Goal: Task Accomplishment & Management: Manage account settings

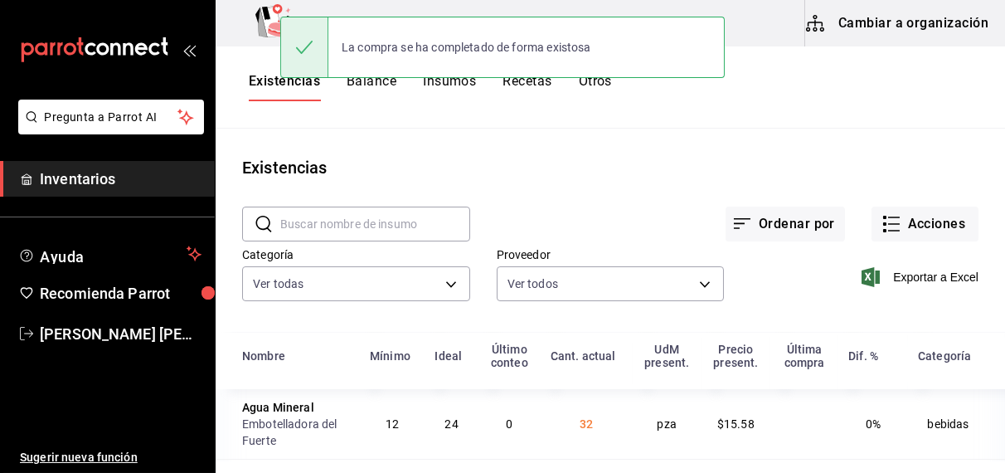
click at [729, 290] on div "Exportar a Excel" at bounding box center [851, 263] width 255 height 85
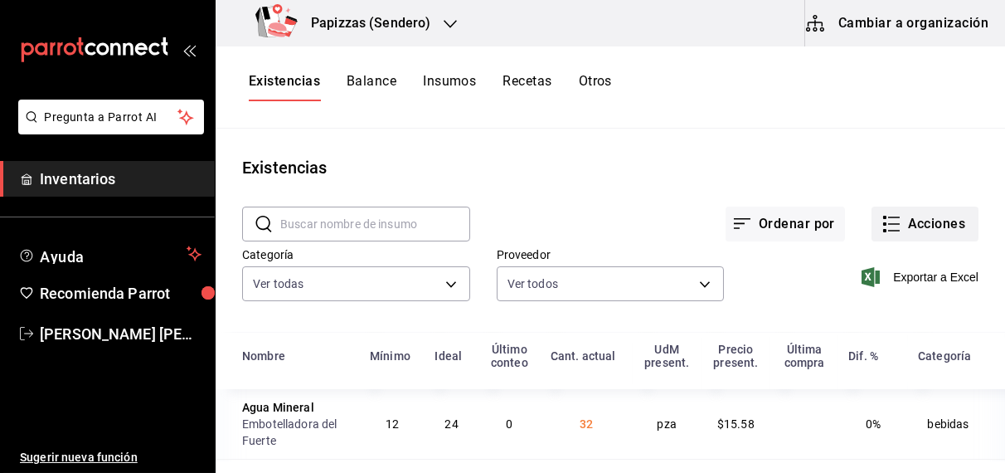
click at [927, 231] on button "Acciones" at bounding box center [925, 224] width 107 height 35
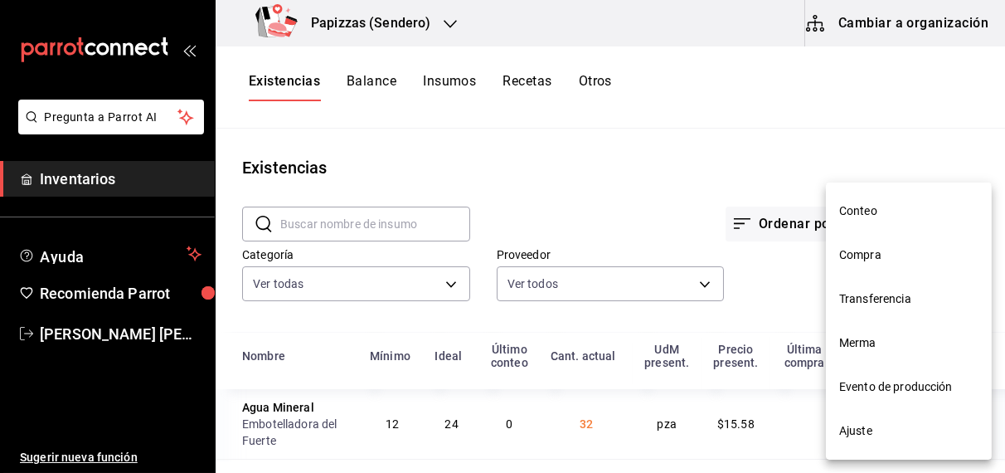
click at [888, 254] on span "Compra" at bounding box center [909, 254] width 139 height 17
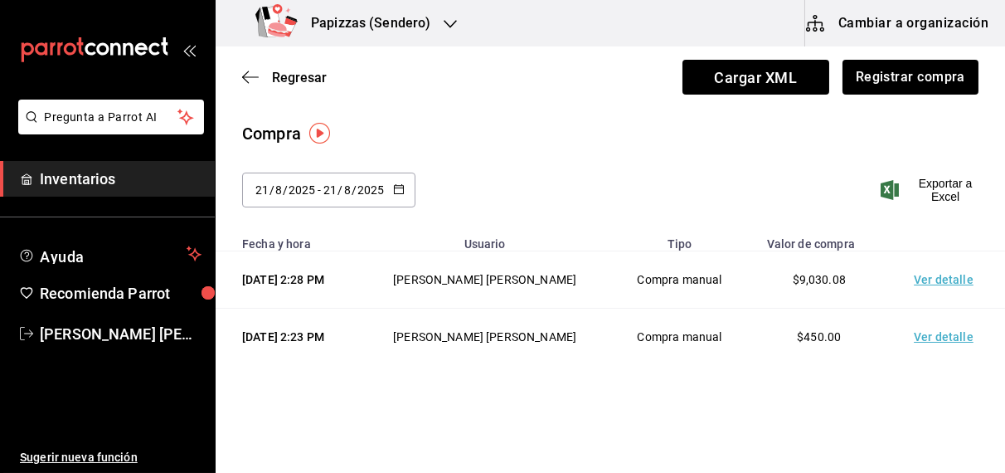
click at [428, 15] on h3 "Papizzas (Sendero)" at bounding box center [364, 23] width 133 height 20
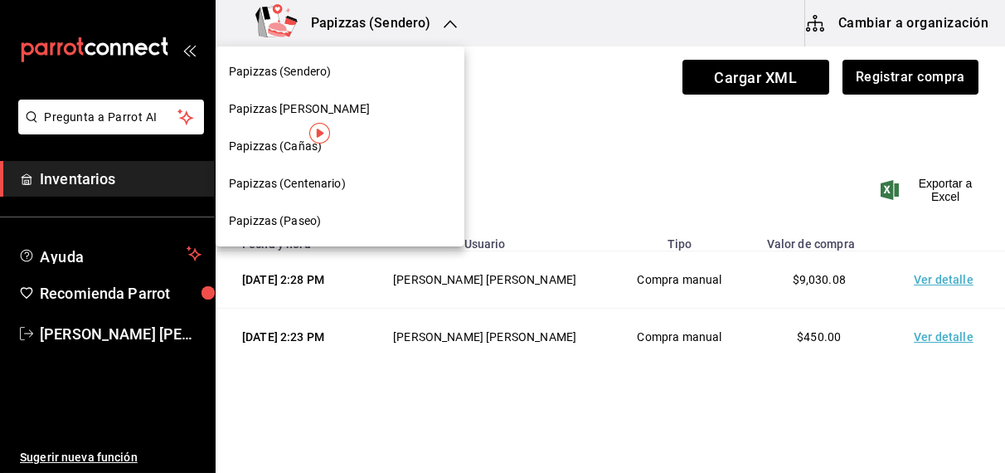
click at [252, 144] on span "Papizzas (Cañas)" at bounding box center [275, 146] width 93 height 17
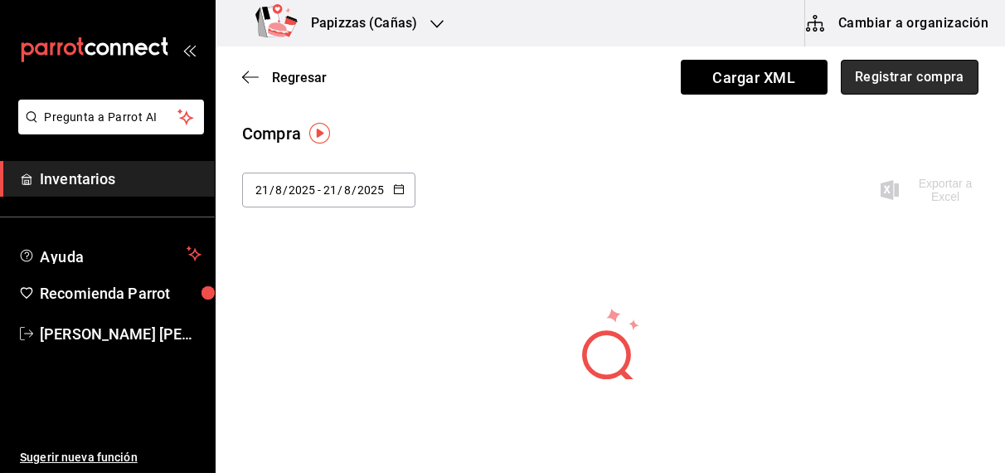
click at [903, 67] on button "Registrar compra" at bounding box center [910, 77] width 138 height 35
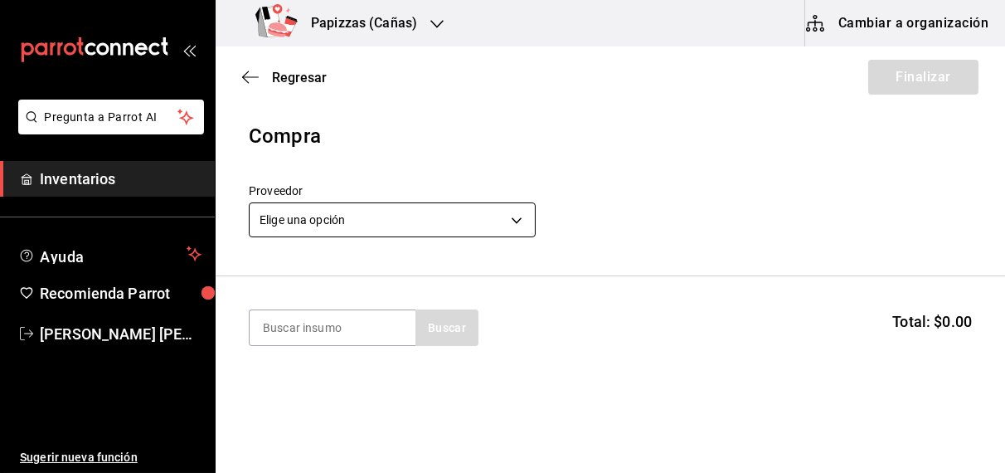
click at [395, 218] on body "Pregunta a Parrot AI Inventarios Ayuda Recomienda Parrot OBDULIA JANNETH CASTRO…" at bounding box center [502, 189] width 1005 height 379
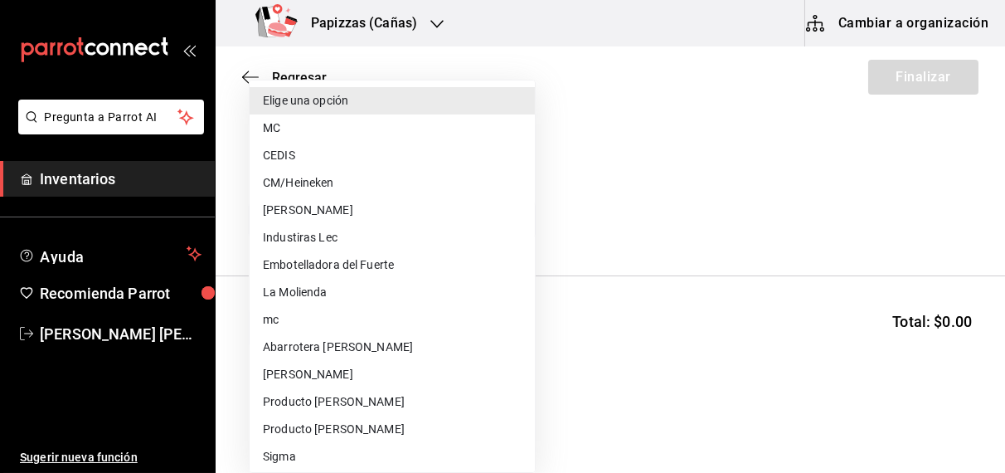
click at [360, 260] on li "Embotelladora del Fuerte" at bounding box center [392, 264] width 285 height 27
type input "2a449e60-1878-40e8-ba60-5a9907f89e6b"
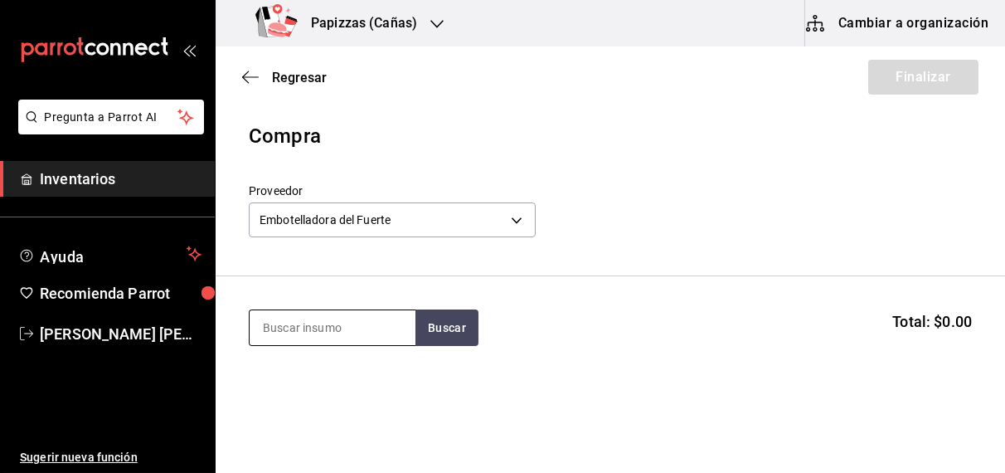
click at [324, 324] on input at bounding box center [333, 327] width 166 height 35
type input "cola lata"
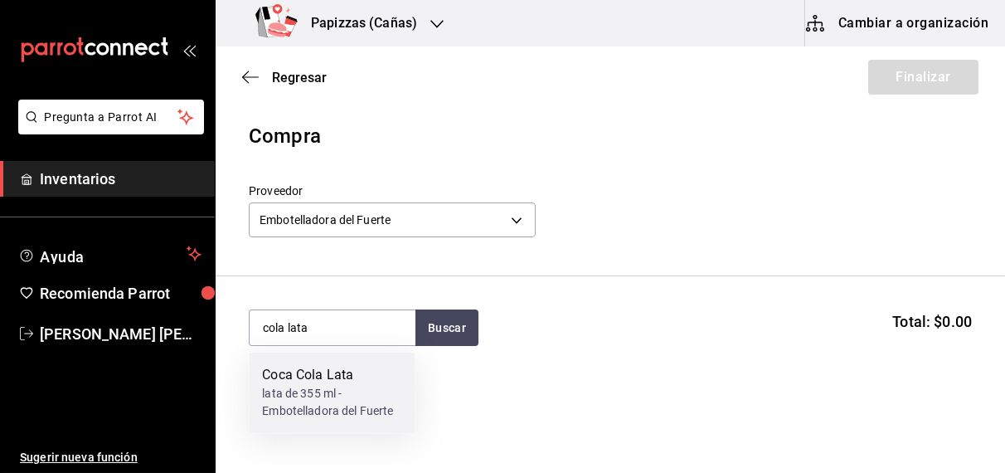
click at [313, 403] on div "lata de 355 ml - Embotelladora del Fuerte" at bounding box center [331, 403] width 139 height 35
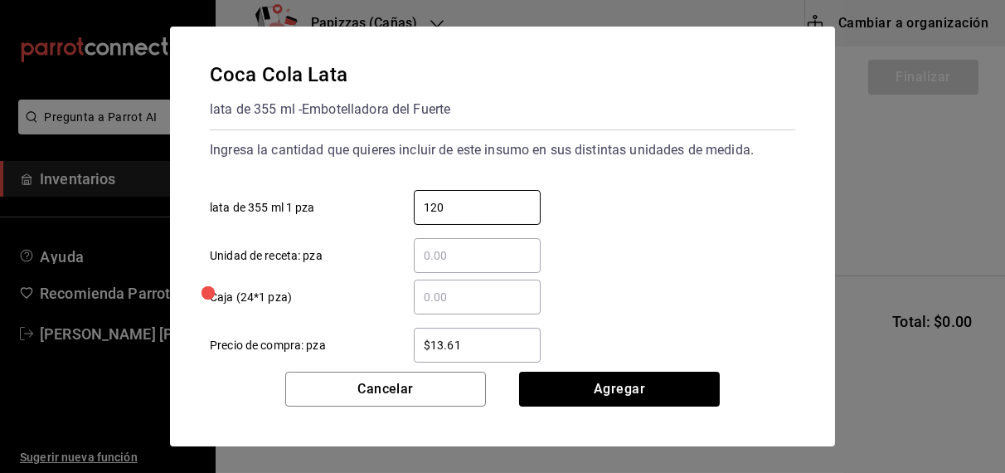
type input "120"
type input "$16.75"
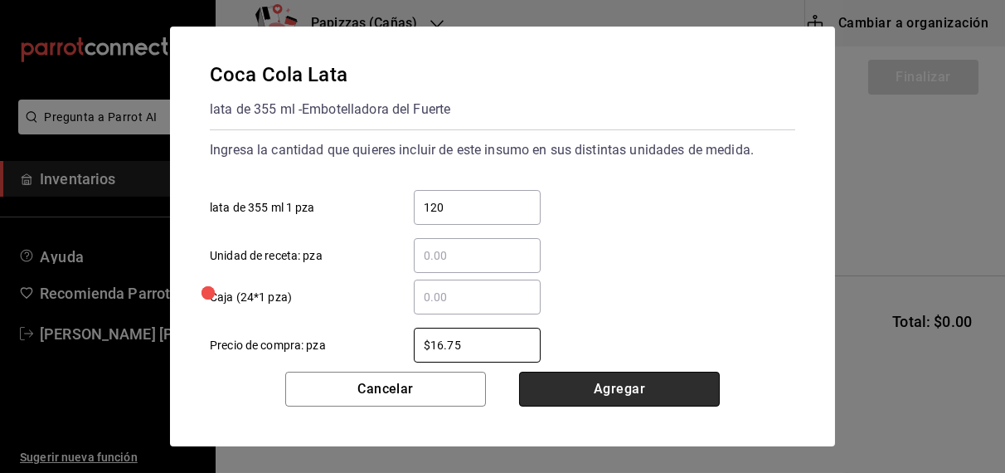
click at [628, 382] on button "Agregar" at bounding box center [619, 389] width 201 height 35
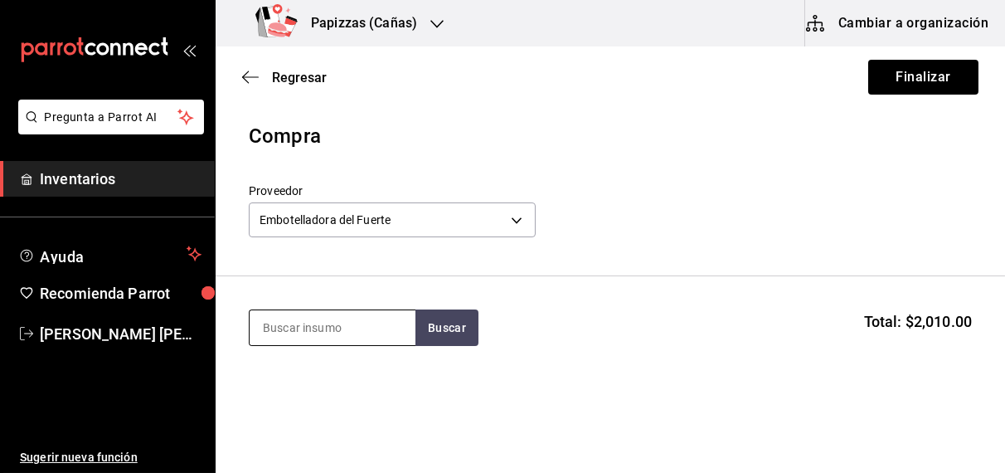
click at [355, 321] on input at bounding box center [333, 327] width 166 height 35
type input "mundet"
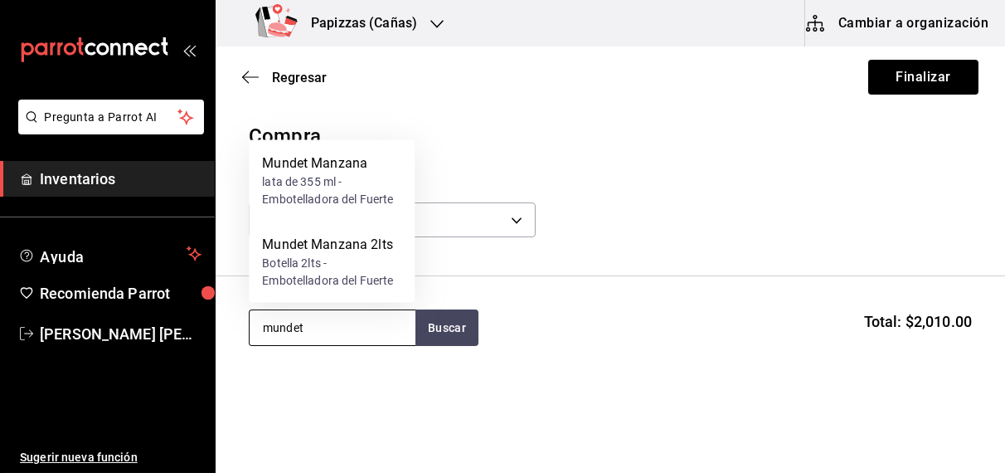
click at [320, 200] on div "lata de 355 ml - Embotelladora del Fuerte" at bounding box center [331, 190] width 139 height 35
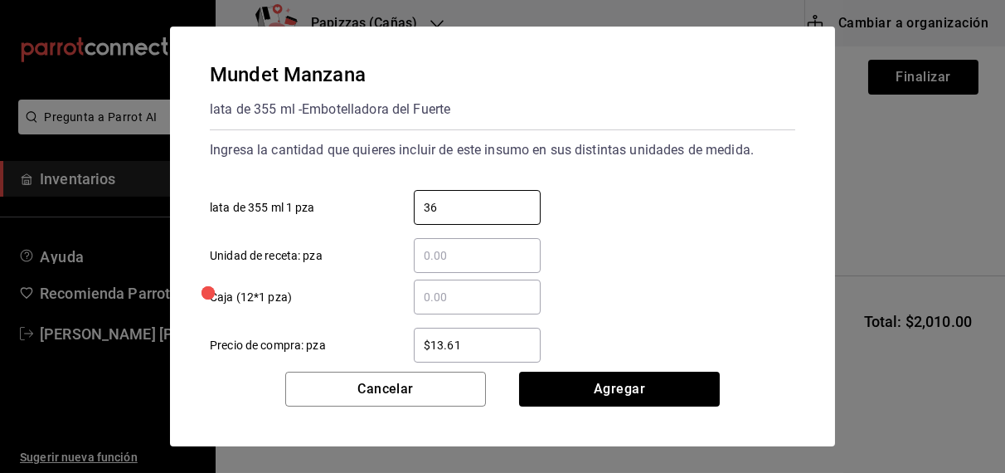
type input "36"
type input "$16.75"
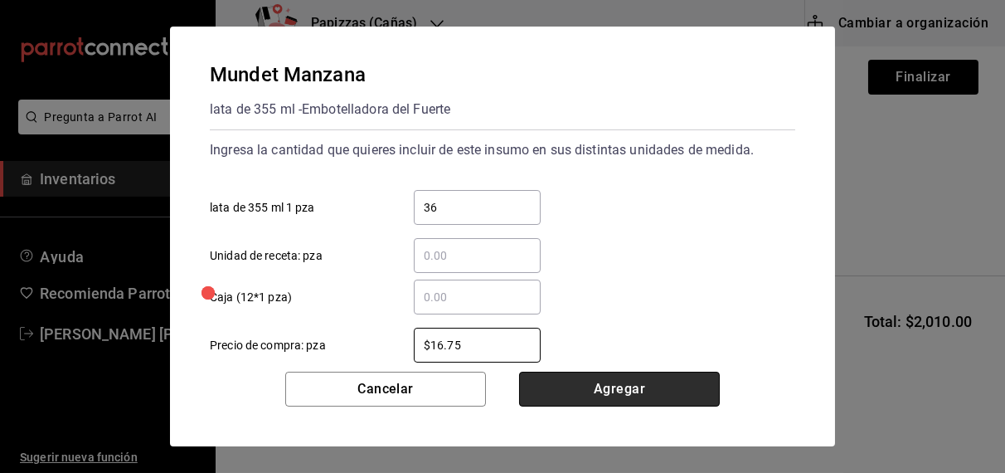
click at [608, 392] on button "Agregar" at bounding box center [619, 389] width 201 height 35
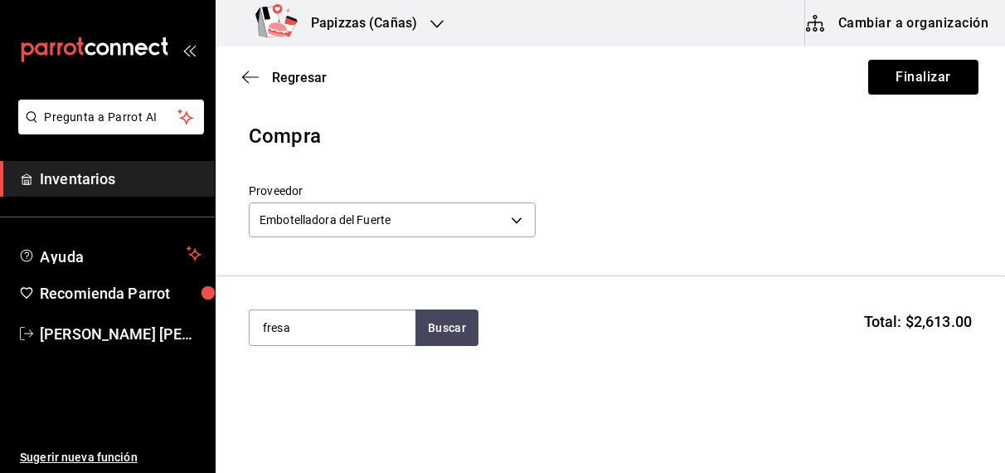
type input "fresa"
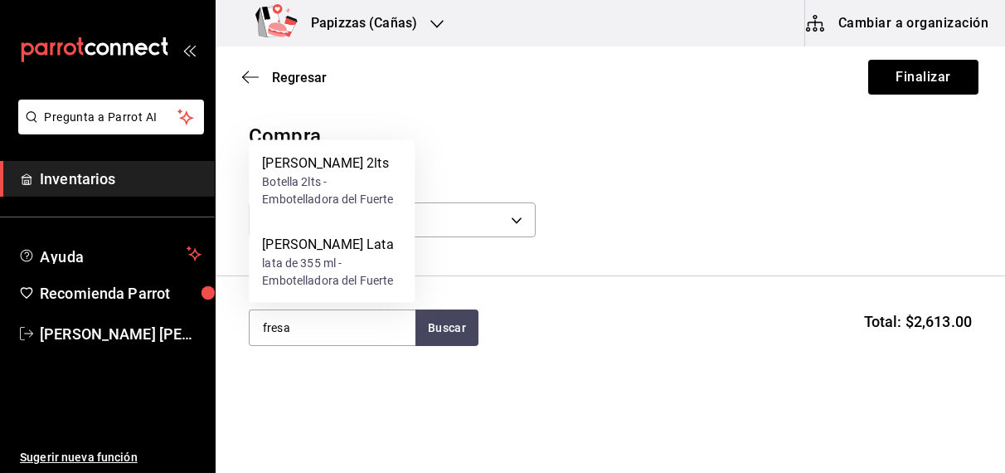
click at [324, 275] on div "lata de 355 ml - Embotelladora del Fuerte" at bounding box center [331, 272] width 139 height 35
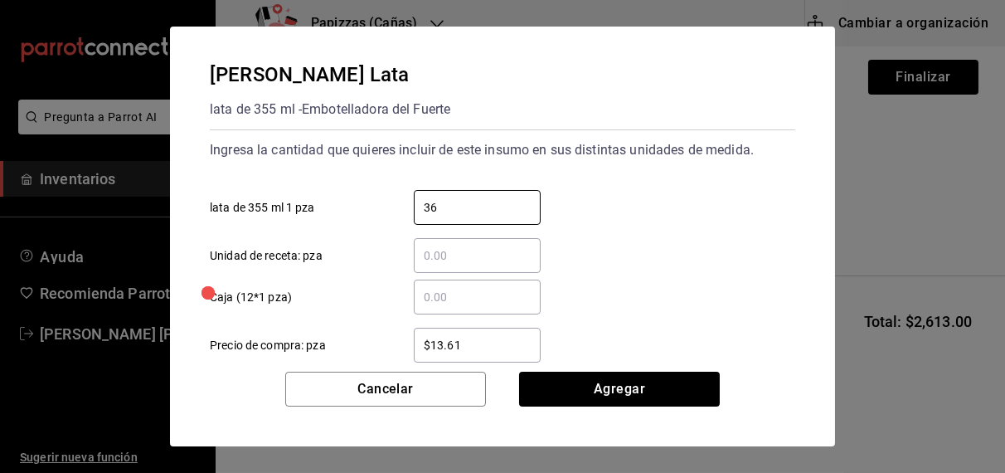
type input "36"
type input "$16.75"
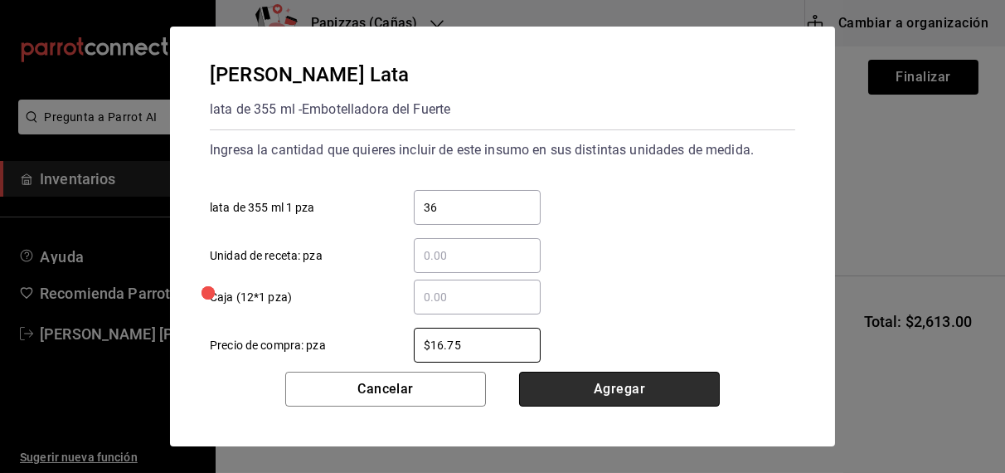
click at [619, 382] on button "Agregar" at bounding box center [619, 389] width 201 height 35
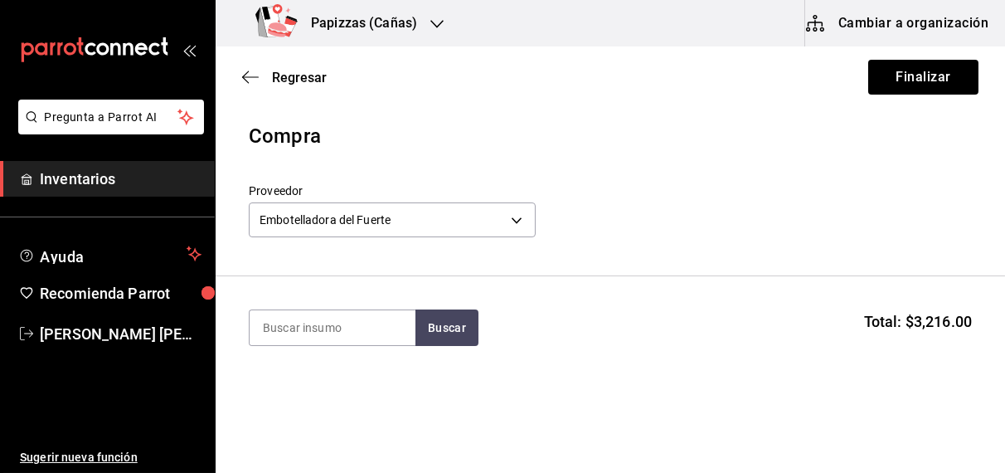
type input "a"
type input "jamaica"
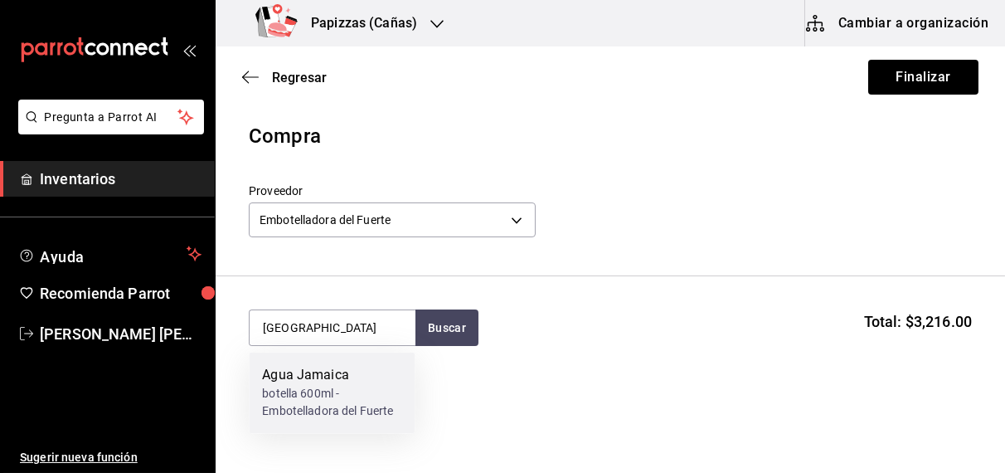
click at [333, 397] on div "botella 600ml - Embotelladora del Fuerte" at bounding box center [331, 403] width 139 height 35
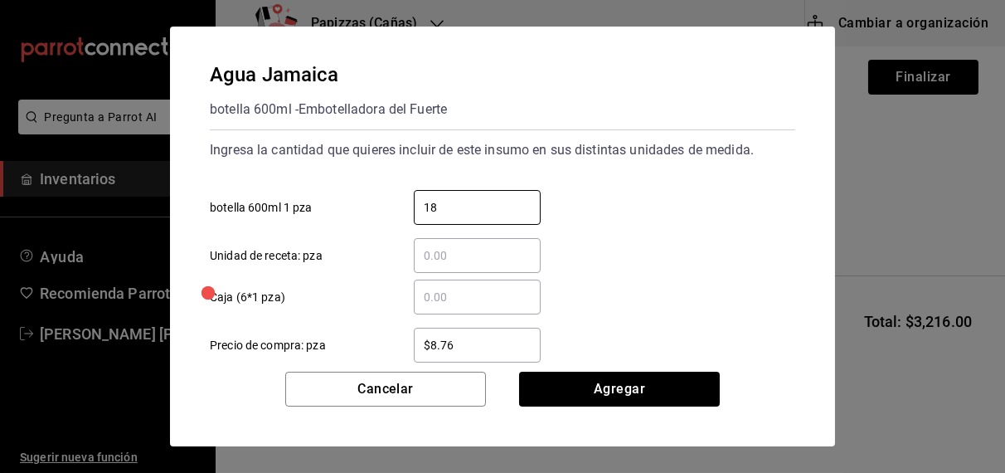
type input "18"
type input "$11"
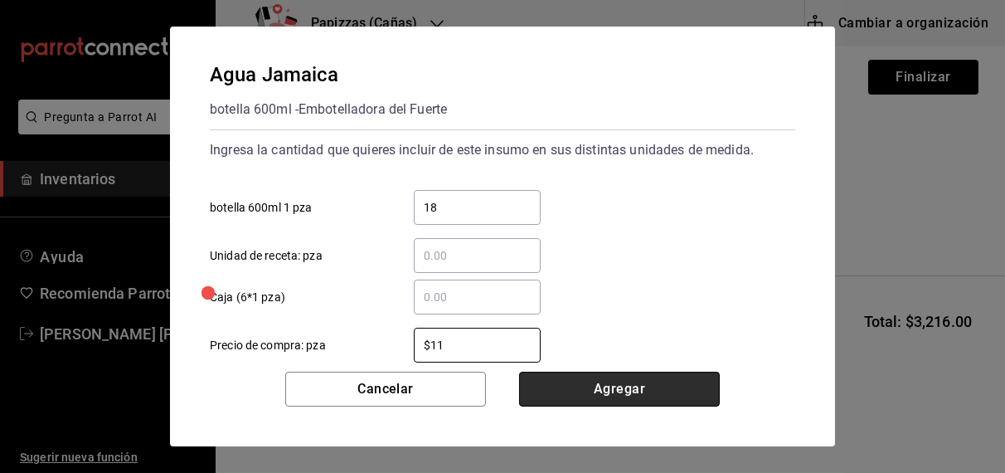
click at [646, 399] on button "Agregar" at bounding box center [619, 389] width 201 height 35
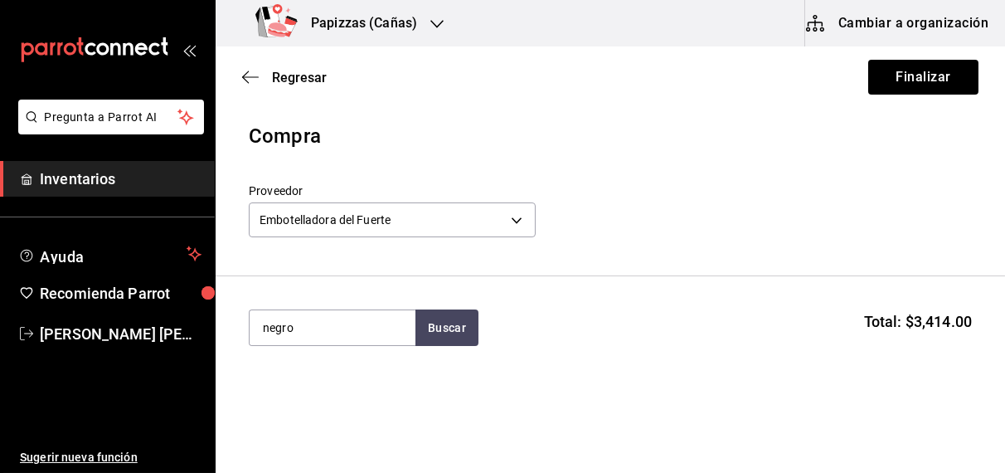
type input "negro"
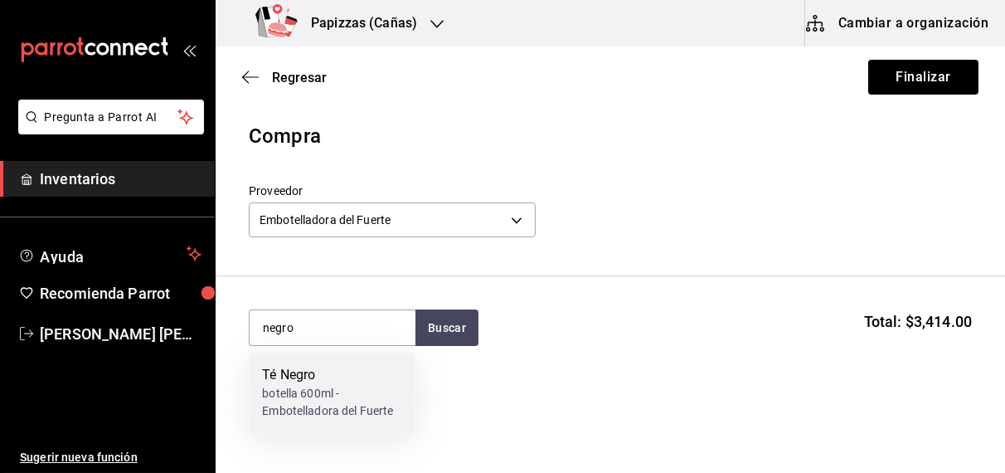
click at [305, 416] on div "botella 600ml - Embotelladora del Fuerte" at bounding box center [331, 403] width 139 height 35
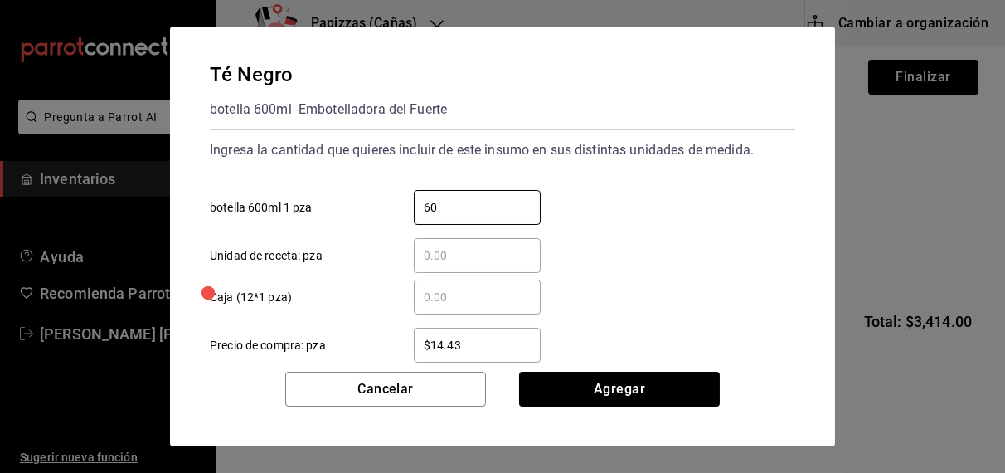
type input "60"
type input "$16.75"
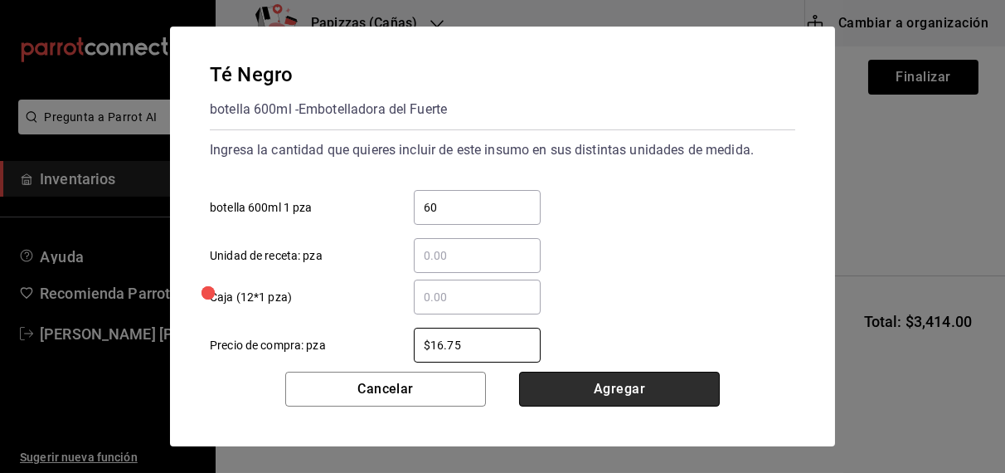
click at [614, 401] on button "Agregar" at bounding box center [619, 389] width 201 height 35
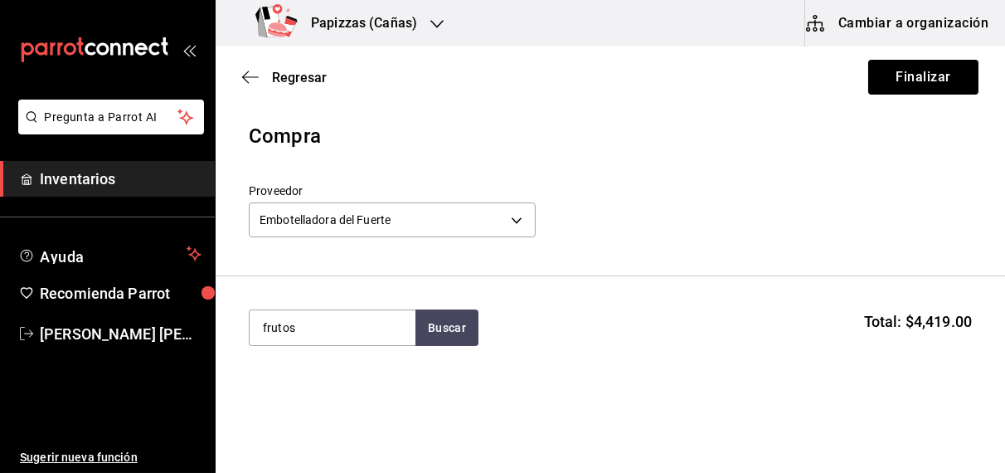
type input "frutos"
click at [324, 407] on div "botella 600ml - Embotelladora del Fuerte" at bounding box center [331, 403] width 139 height 35
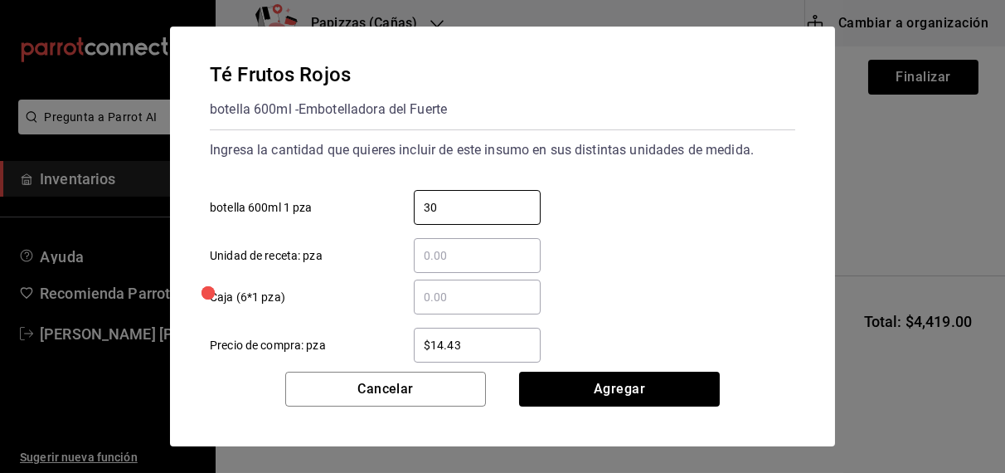
type input "30"
type input "$16.75"
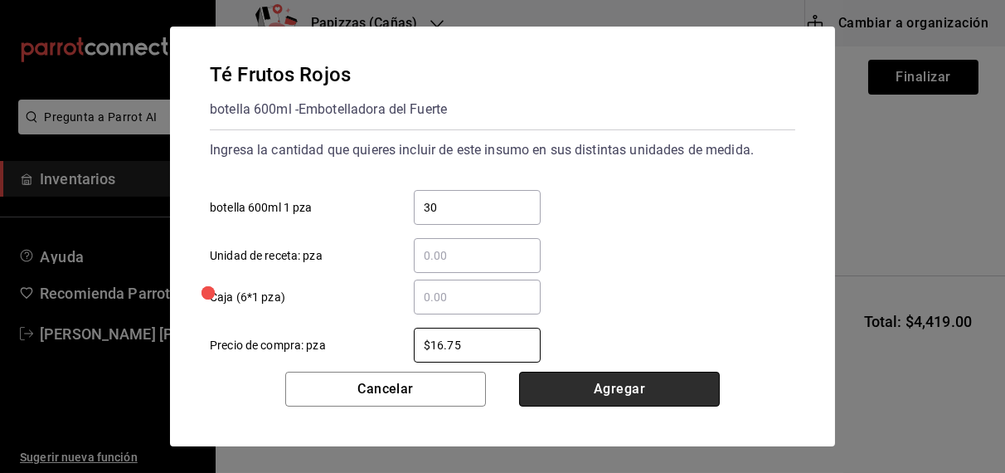
click at [606, 387] on button "Agregar" at bounding box center [619, 389] width 201 height 35
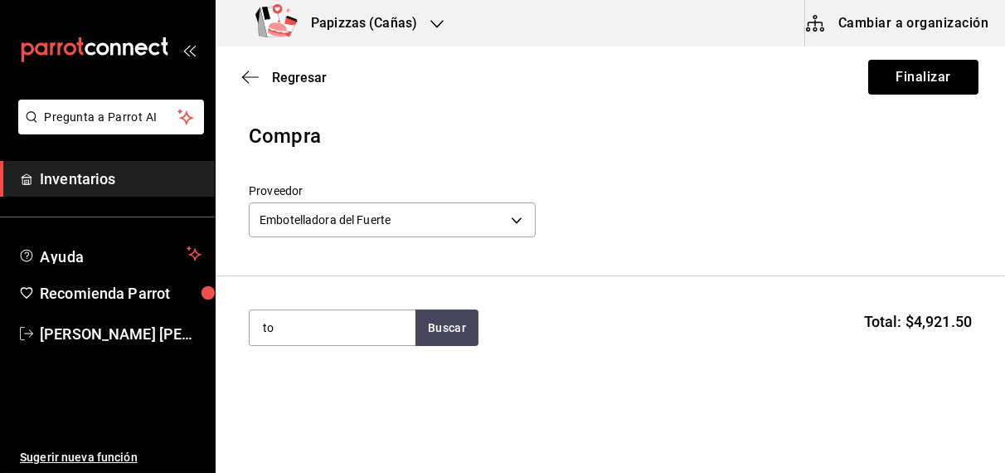
type input "t"
type input "mineral"
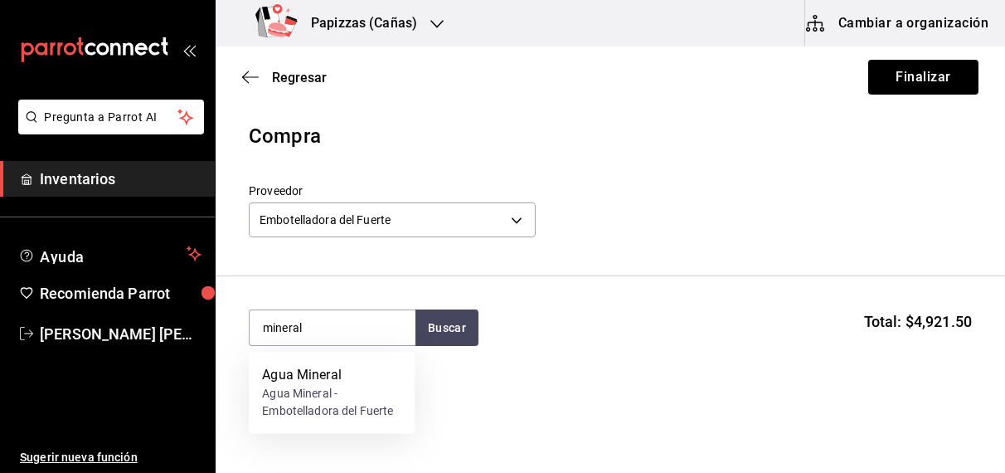
click at [327, 397] on div "Agua Mineral - Embotelladora del Fuerte" at bounding box center [331, 403] width 139 height 35
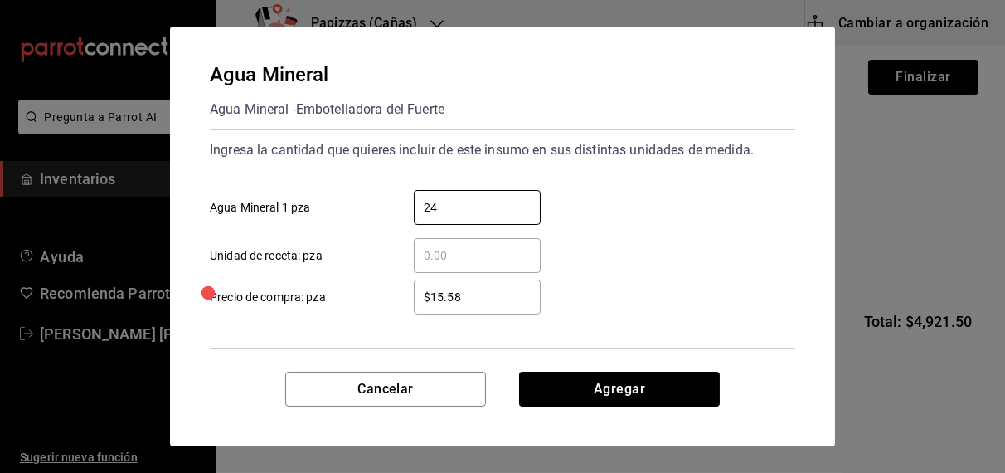
type input "24"
type input "$18.08"
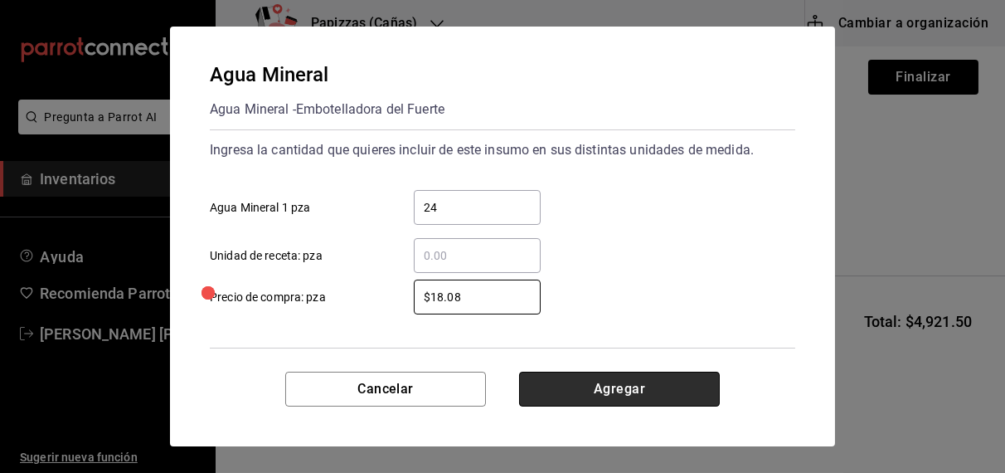
click at [620, 393] on button "Agregar" at bounding box center [619, 389] width 201 height 35
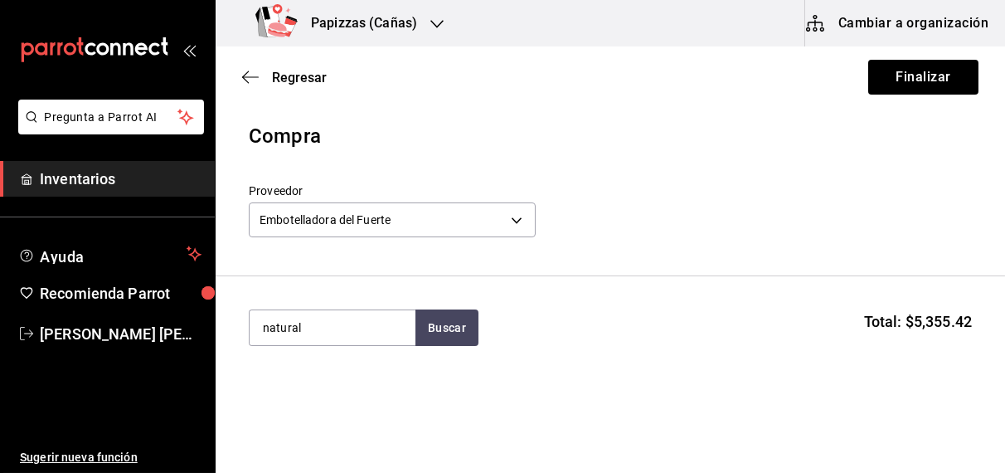
type input "natural"
click at [324, 411] on div "botella 600ml - Embotelladora del Fuerte" at bounding box center [331, 403] width 139 height 35
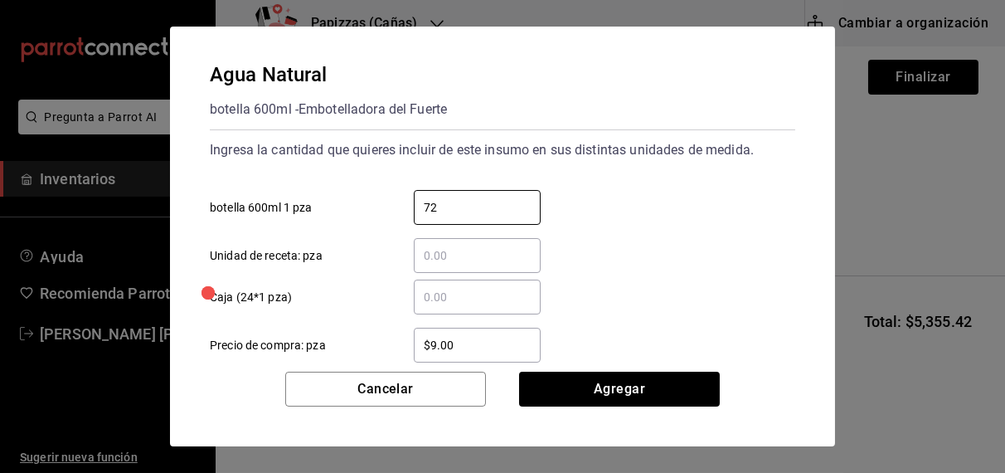
type input "72"
type input "9"
type input "$9.81"
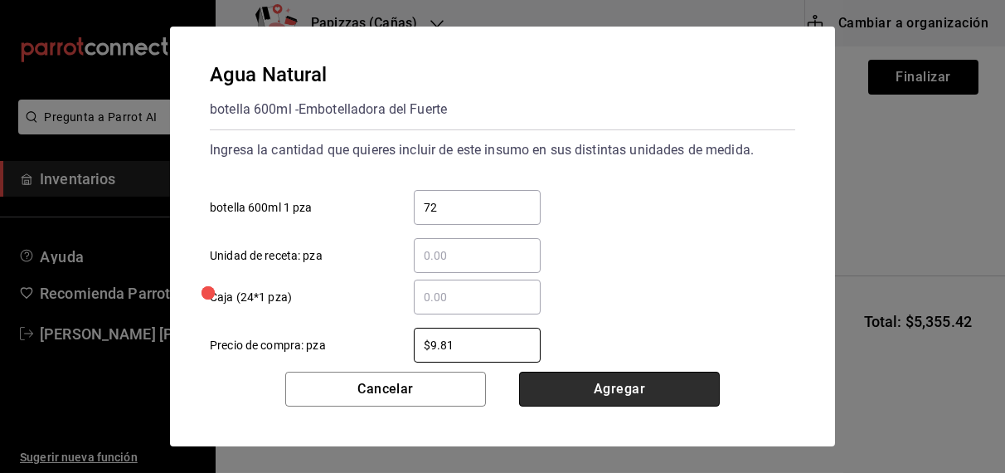
click at [662, 398] on button "Agregar" at bounding box center [619, 389] width 201 height 35
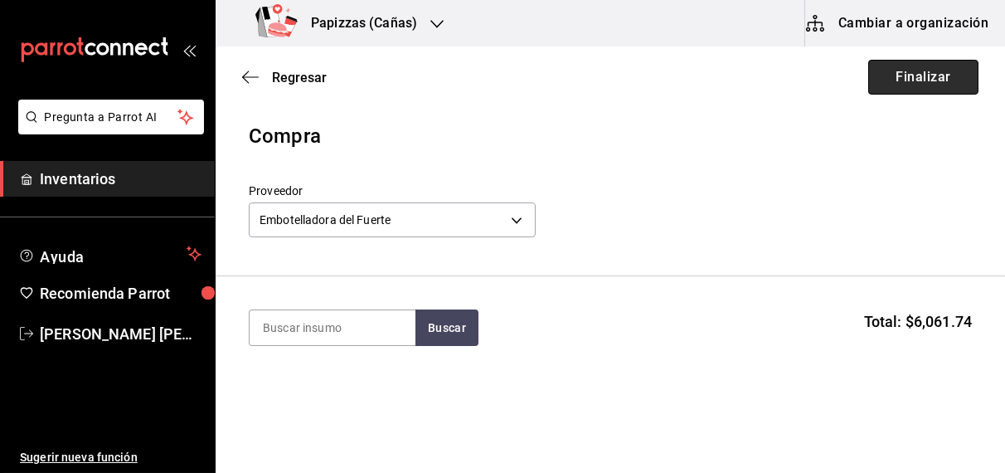
click at [922, 77] on button "Finalizar" at bounding box center [924, 77] width 110 height 35
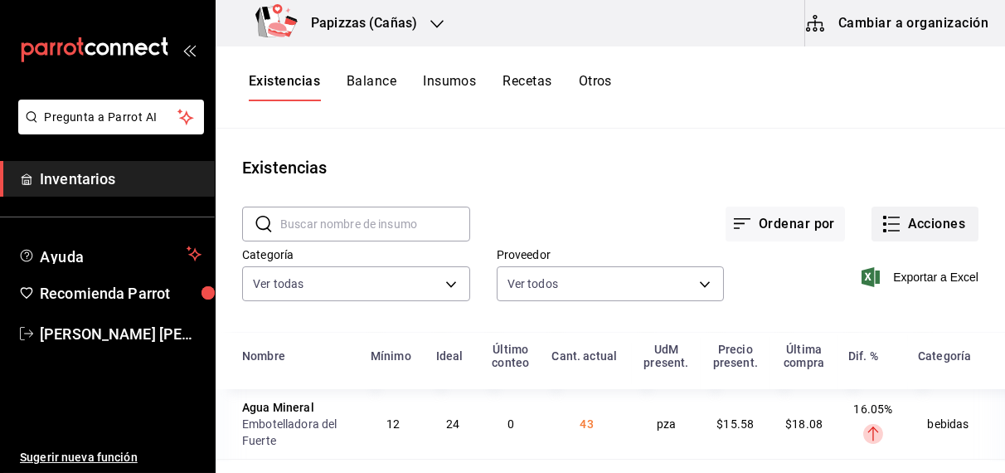
click at [927, 215] on button "Acciones" at bounding box center [925, 224] width 107 height 35
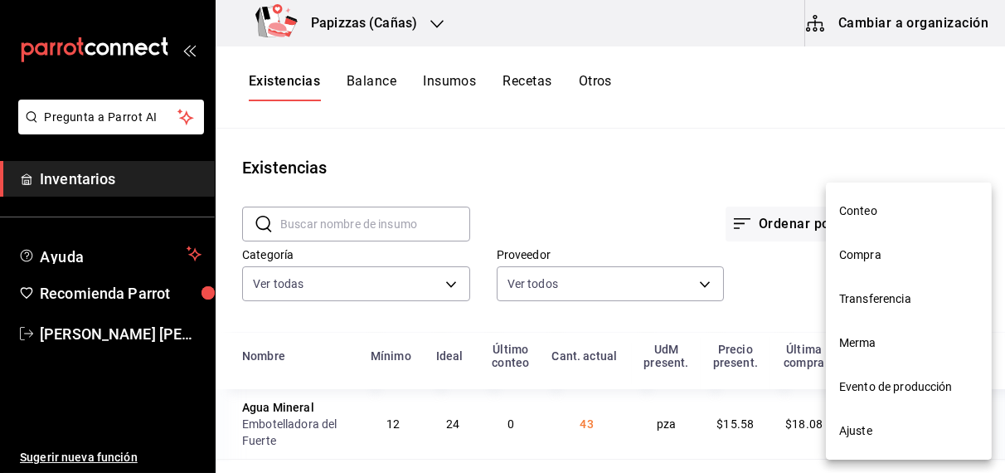
click at [869, 256] on span "Compra" at bounding box center [909, 254] width 139 height 17
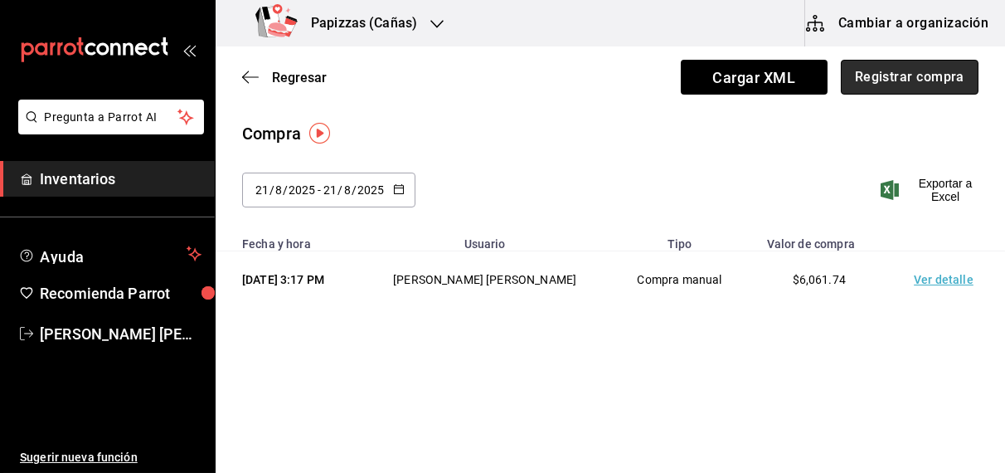
click at [931, 76] on button "Registrar compra" at bounding box center [910, 77] width 138 height 35
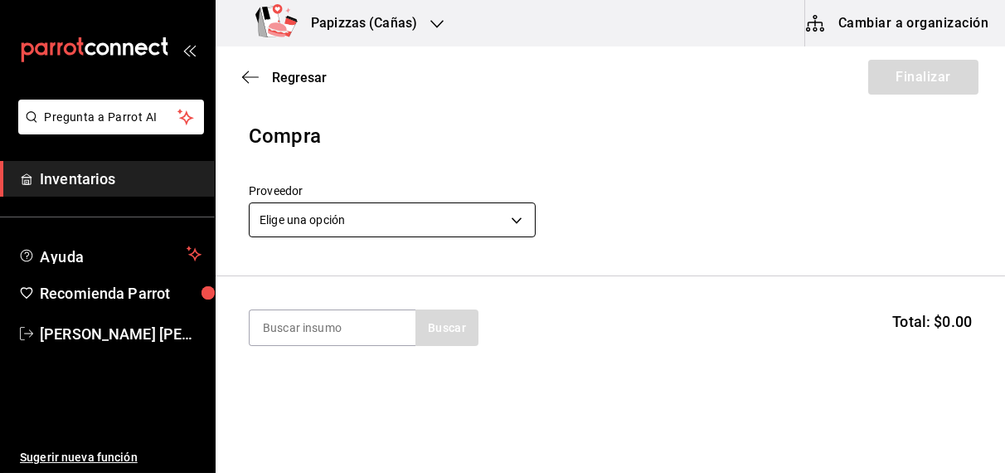
click at [426, 213] on body "Pregunta a Parrot AI Inventarios Ayuda Recomienda Parrot OBDULIA JANNETH CASTRO…" at bounding box center [502, 189] width 1005 height 379
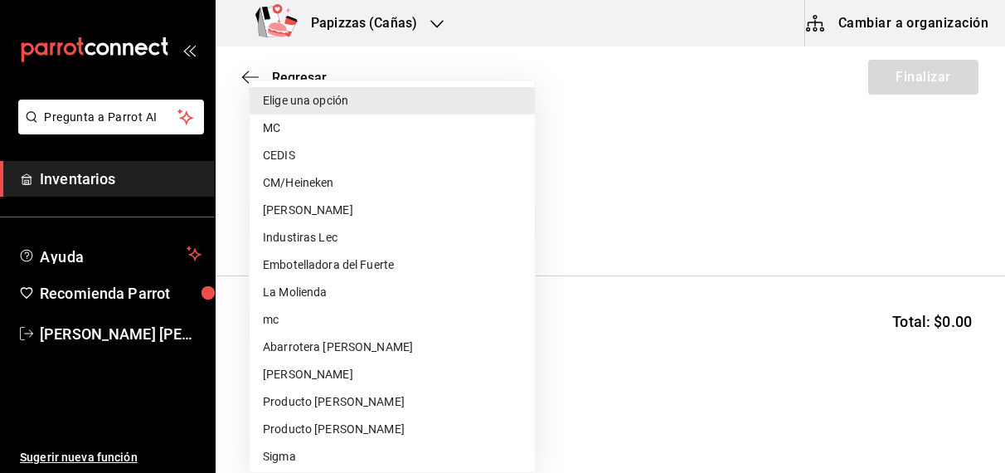
click at [279, 137] on li "MC" at bounding box center [392, 127] width 285 height 27
type input "59259b25-7b15-4529-a17f-fa8ef7e7484a"
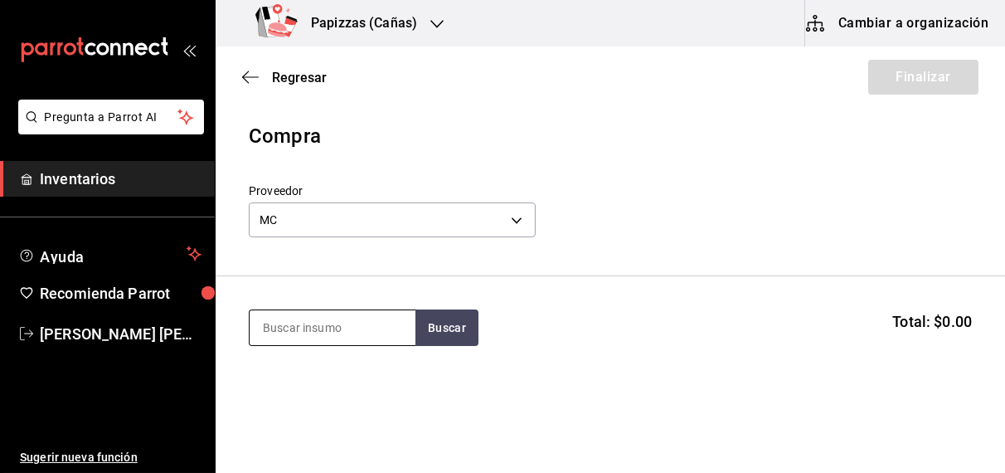
click at [351, 323] on input at bounding box center [333, 327] width 166 height 35
type input "polvo"
click at [287, 405] on div "Polvo pz - MC" at bounding box center [332, 385] width 166 height 64
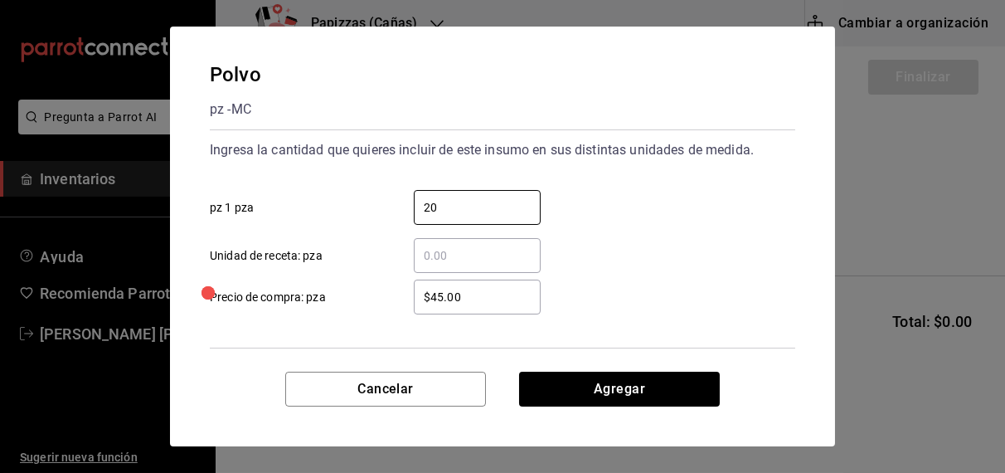
type input "20"
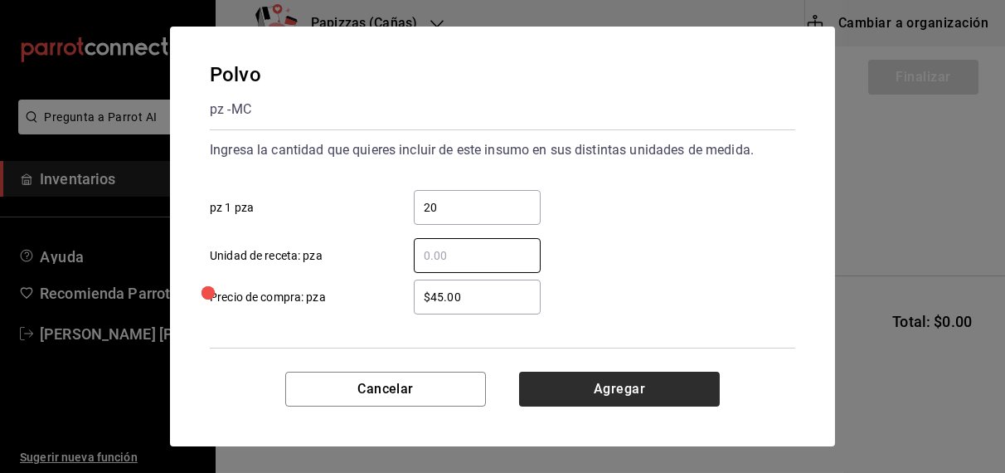
click at [643, 402] on button "Agregar" at bounding box center [619, 389] width 201 height 35
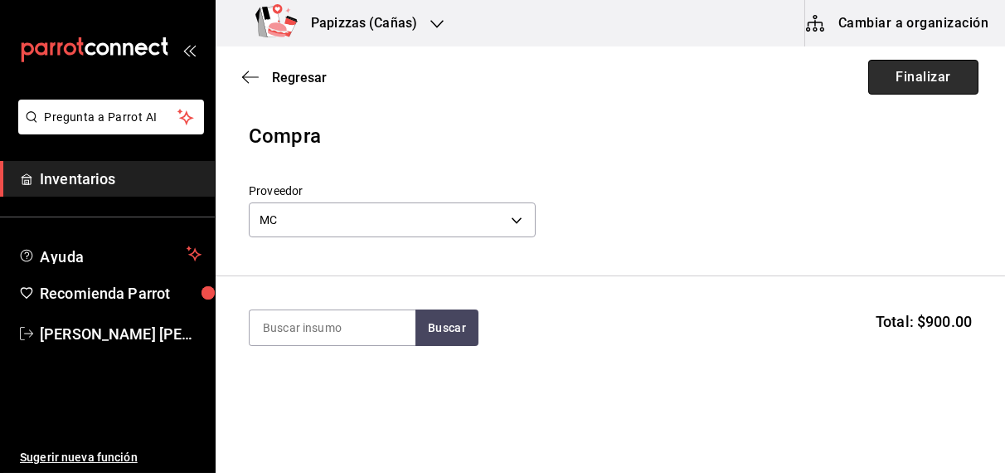
click at [908, 65] on button "Finalizar" at bounding box center [924, 77] width 110 height 35
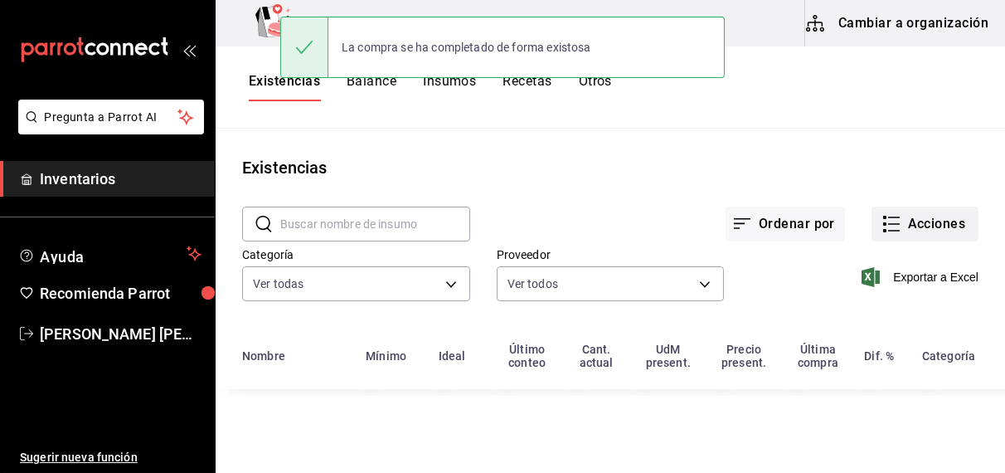
click at [941, 217] on button "Acciones" at bounding box center [925, 224] width 107 height 35
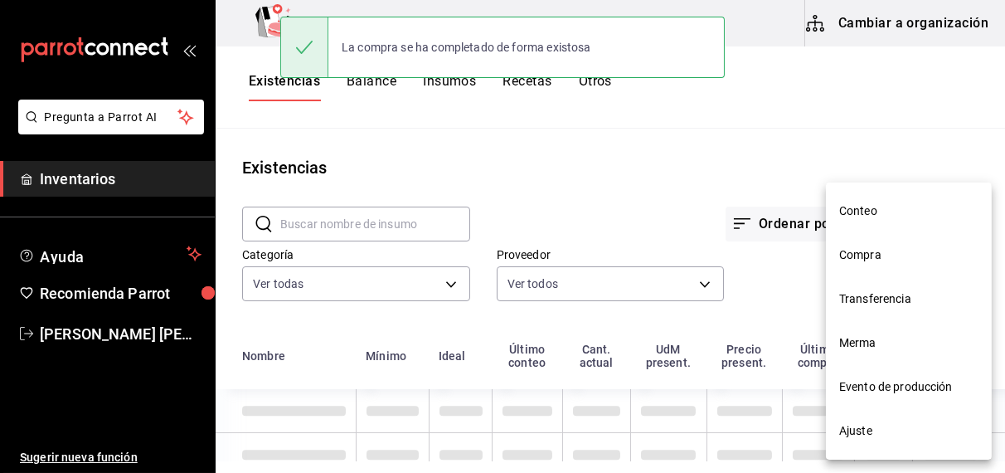
click at [874, 256] on span "Compra" at bounding box center [909, 254] width 139 height 17
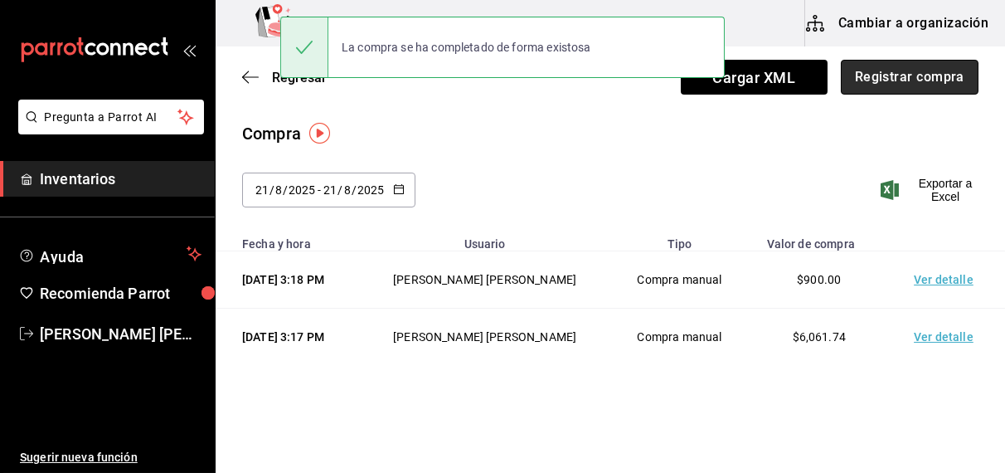
click at [924, 93] on button "Registrar compra" at bounding box center [910, 77] width 138 height 35
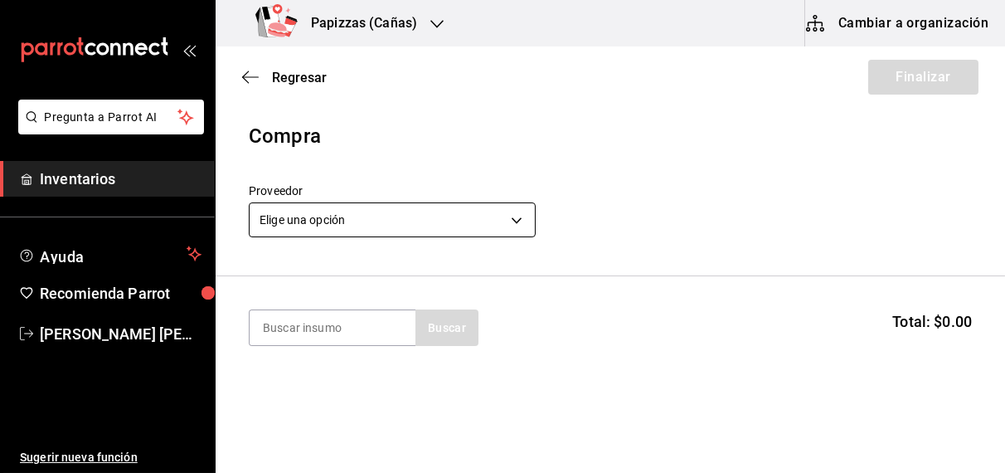
click at [352, 221] on body "Pregunta a Parrot AI Inventarios Ayuda Recomienda Parrot OBDULIA JANNETH CASTRO…" at bounding box center [502, 189] width 1005 height 379
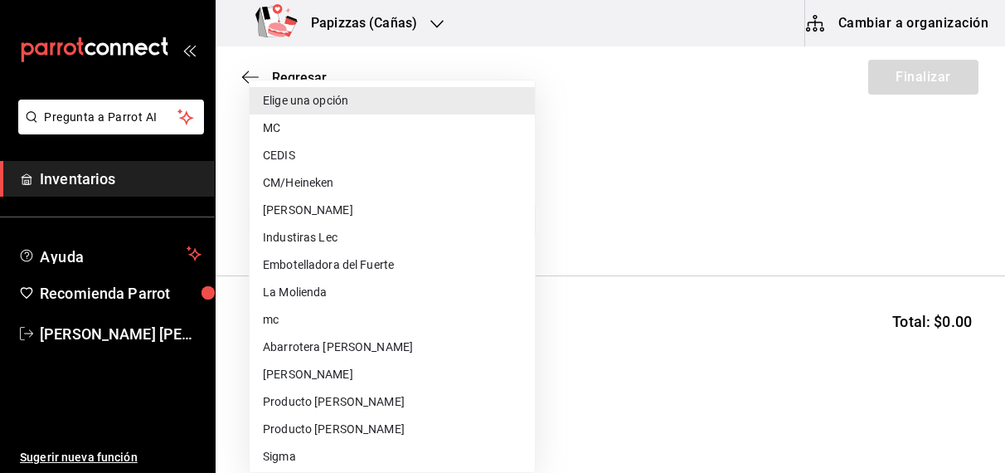
click at [280, 129] on li "MC" at bounding box center [392, 127] width 285 height 27
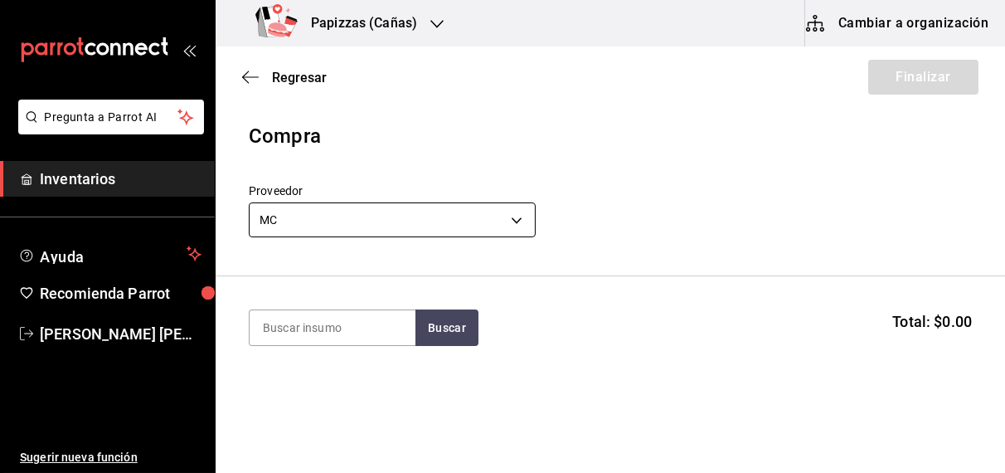
click at [350, 219] on body "Pregunta a Parrot AI Inventarios Ayuda Recomienda Parrot OBDULIA JANNETH CASTRO…" at bounding box center [502, 189] width 1005 height 379
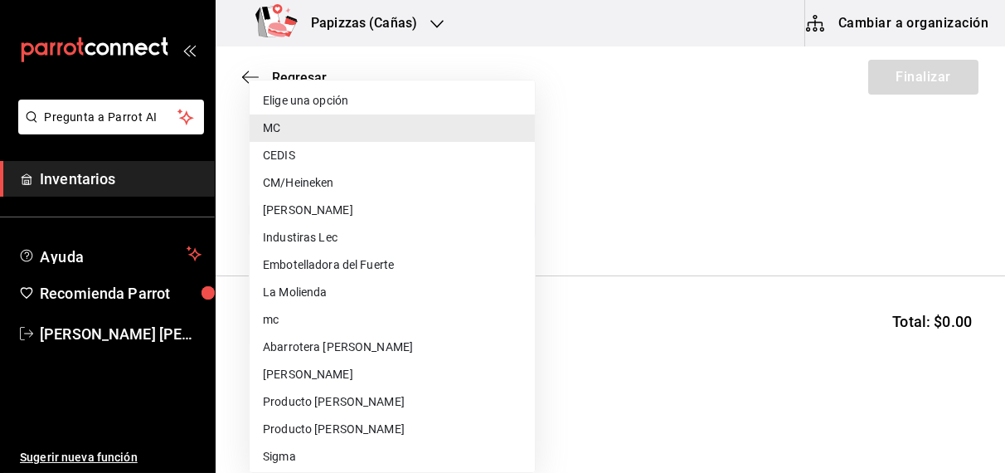
click at [282, 156] on li "CEDIS" at bounding box center [392, 155] width 285 height 27
type input "fd93c39f-859b-4130-830c-b038fbd442a0"
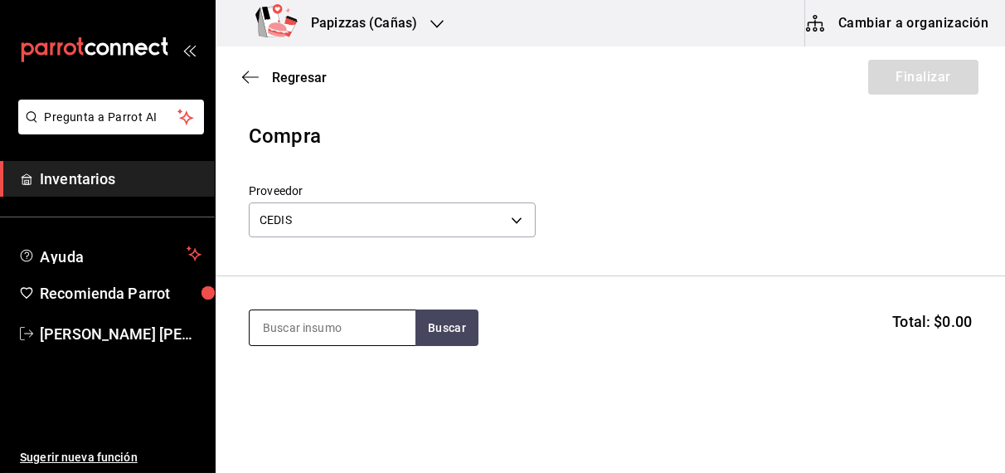
click at [310, 329] on input at bounding box center [333, 327] width 166 height 35
type input "harina"
click at [321, 395] on div "1 saco de 25kg - CEDIS" at bounding box center [321, 394] width 119 height 17
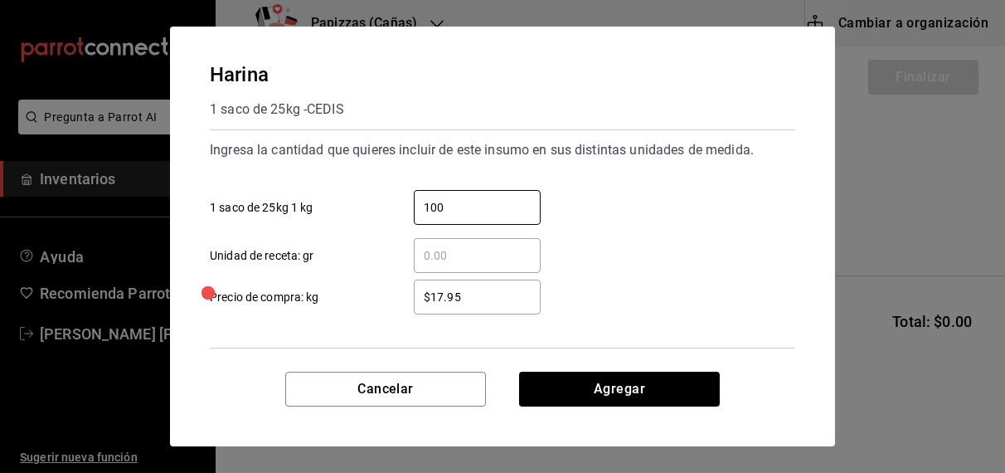
type input "100"
type input "1"
type input "$17.60"
click button "Agregar" at bounding box center [619, 389] width 201 height 35
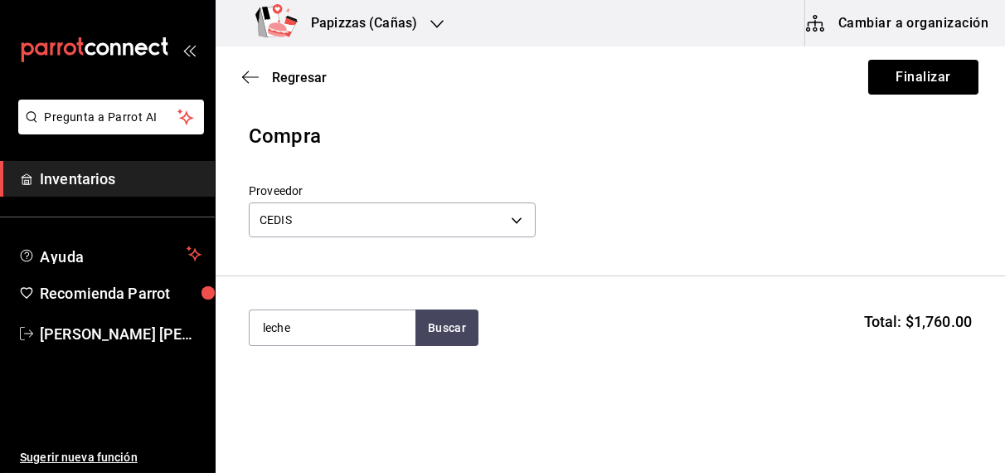
type input "leche"
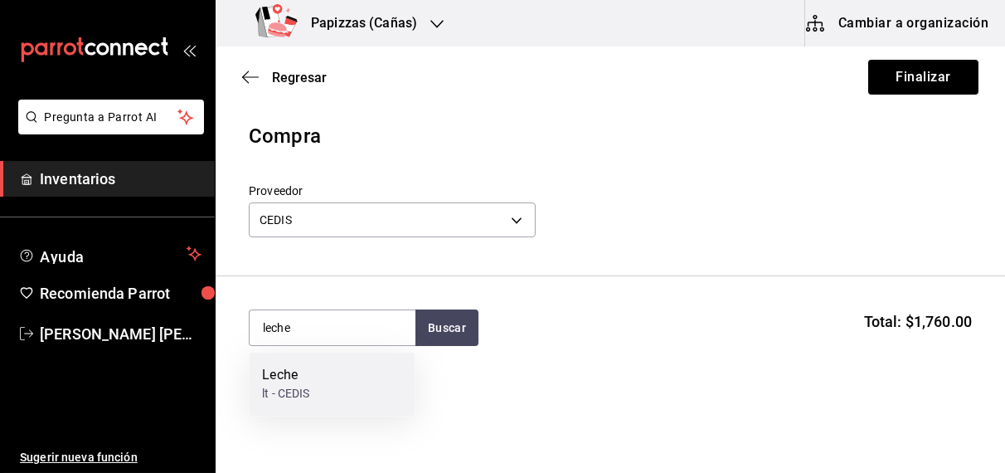
click at [288, 399] on div "lt - CEDIS" at bounding box center [285, 394] width 47 height 17
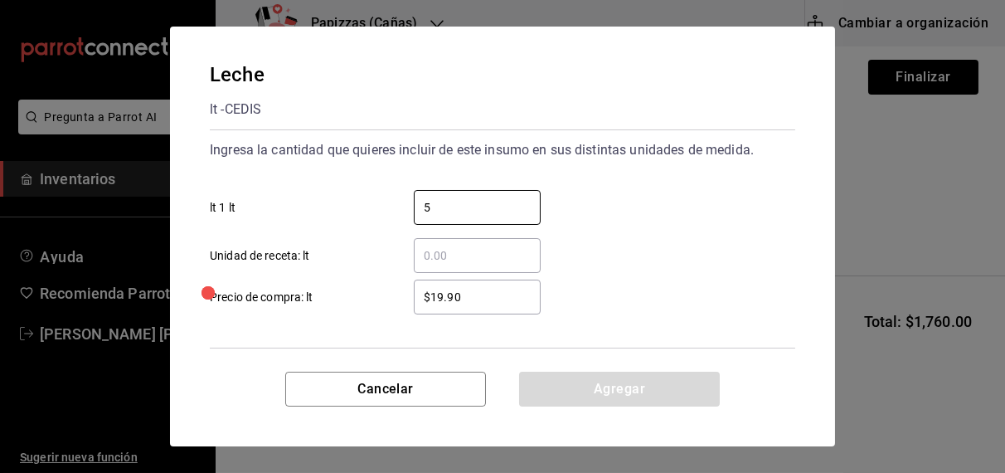
type input "5"
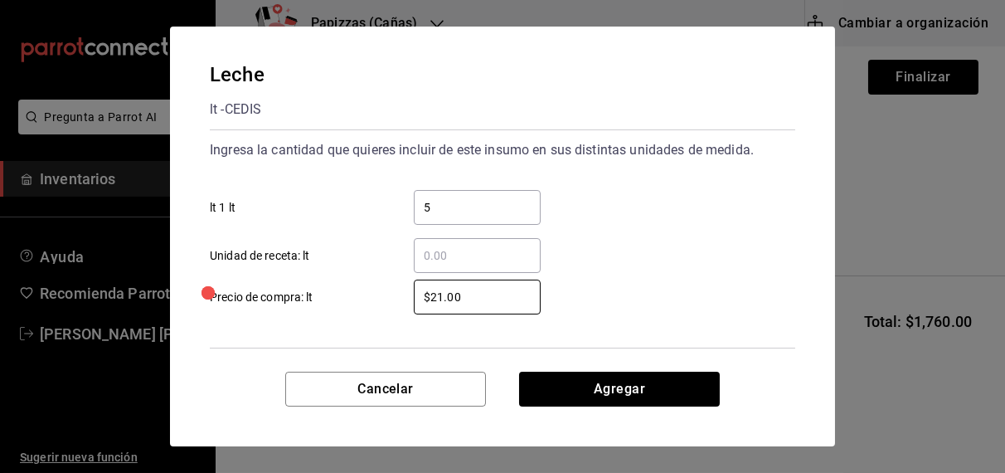
type input "$21.00"
click button "Agregar" at bounding box center [619, 389] width 201 height 35
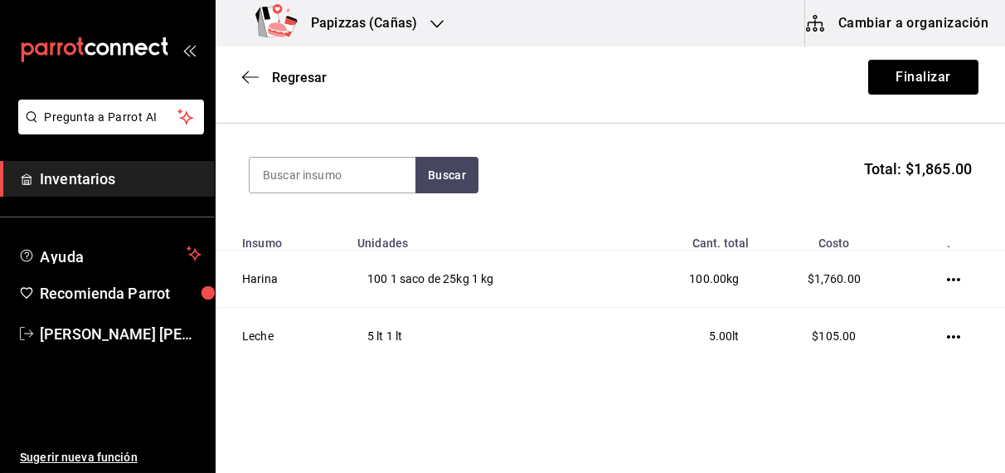
scroll to position [190, 0]
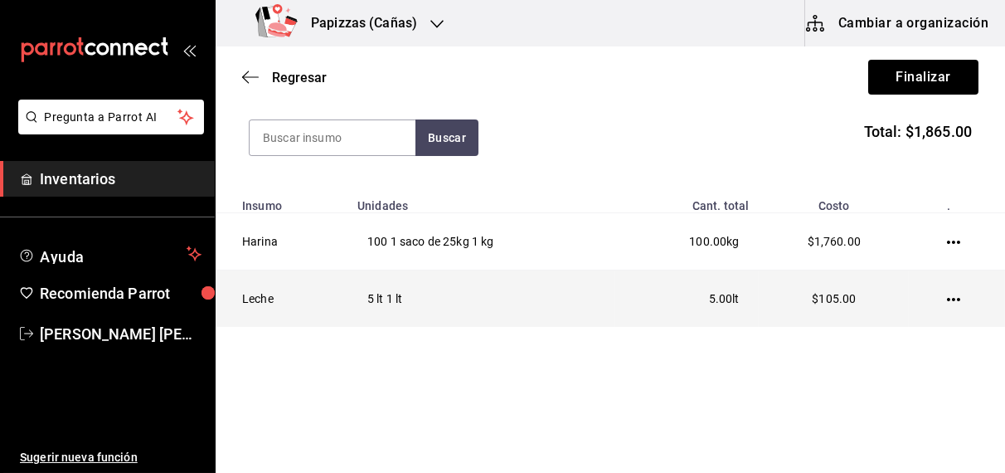
click at [947, 298] on icon "button" at bounding box center [953, 299] width 13 height 3
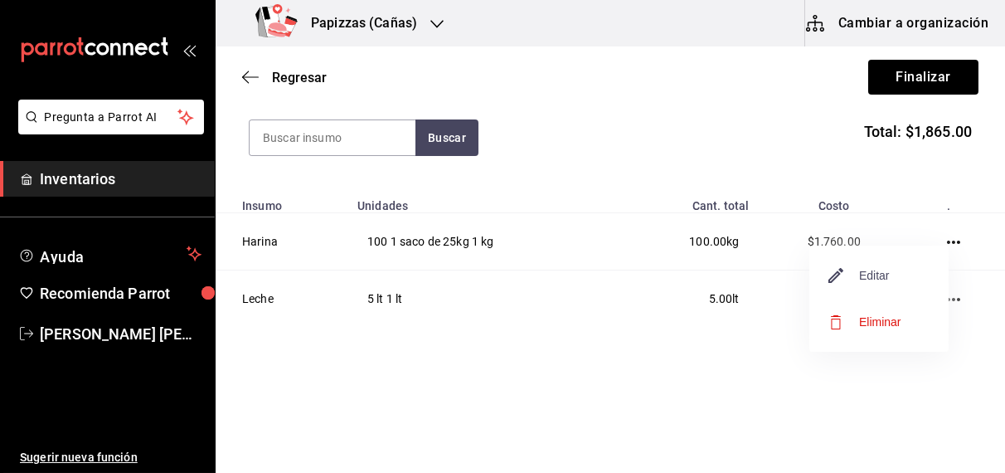
click at [883, 280] on span "Editar" at bounding box center [860, 275] width 61 height 20
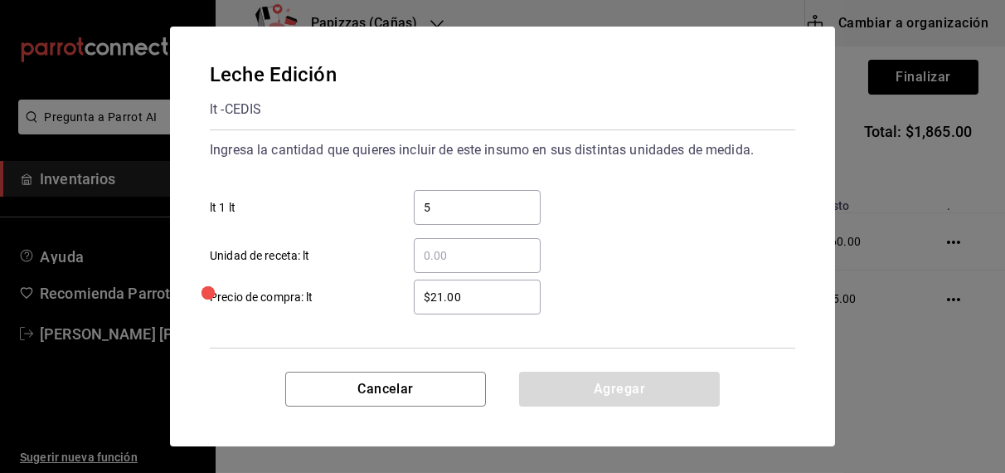
click at [475, 205] on input "5" at bounding box center [477, 207] width 127 height 20
type input "8"
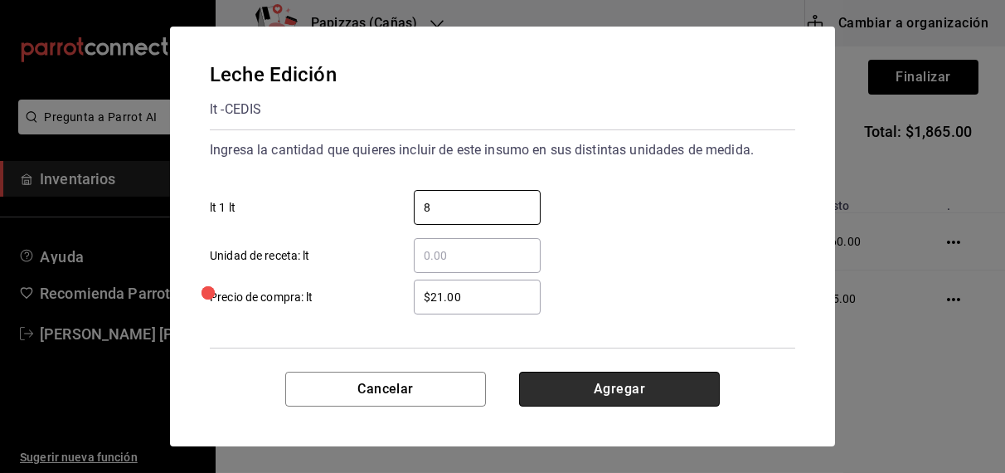
click at [602, 391] on button "Agregar" at bounding box center [619, 389] width 201 height 35
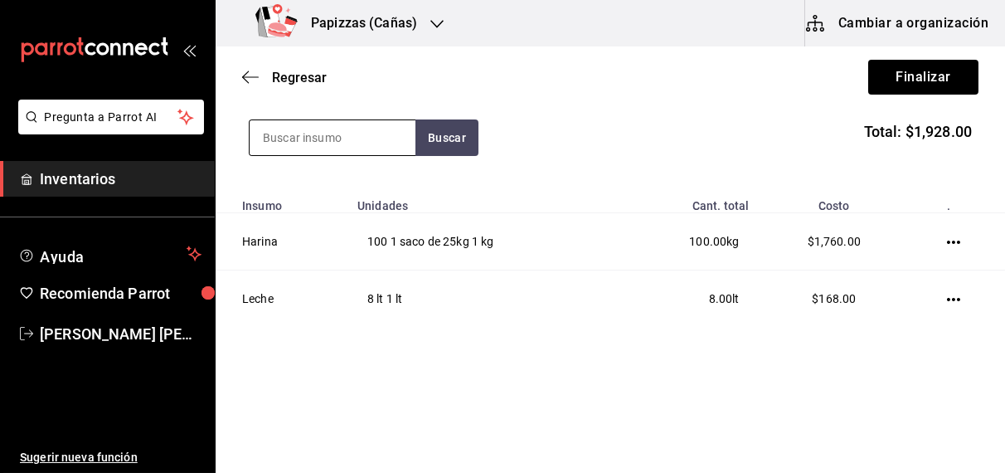
click at [328, 137] on input at bounding box center [333, 137] width 166 height 35
type input "bachi"
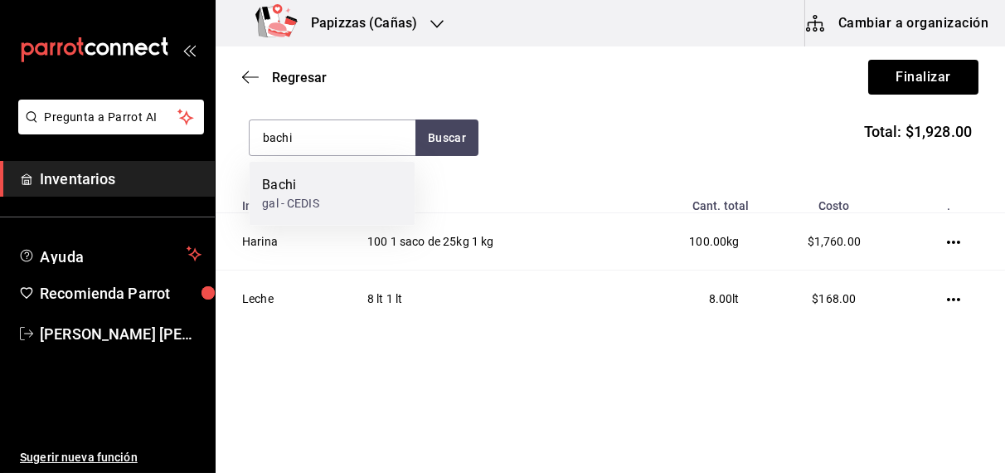
click at [302, 217] on div "Bachi gal - CEDIS" at bounding box center [332, 194] width 166 height 64
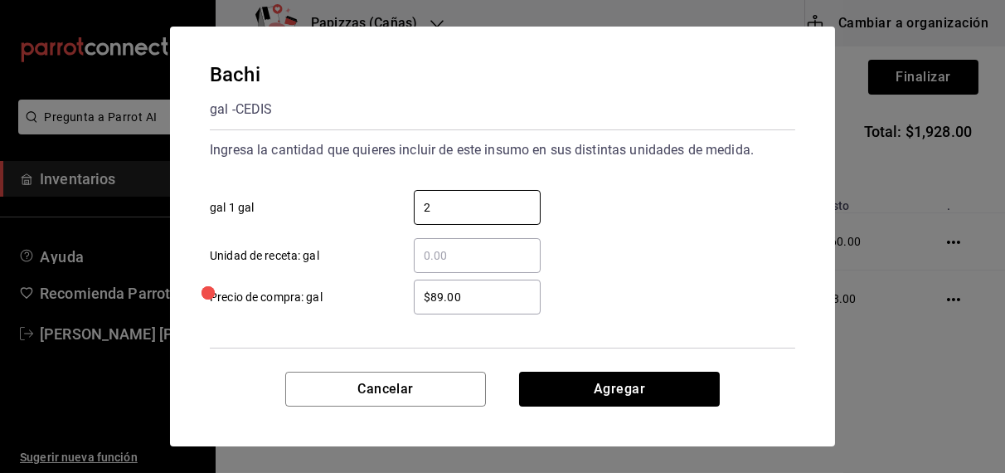
type input "2"
type input "$92.00"
click button "Agregar" at bounding box center [619, 389] width 201 height 35
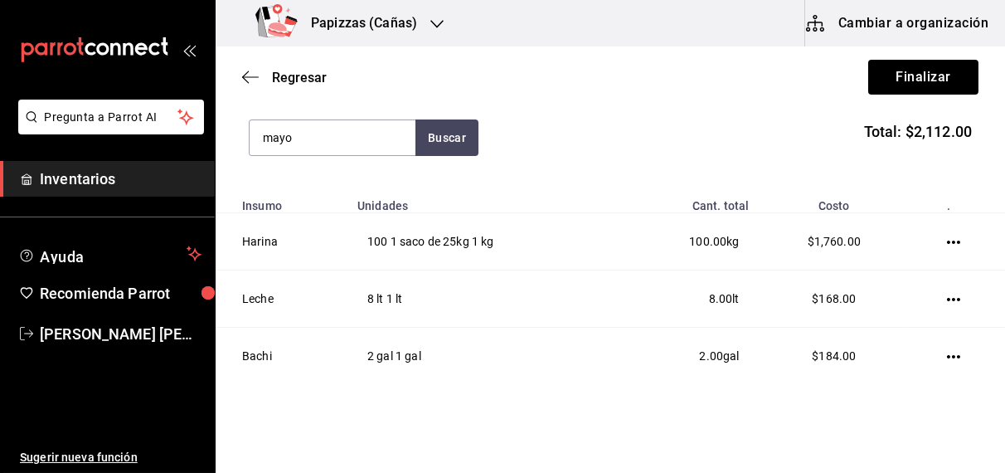
type input "mayo"
click at [329, 203] on div "Mayonesa gal - CEDIS" at bounding box center [332, 194] width 166 height 64
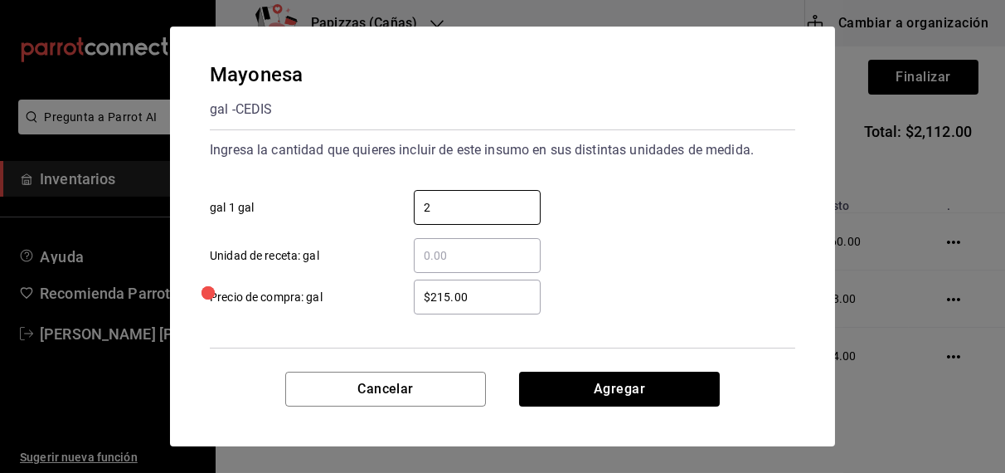
type input "2"
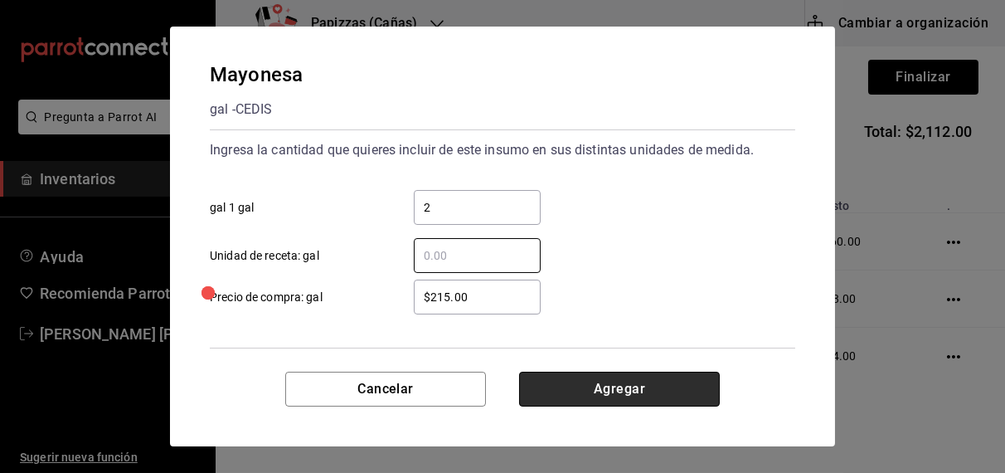
click at [622, 394] on button "Agregar" at bounding box center [619, 389] width 201 height 35
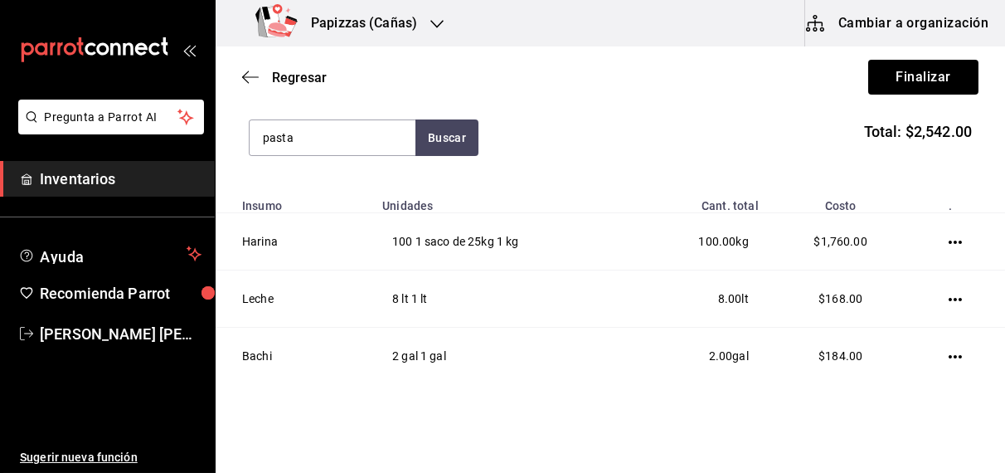
type input "pasta"
click at [327, 207] on div "1 bolsa 3kg - CEDIS" at bounding box center [312, 203] width 101 height 17
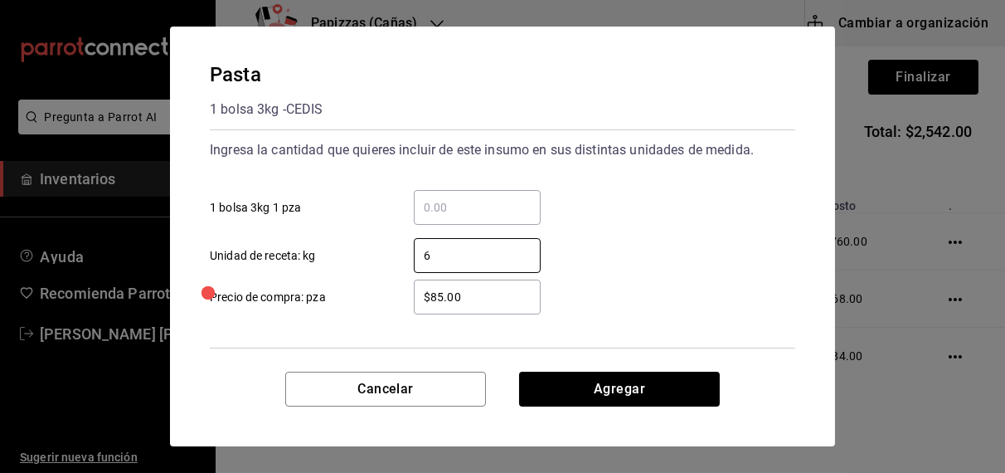
type input "6"
type input "$91.00"
click button "Agregar" at bounding box center [619, 389] width 201 height 35
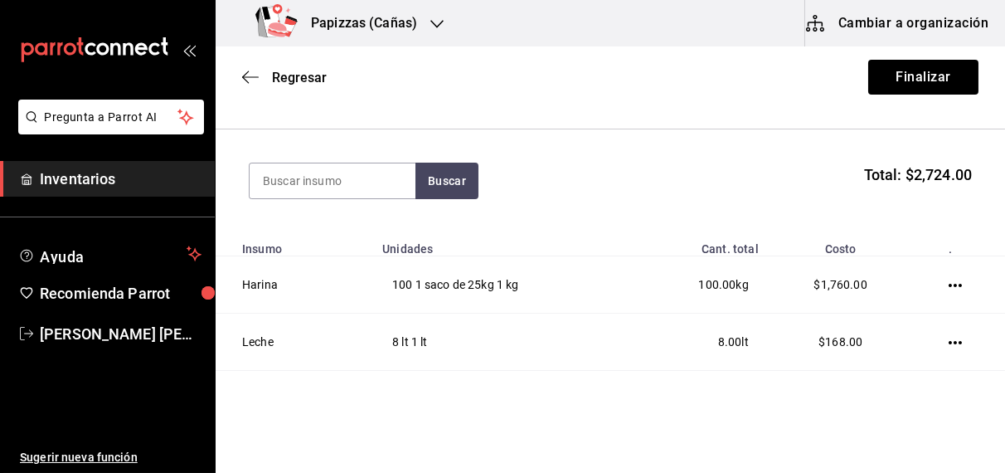
scroll to position [0, 0]
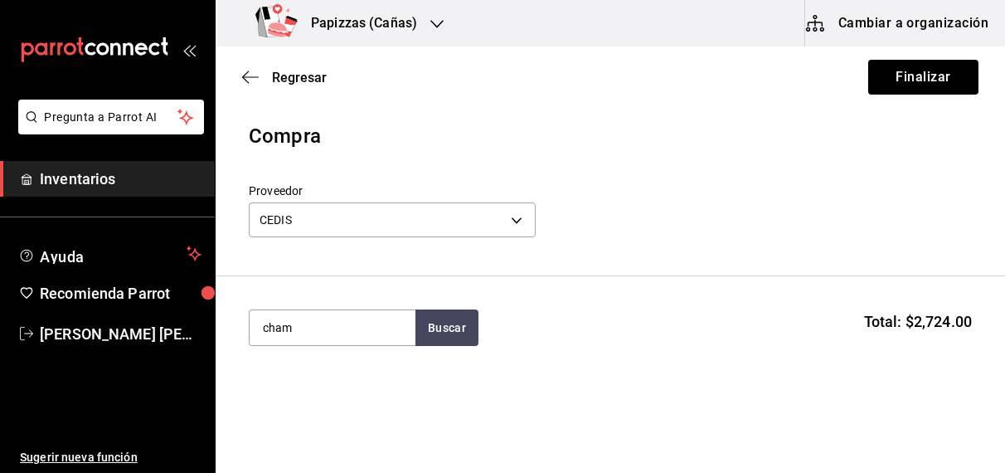
type input "cham"
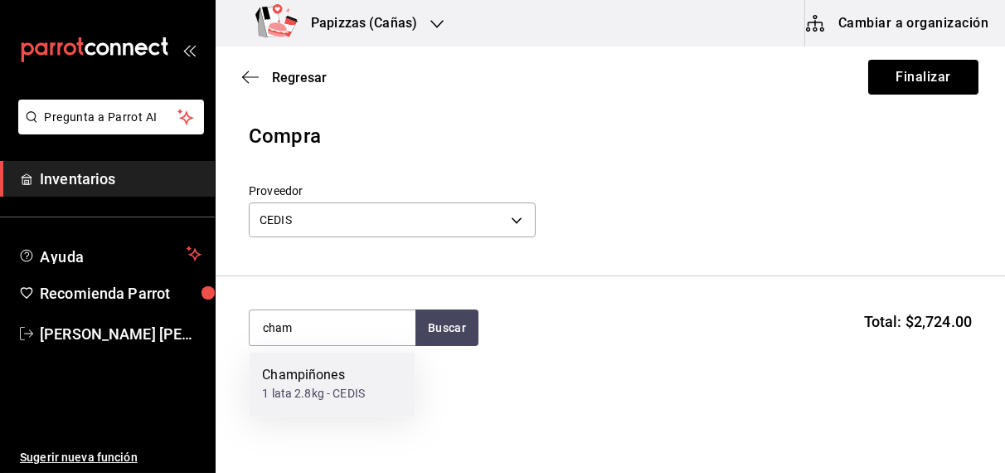
click at [299, 392] on div "1 lata 2.8kg - CEDIS" at bounding box center [313, 394] width 103 height 17
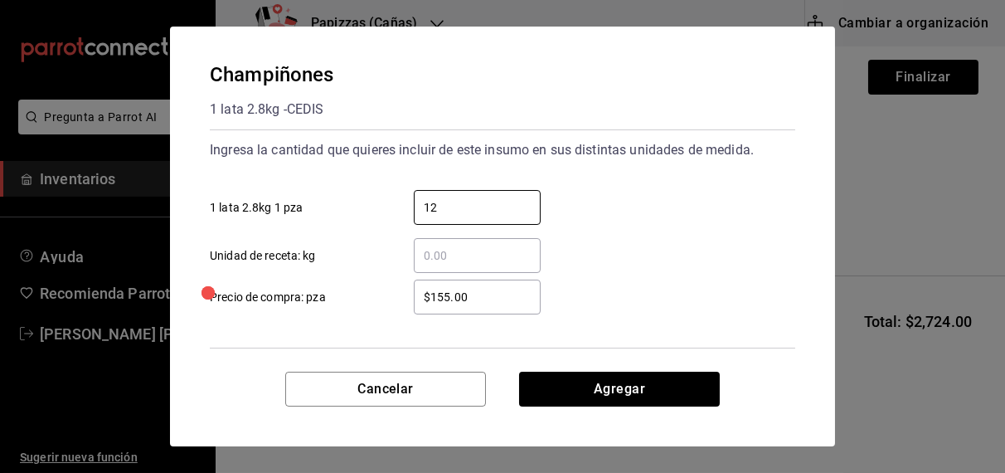
type input "12"
type input "$142.00"
click button "Agregar" at bounding box center [619, 389] width 201 height 35
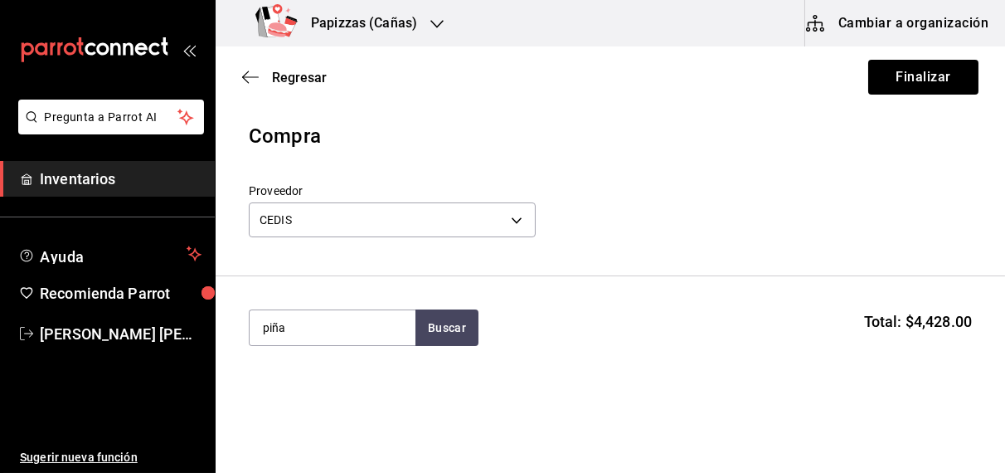
type input "piña"
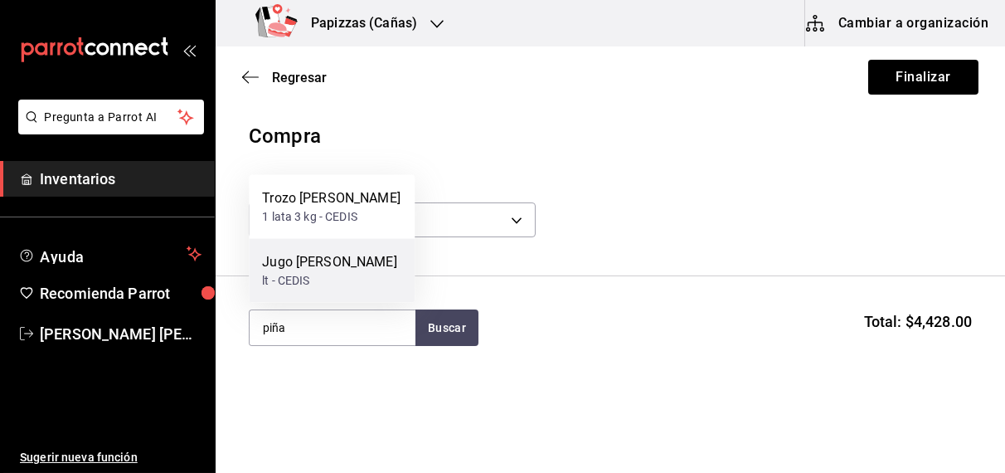
click at [303, 280] on div "lt - CEDIS" at bounding box center [329, 280] width 134 height 17
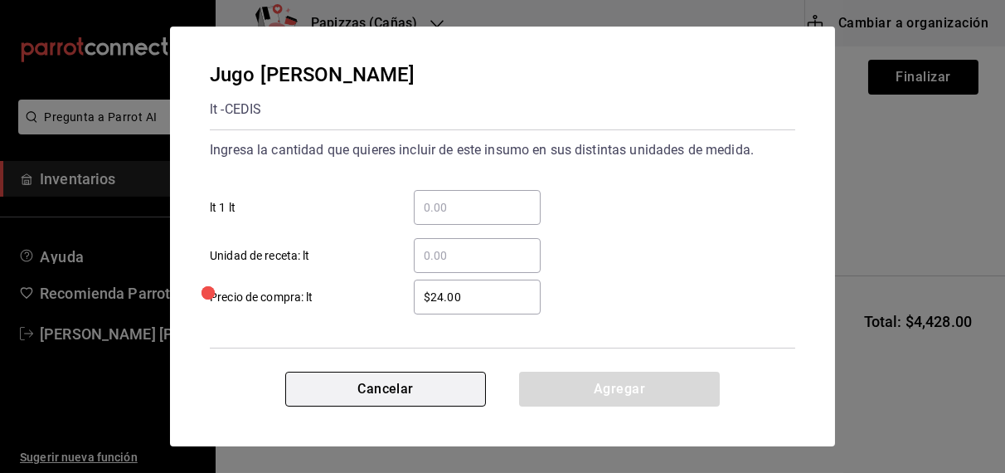
click at [383, 402] on button "Cancelar" at bounding box center [385, 389] width 201 height 35
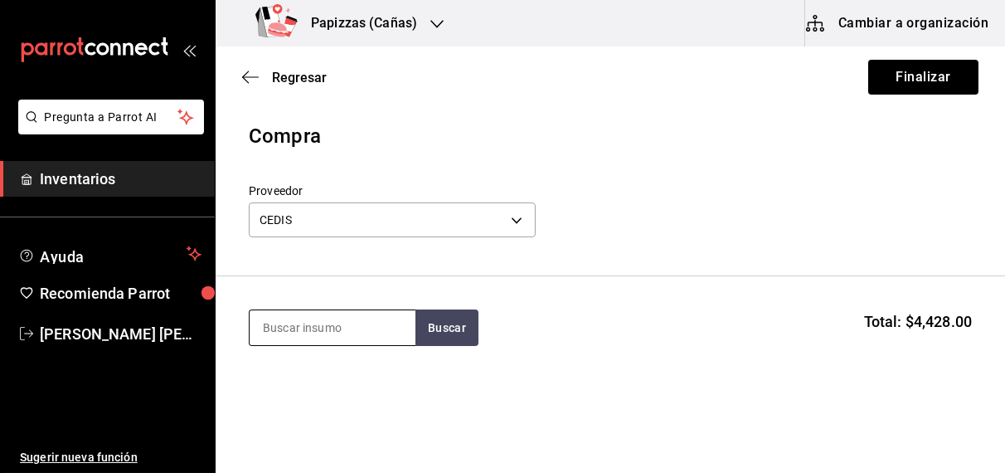
click at [361, 330] on input at bounding box center [333, 327] width 166 height 35
type input "piña"
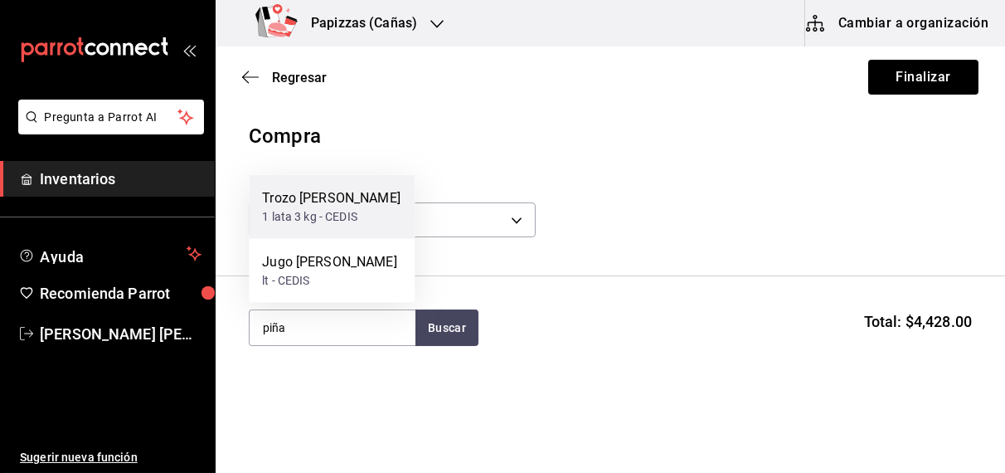
click at [307, 216] on div "1 lata 3 kg - CEDIS" at bounding box center [331, 216] width 139 height 17
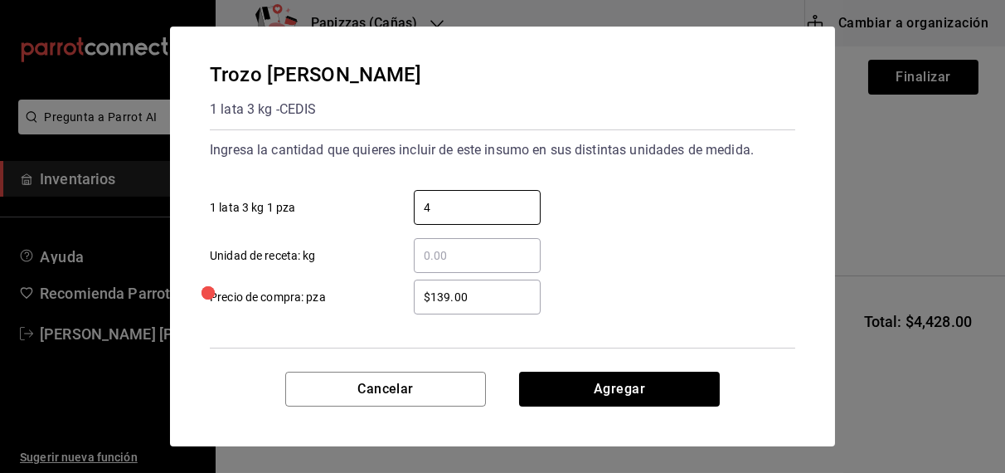
type input "4"
type input "$159.00"
click button "Agregar" at bounding box center [619, 389] width 201 height 35
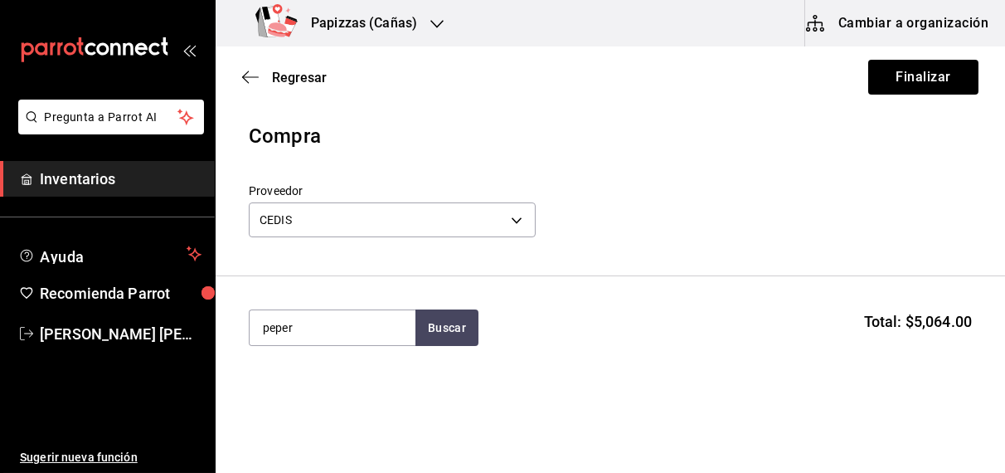
type input "peper"
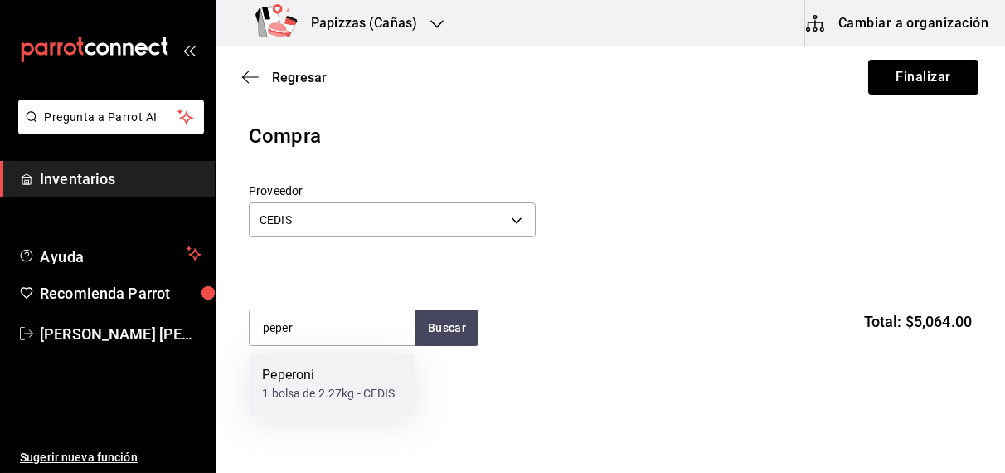
click at [284, 405] on div "Peperoni 1 bolsa de 2.27kg - CEDIS" at bounding box center [332, 385] width 166 height 64
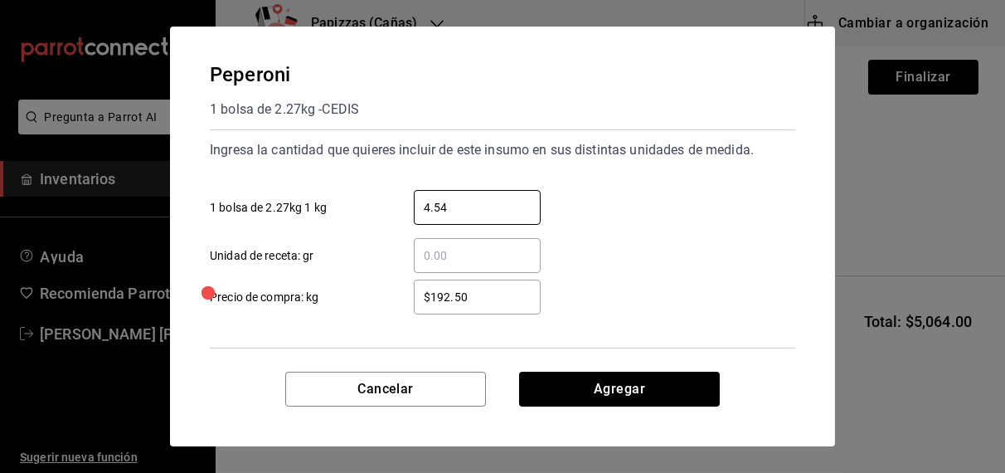
type input "4.54"
type input "$192.00"
click button "Agregar" at bounding box center [619, 389] width 201 height 35
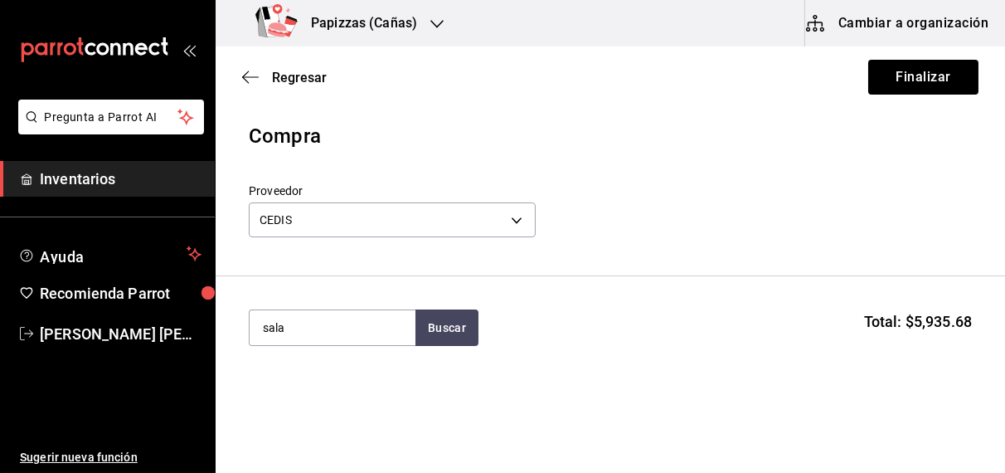
type input "sala"
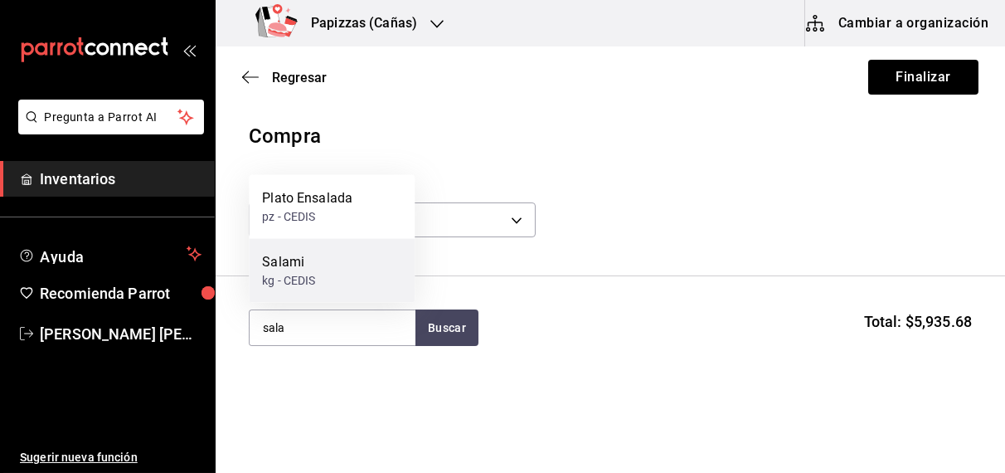
click at [303, 285] on div "kg - CEDIS" at bounding box center [288, 280] width 53 height 17
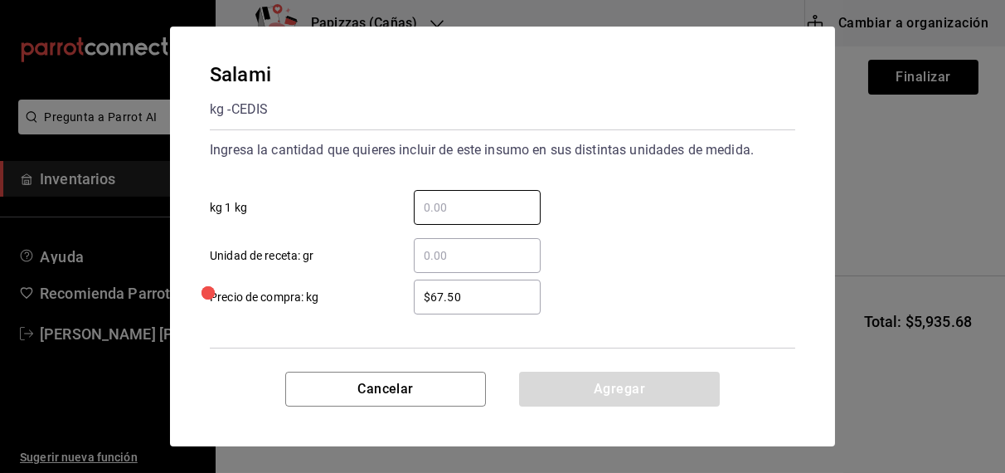
type input "."
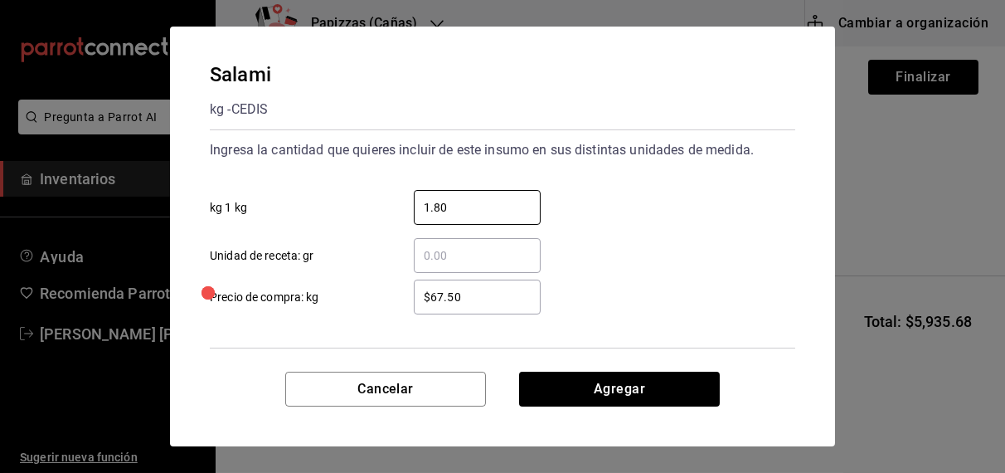
type input "1.80"
click button "Agregar" at bounding box center [619, 389] width 201 height 35
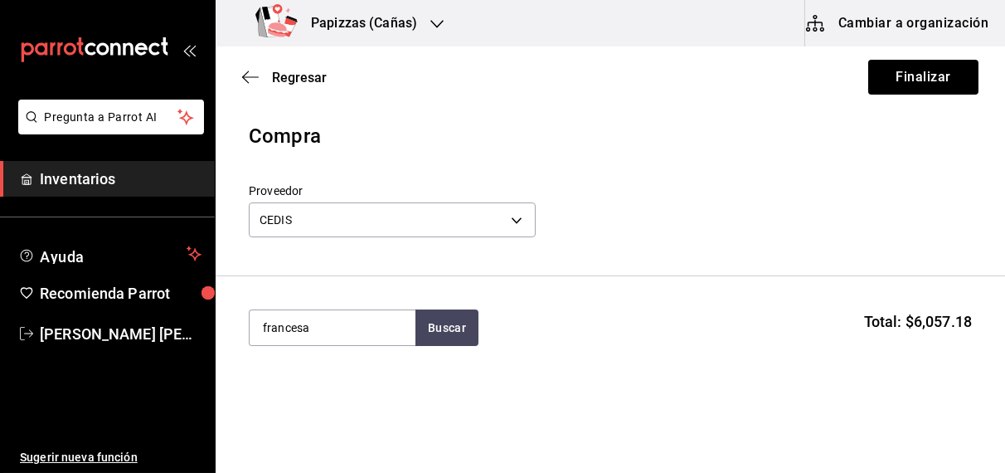
type input "francesa"
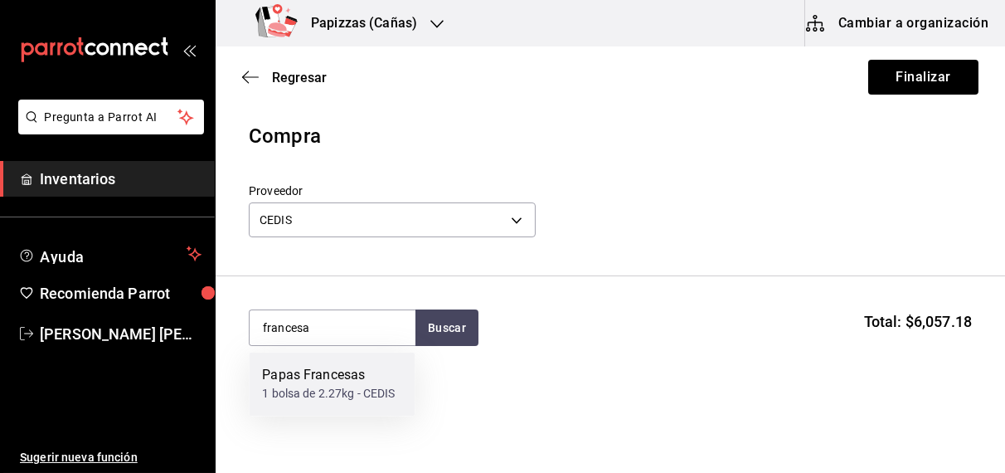
click at [309, 393] on div "1 bolsa de 2.27kg - CEDIS" at bounding box center [328, 394] width 133 height 17
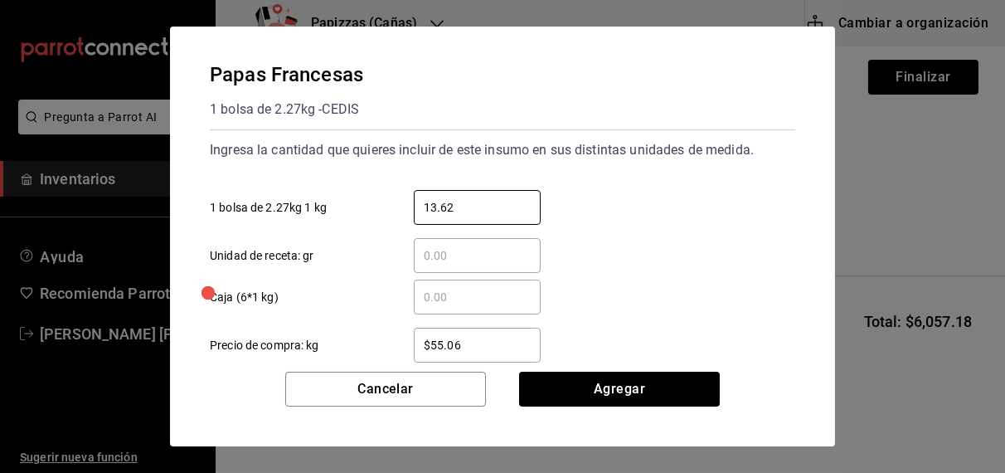
type input "13.62"
click button "Agregar" at bounding box center [619, 389] width 201 height 35
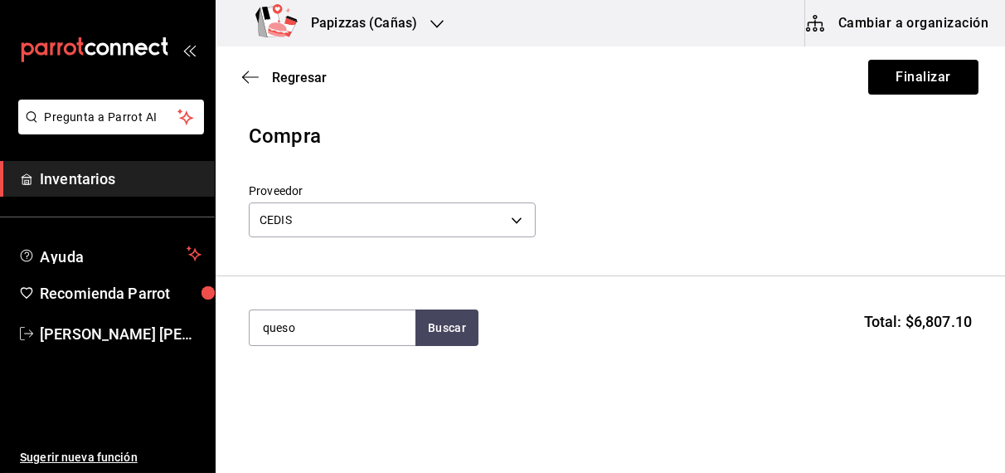
type input "queso"
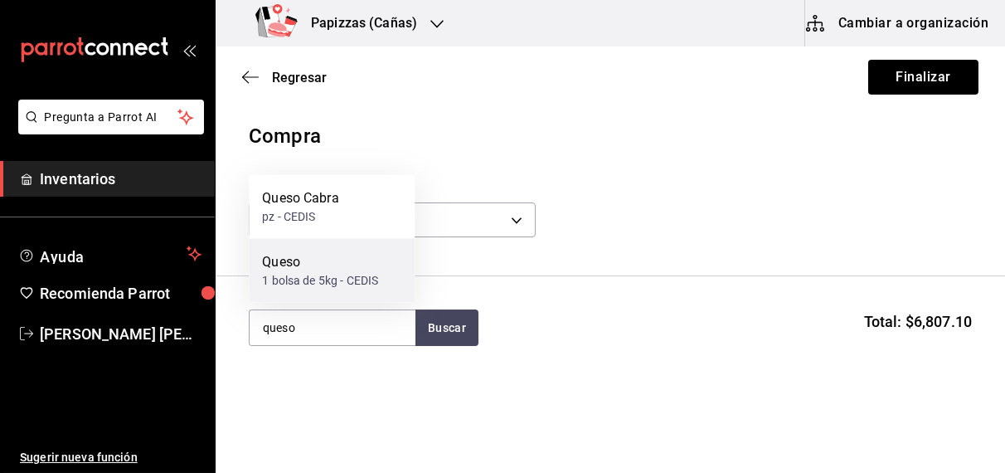
click at [314, 283] on div "1 bolsa de 5kg - CEDIS" at bounding box center [320, 280] width 116 height 17
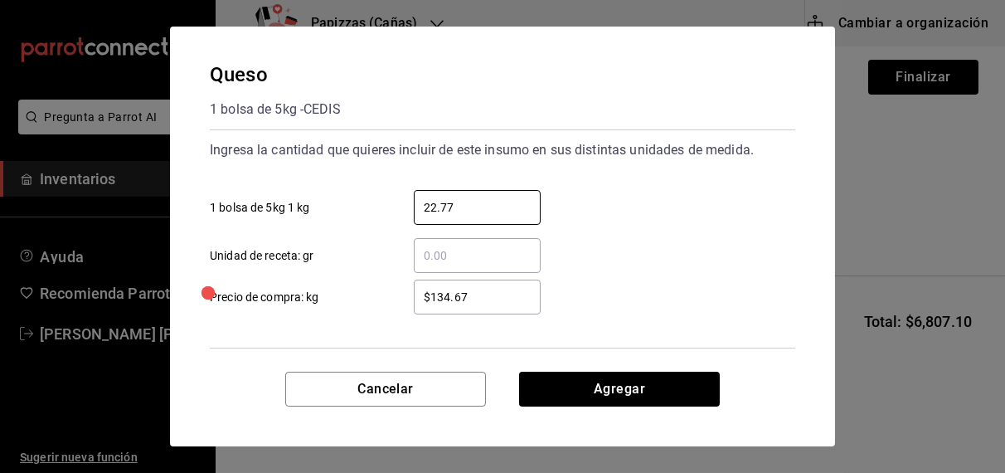
type input "22.77"
type input "$125.00"
click button "Agregar" at bounding box center [619, 389] width 201 height 35
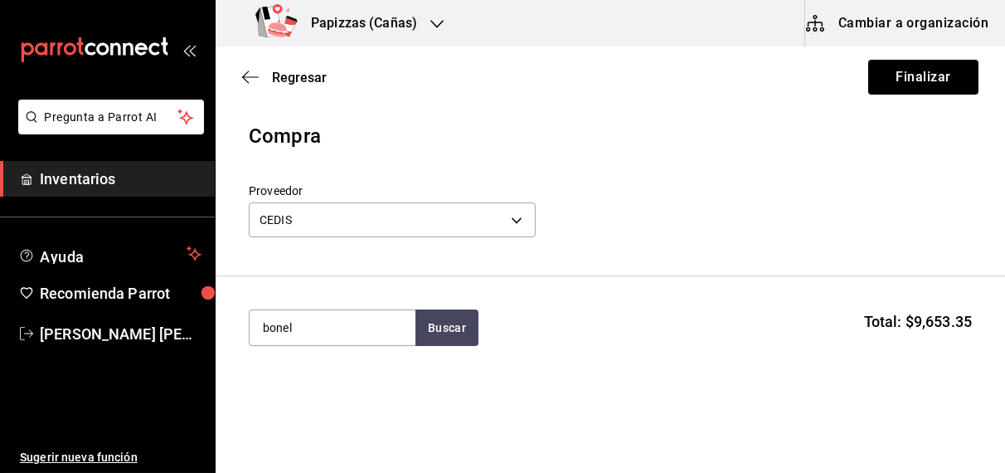
type input "bonel"
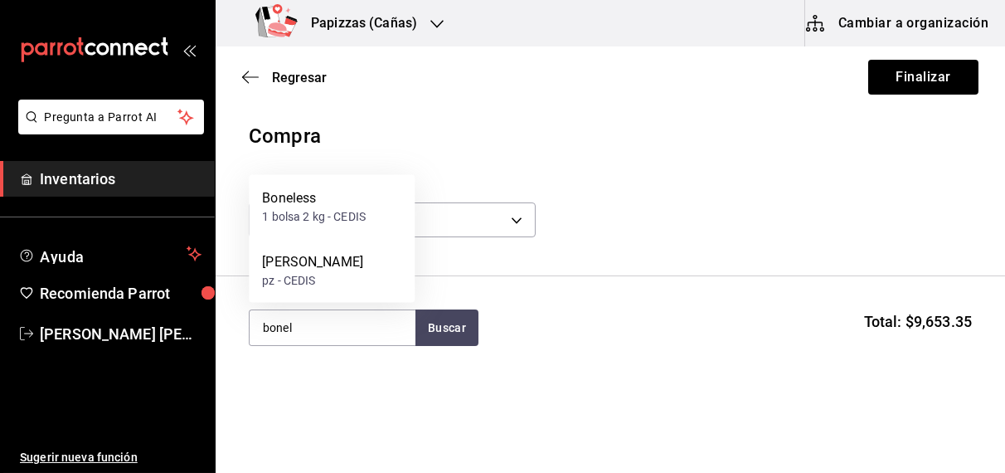
click at [301, 222] on div "1 bolsa 2 kg - CEDIS" at bounding box center [314, 216] width 104 height 17
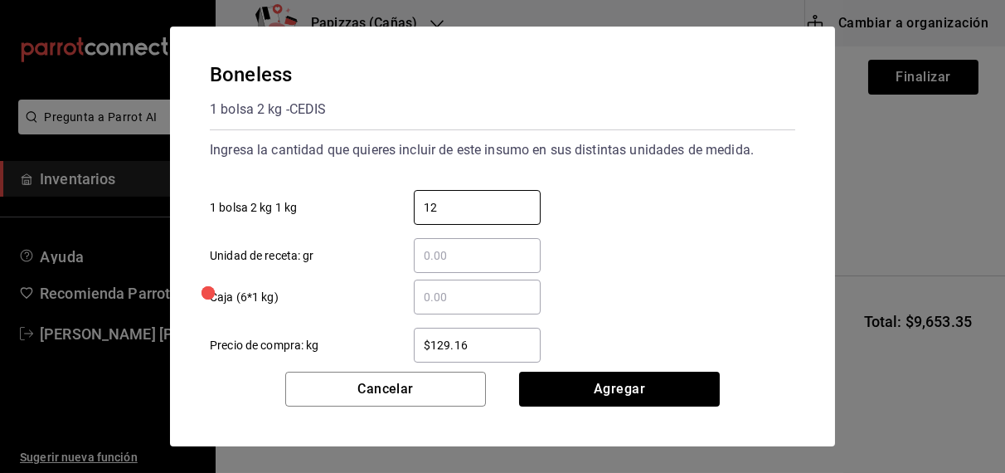
type input "12"
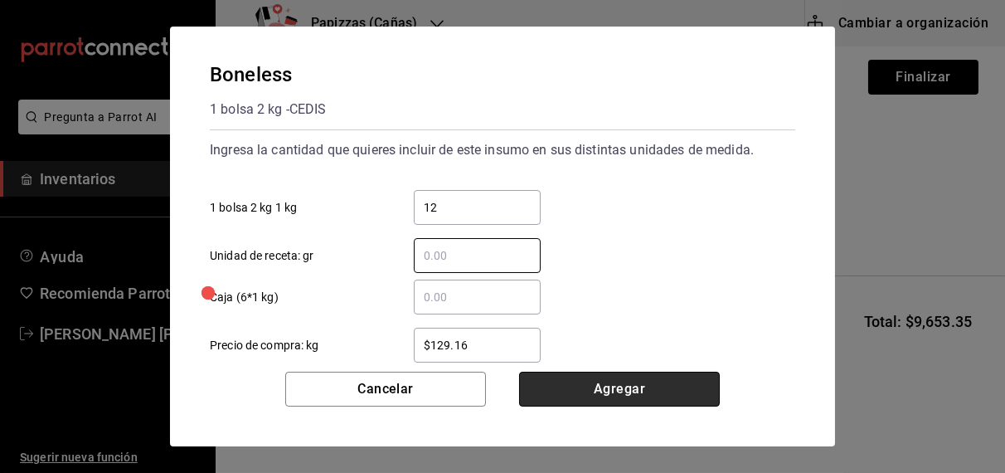
click at [621, 389] on button "Agregar" at bounding box center [619, 389] width 201 height 35
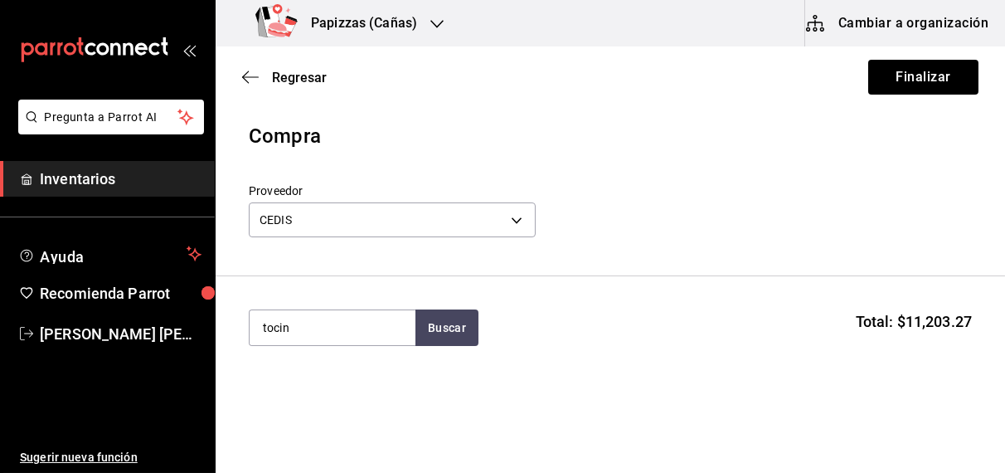
type input "tocin"
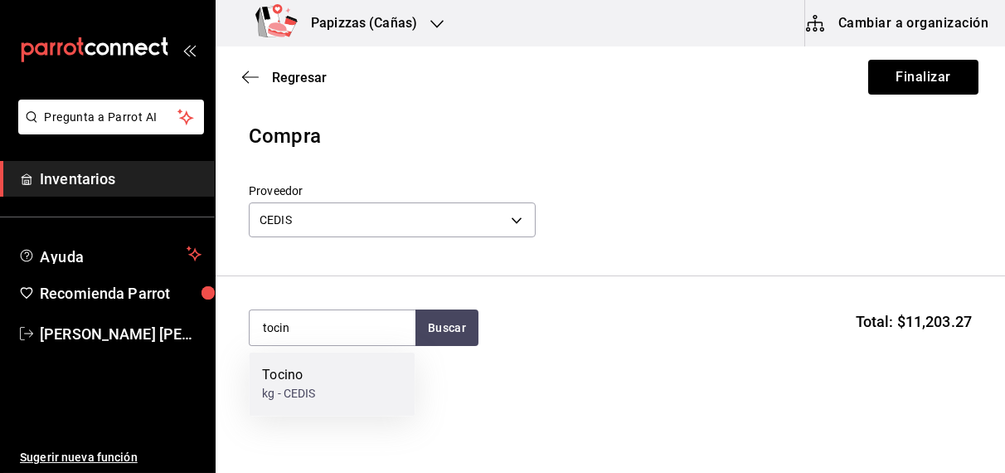
click at [297, 408] on div "Tocino kg - CEDIS" at bounding box center [332, 385] width 166 height 64
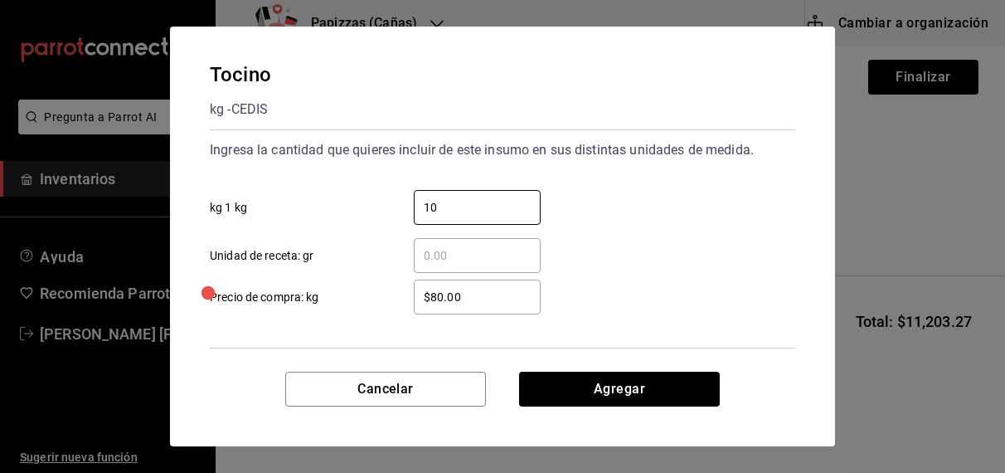
type input "10"
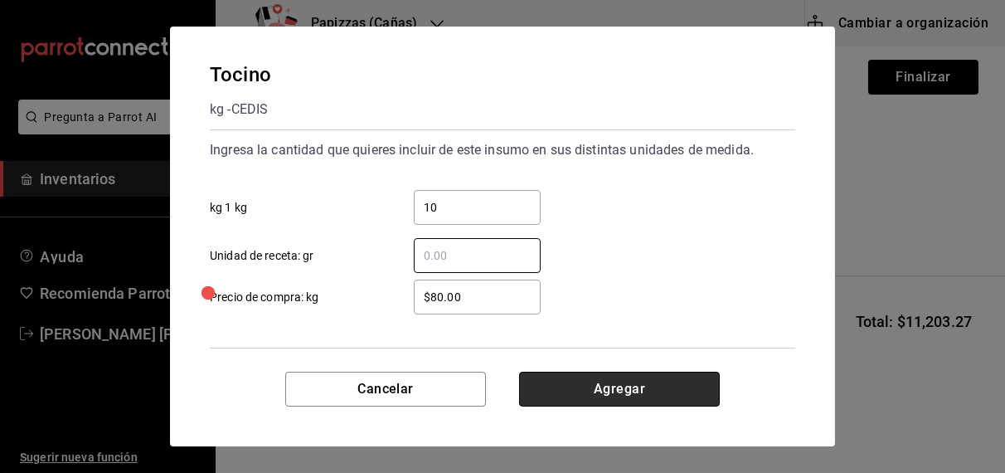
click at [653, 402] on button "Agregar" at bounding box center [619, 389] width 201 height 35
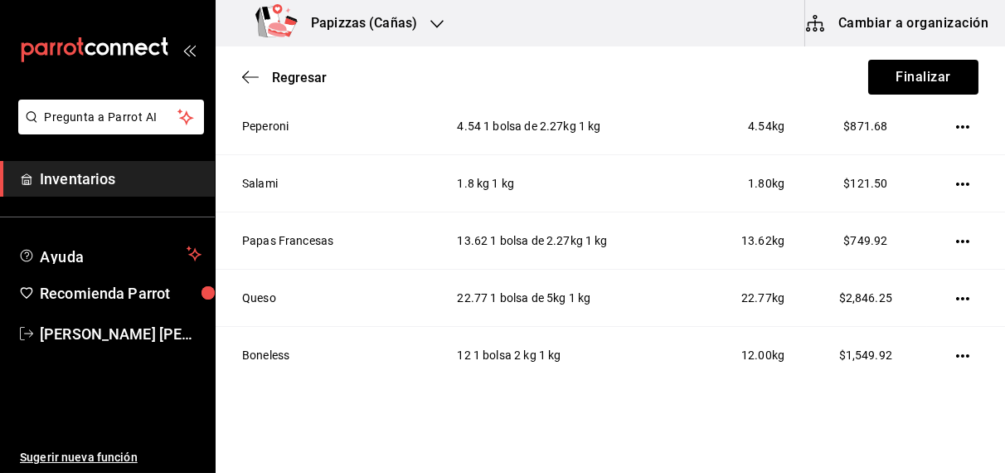
scroll to position [707, 0]
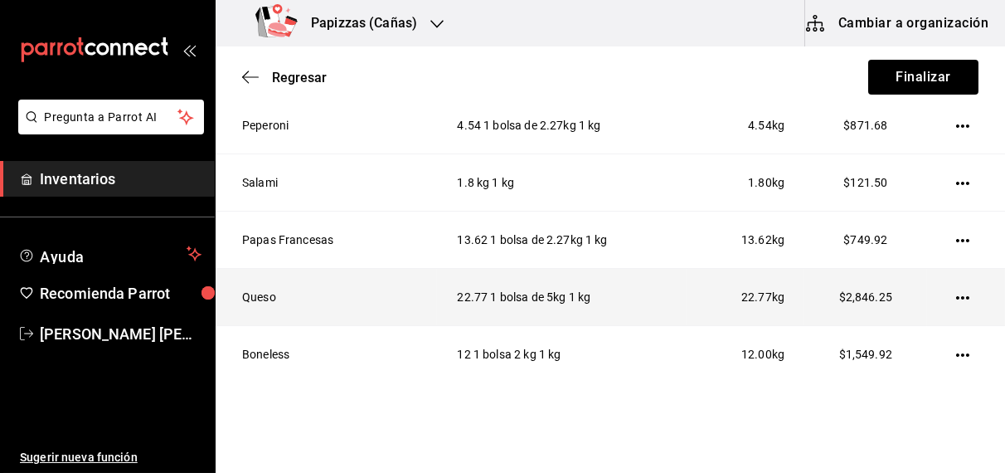
click at [957, 296] on icon "button" at bounding box center [963, 297] width 13 height 3
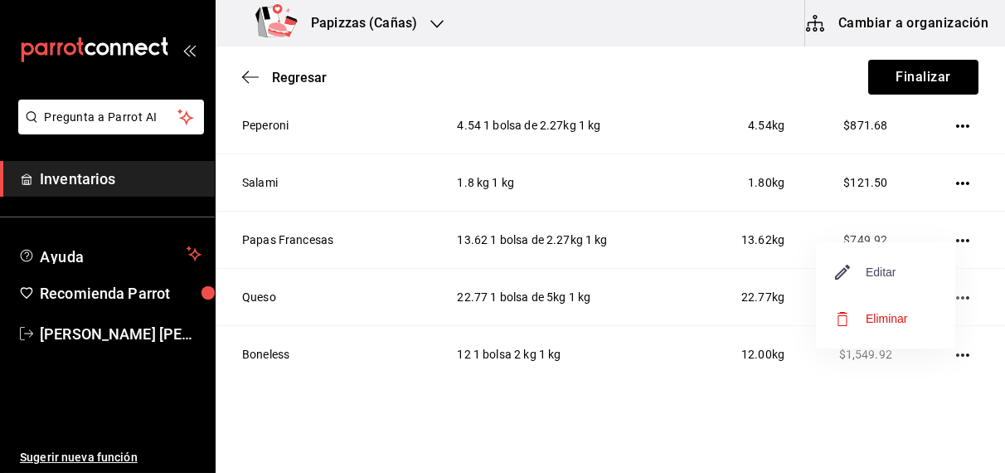
click at [884, 276] on span "Editar" at bounding box center [866, 272] width 61 height 20
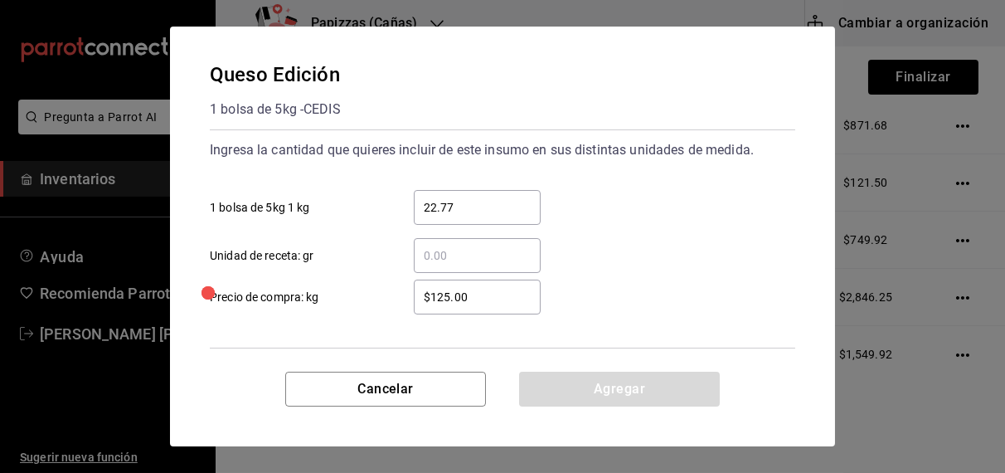
click at [498, 208] on input "22.77" at bounding box center [477, 207] width 127 height 20
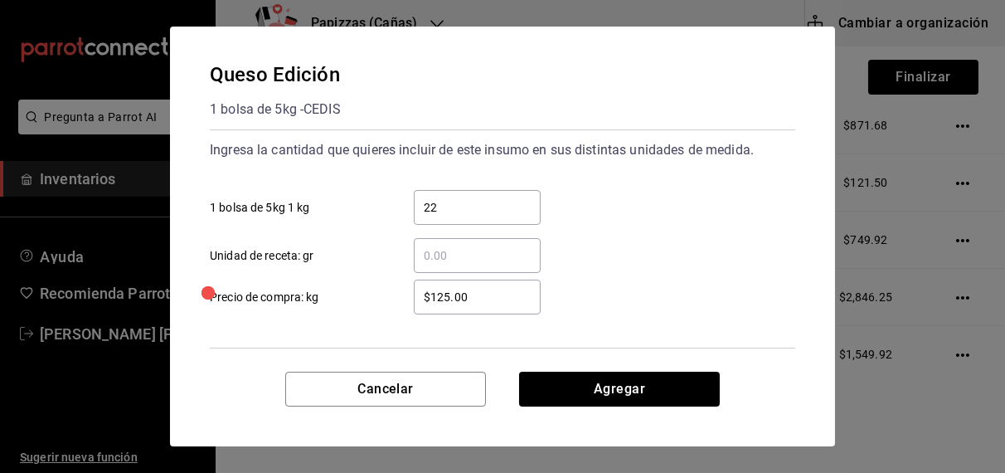
type input "2"
type input "22.70"
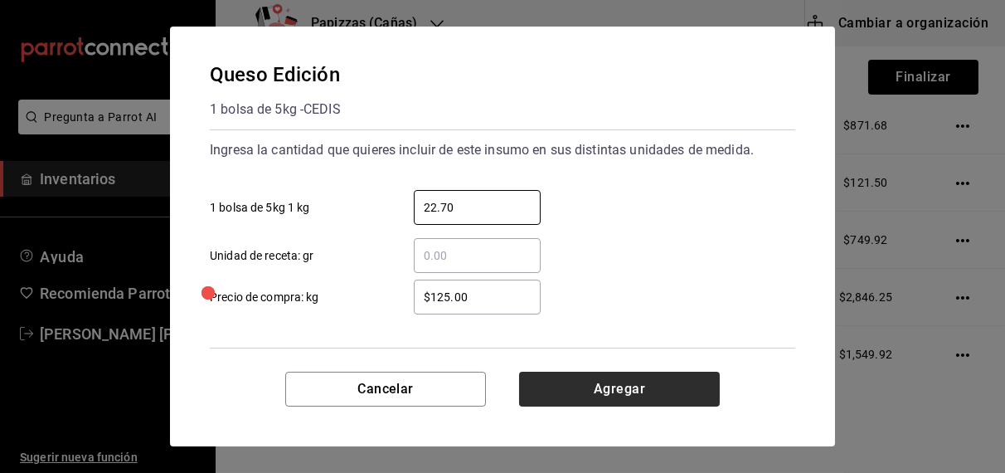
click at [633, 392] on button "Agregar" at bounding box center [619, 389] width 201 height 35
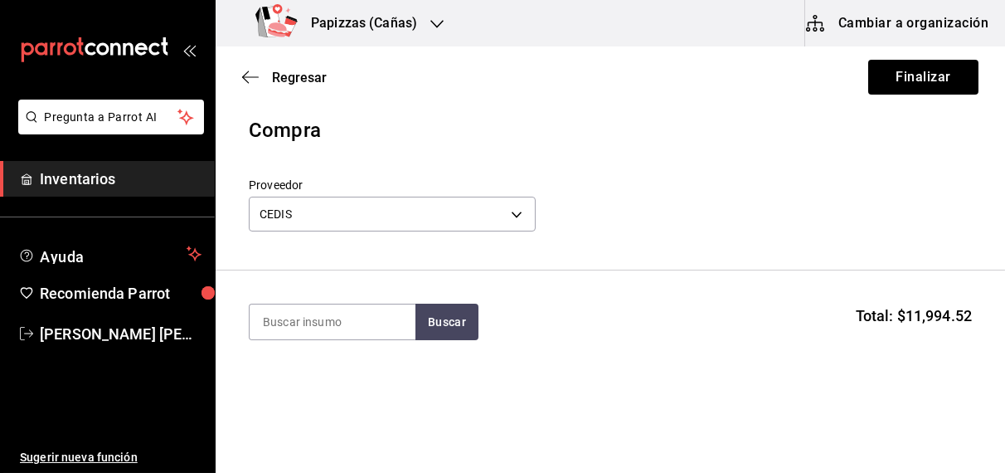
scroll to position [0, 0]
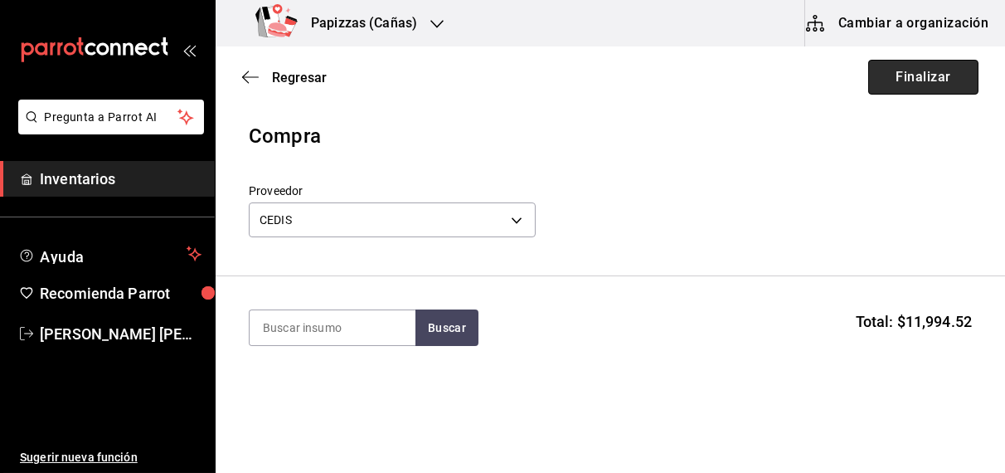
click at [927, 67] on button "Finalizar" at bounding box center [924, 77] width 110 height 35
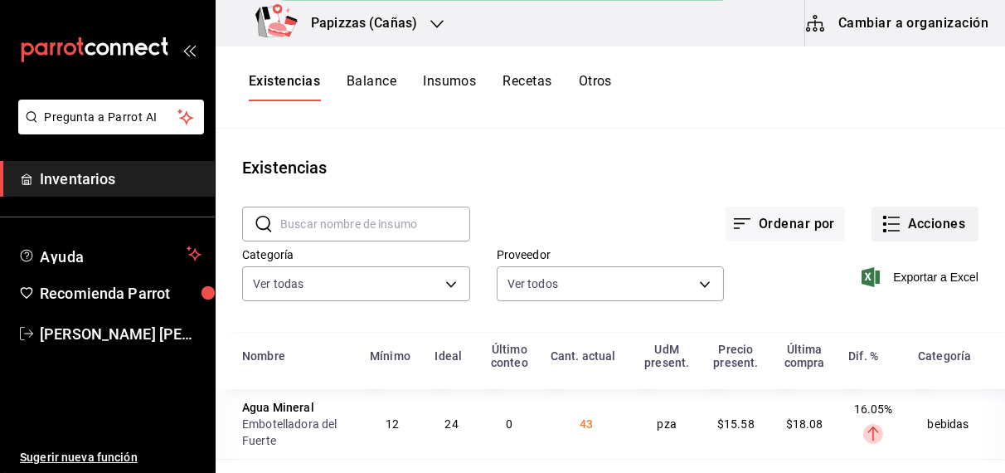
click at [898, 228] on button "Acciones" at bounding box center [925, 224] width 107 height 35
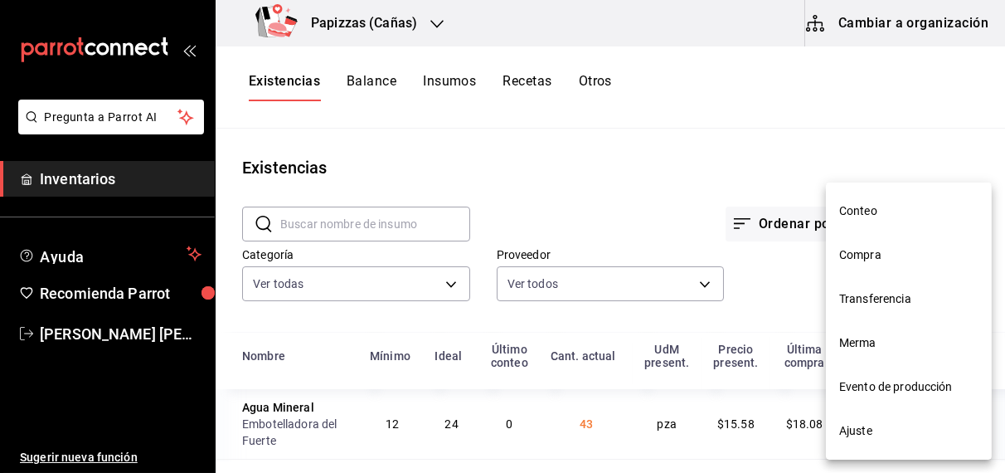
click at [859, 260] on span "Compra" at bounding box center [909, 254] width 139 height 17
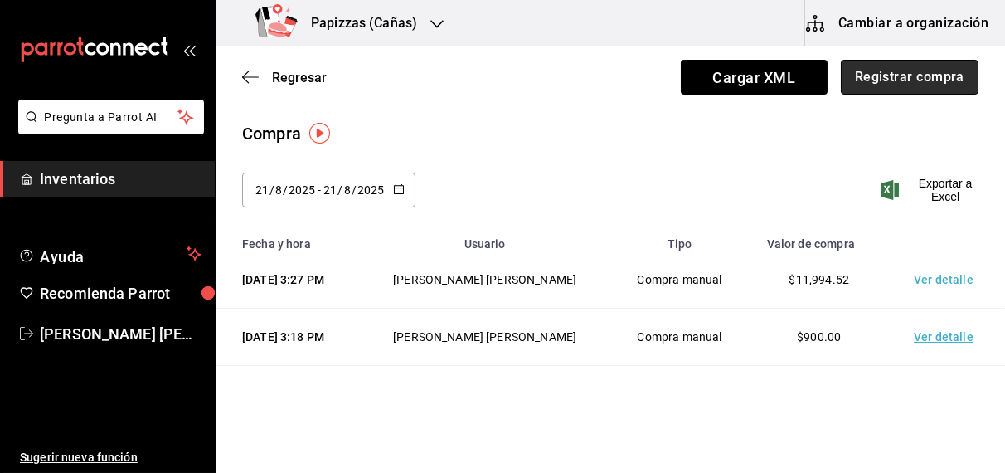
click at [912, 72] on button "Registrar compra" at bounding box center [910, 77] width 138 height 35
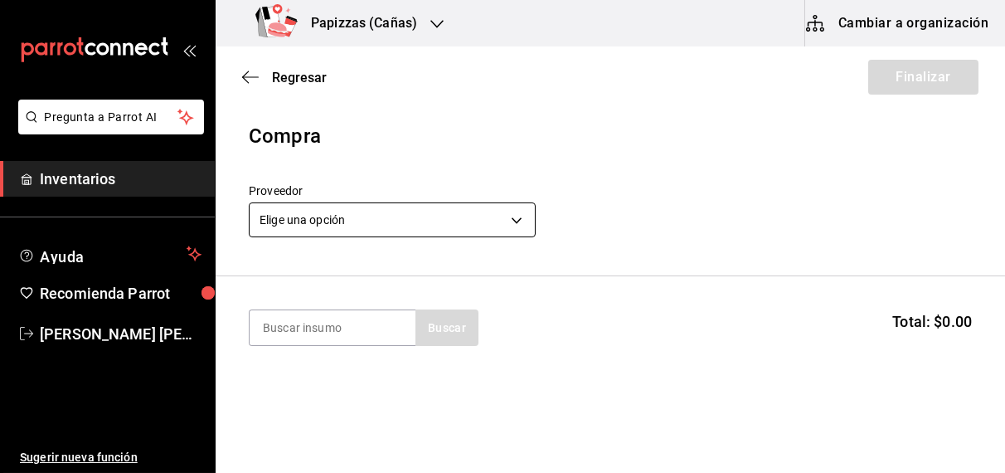
click at [400, 217] on body "Pregunta a Parrot AI Inventarios Ayuda Recomienda Parrot OBDULIA JANNETH CASTRO…" at bounding box center [502, 189] width 1005 height 379
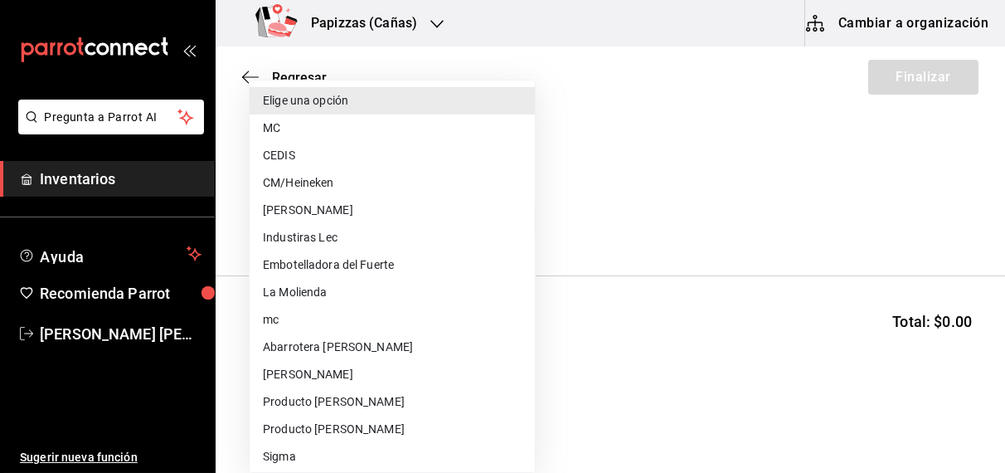
click at [352, 264] on li "Embotelladora del Fuerte" at bounding box center [392, 264] width 285 height 27
type input "2a449e60-1878-40e8-ba60-5a9907f89e6b"
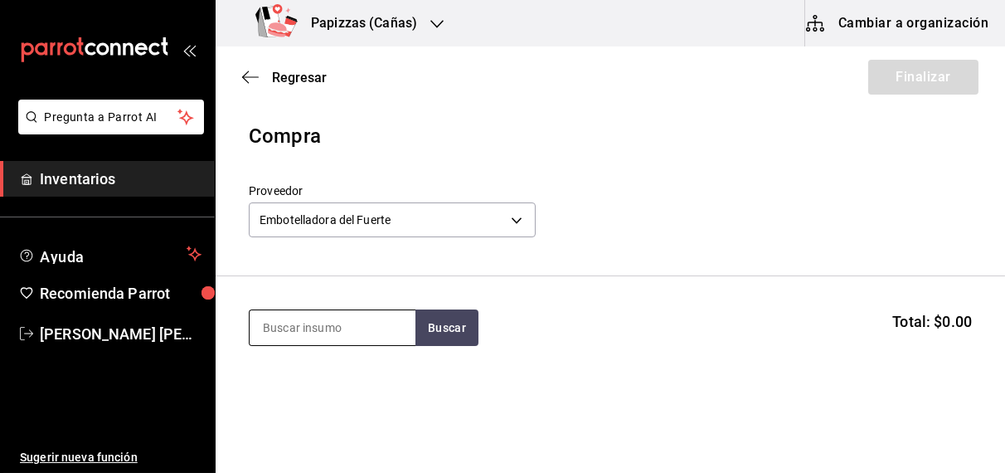
click at [329, 333] on input at bounding box center [333, 327] width 166 height 35
type input "sprite"
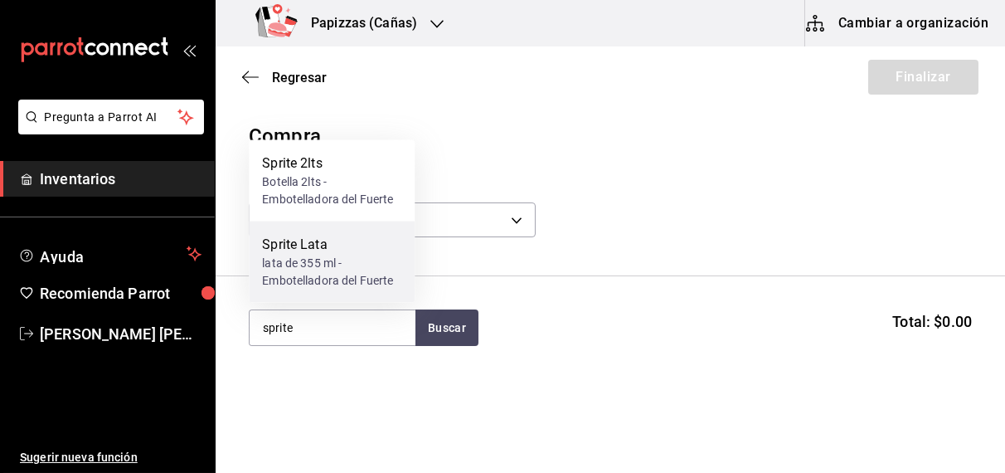
click at [303, 264] on div "lata de 355 ml - Embotelladora del Fuerte" at bounding box center [331, 272] width 139 height 35
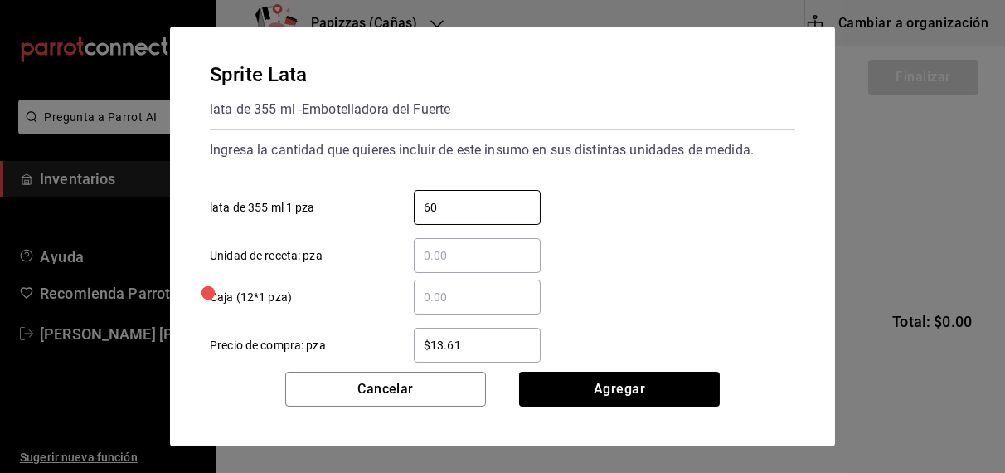
type input "60"
type input "$15.22"
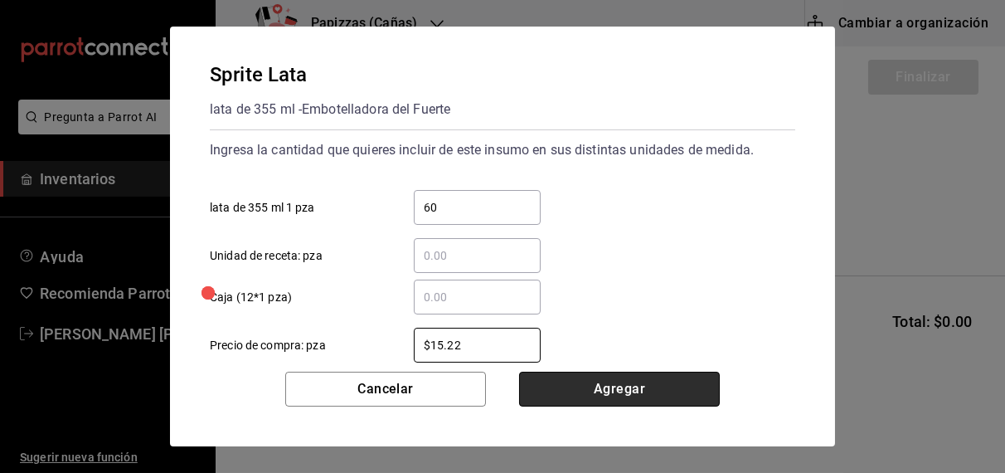
click at [631, 387] on button "Agregar" at bounding box center [619, 389] width 201 height 35
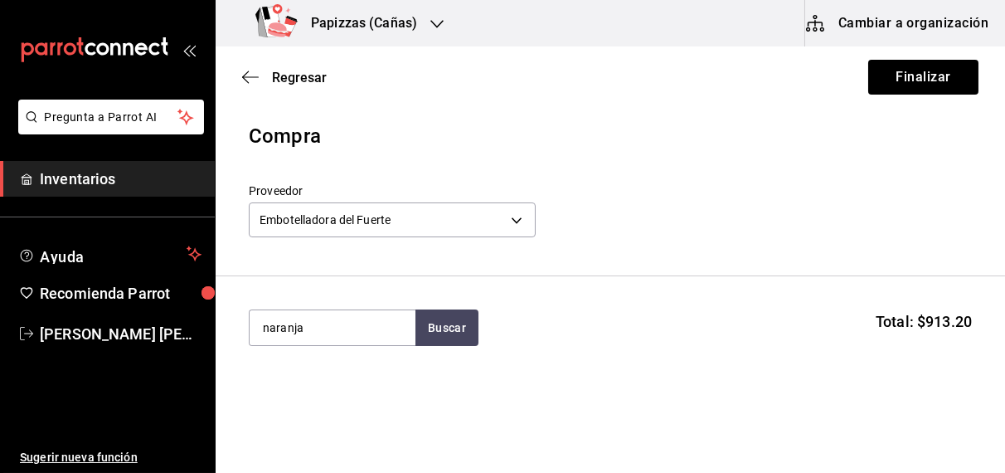
type input "naranja"
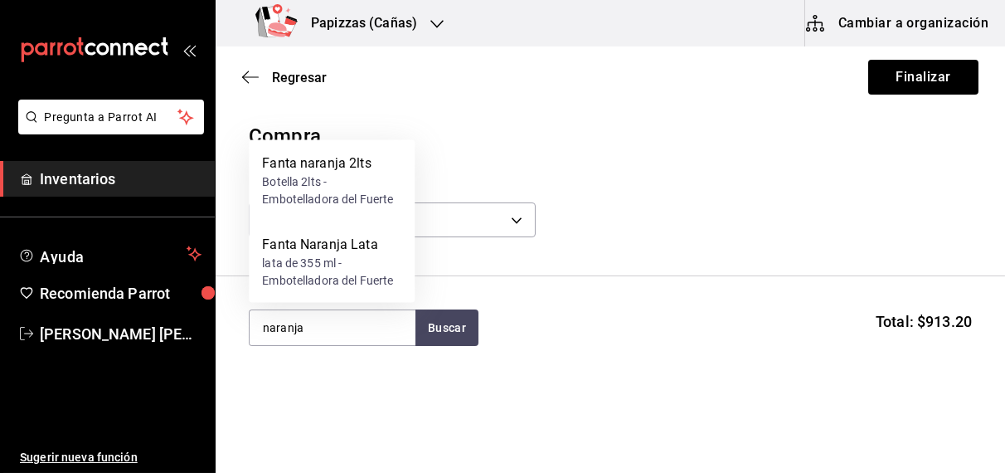
click at [309, 284] on div "lata de 355 ml - Embotelladora del Fuerte" at bounding box center [331, 272] width 139 height 35
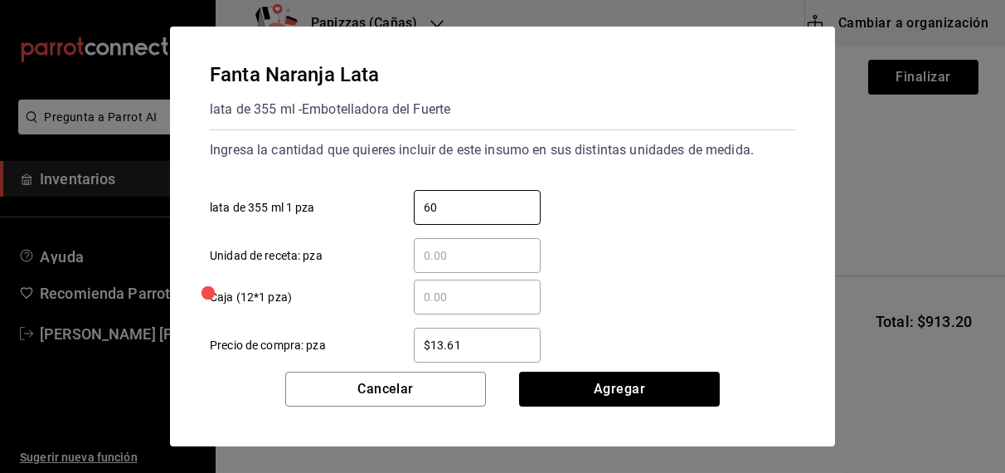
type input "60"
type input "$15.23"
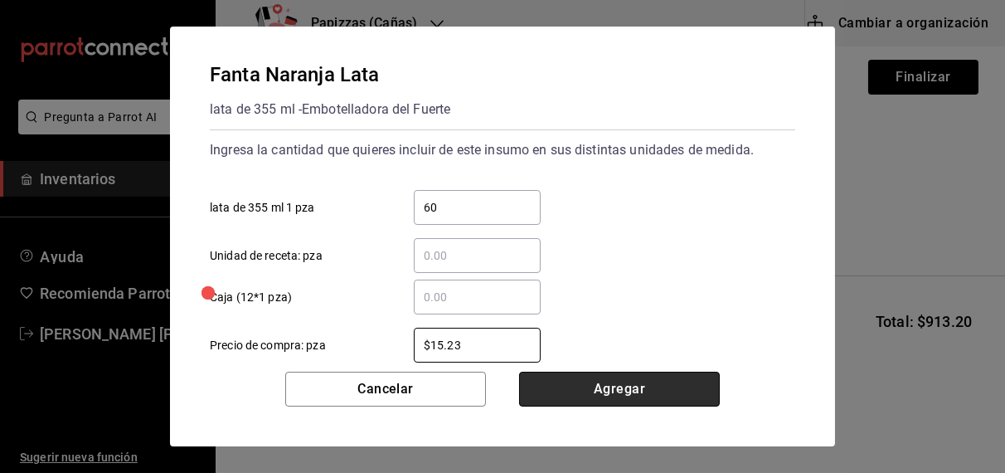
click at [626, 401] on button "Agregar" at bounding box center [619, 389] width 201 height 35
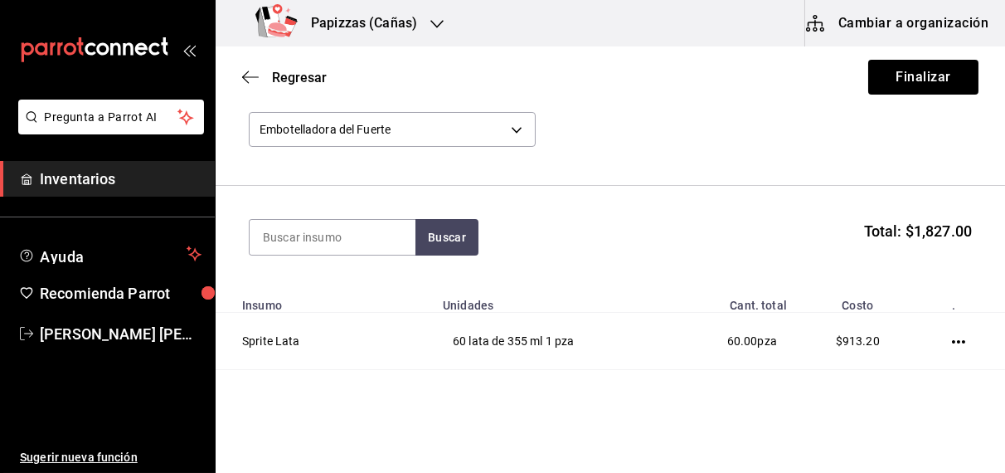
scroll to position [190, 0]
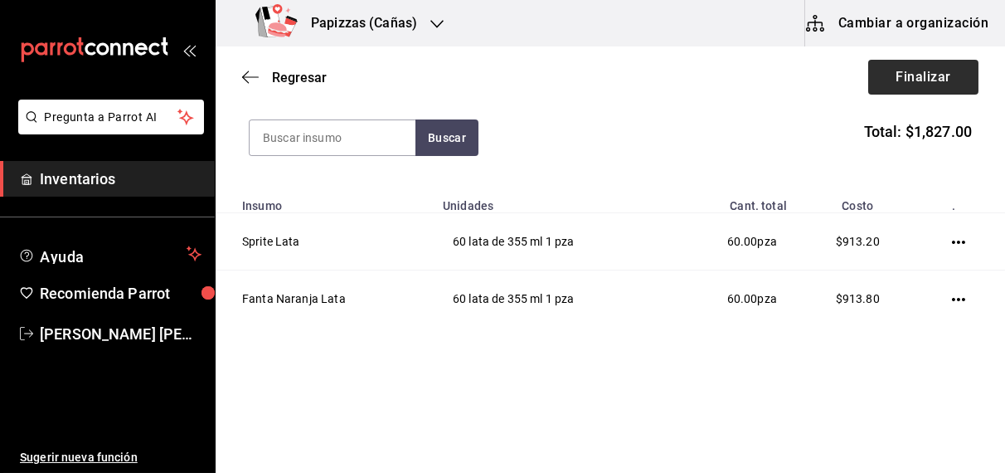
click at [922, 82] on button "Finalizar" at bounding box center [924, 77] width 110 height 35
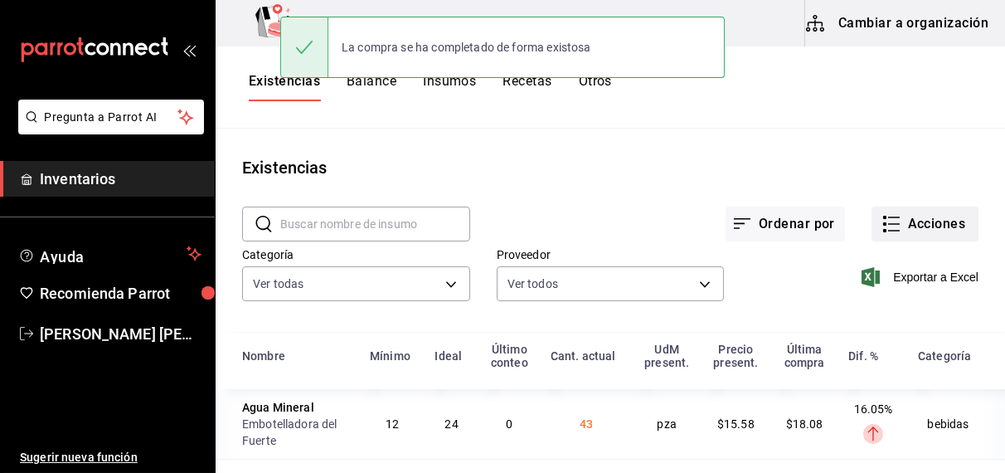
click at [924, 217] on button "Acciones" at bounding box center [925, 224] width 107 height 35
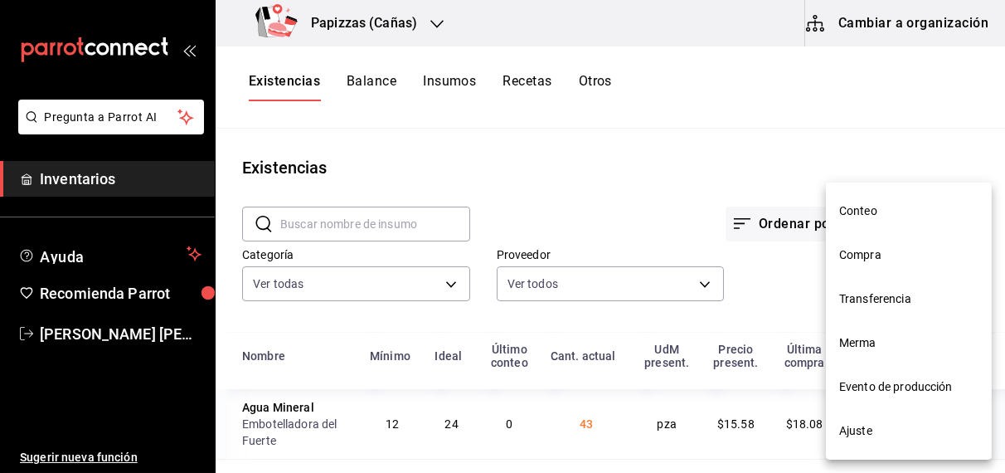
click at [881, 261] on span "Compra" at bounding box center [909, 254] width 139 height 17
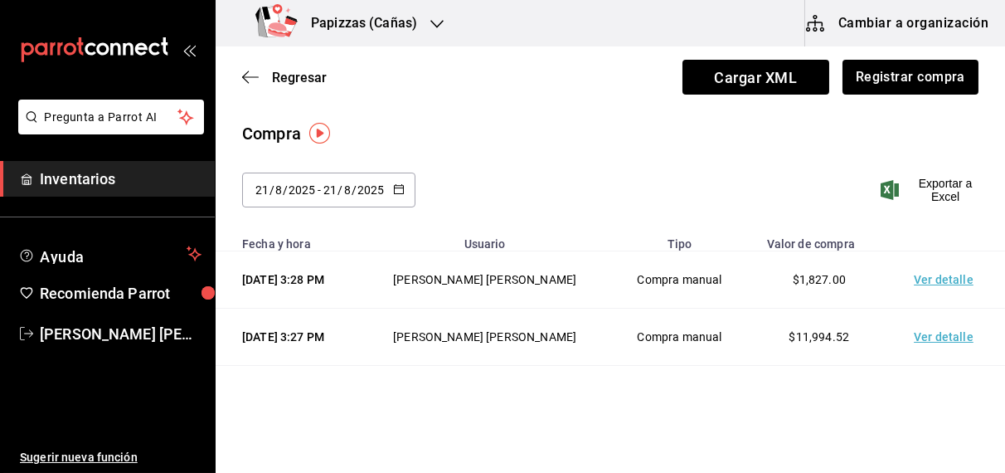
click at [415, 18] on h3 "Papizzas (Cañas)" at bounding box center [357, 23] width 119 height 20
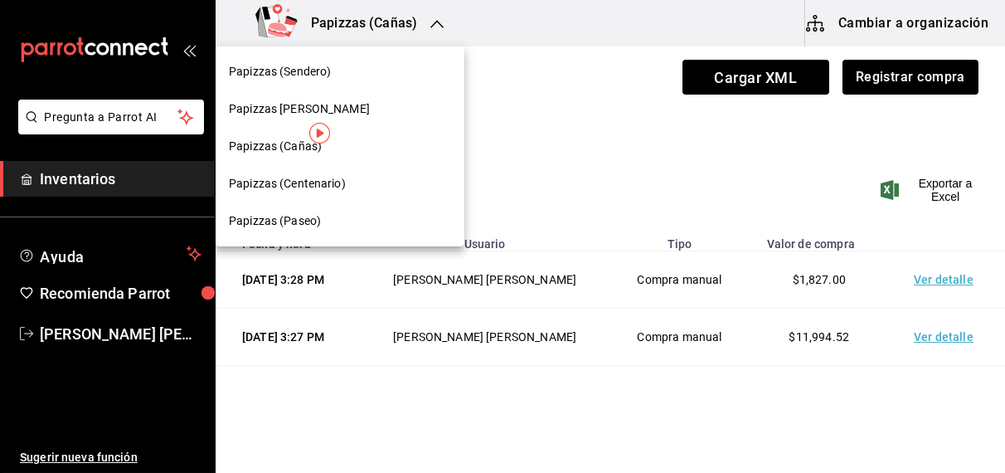
click at [298, 226] on span "Papizzas (Paseo)" at bounding box center [275, 220] width 92 height 17
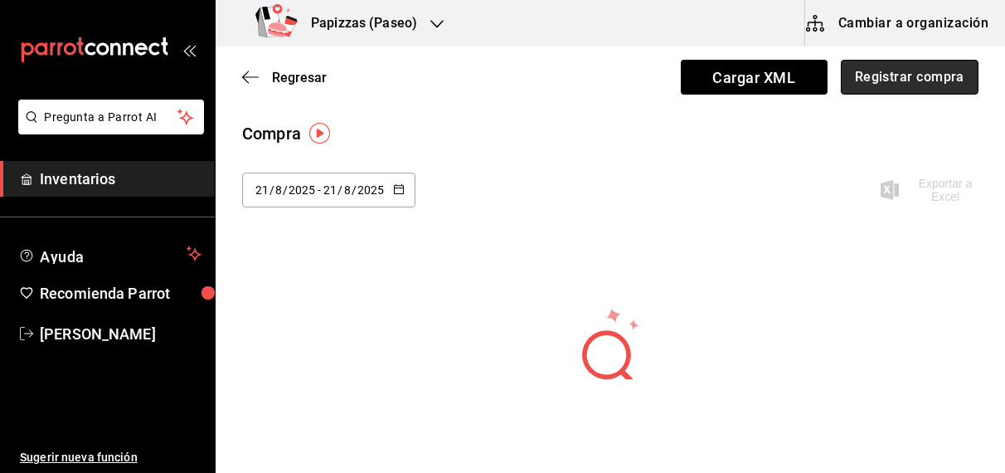
click at [901, 71] on button "Registrar compra" at bounding box center [910, 77] width 138 height 35
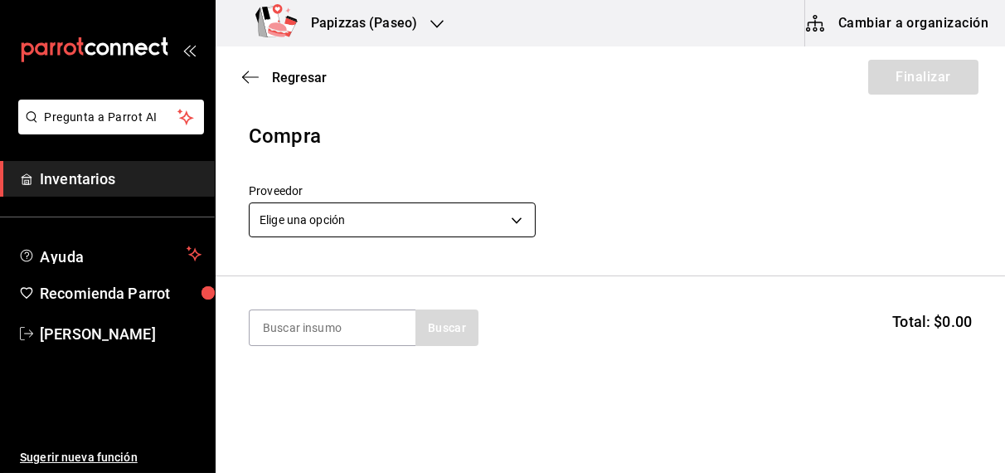
click at [385, 227] on body "Pregunta a Parrot AI Inventarios Ayuda Recomienda Parrot OBDULIA JANNETH CASTRO…" at bounding box center [502, 189] width 1005 height 379
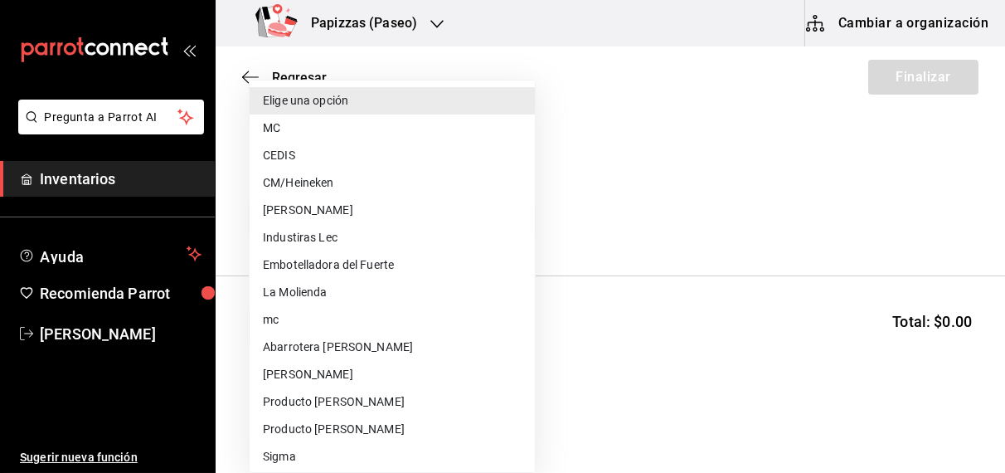
click at [343, 267] on li "Embotelladora del Fuerte" at bounding box center [392, 264] width 285 height 27
type input "2a449e60-1878-40e8-ba60-5a9907f89e6b"
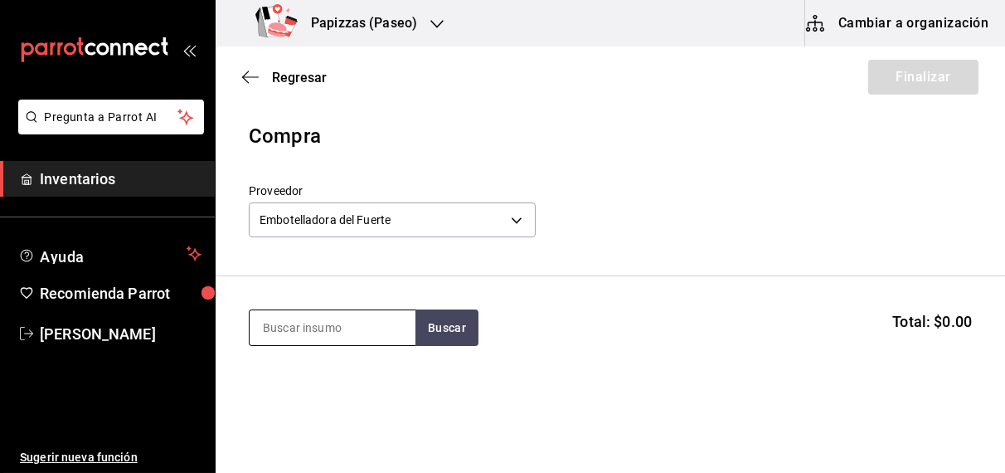
click at [352, 331] on input at bounding box center [333, 327] width 166 height 35
type input "naranja"
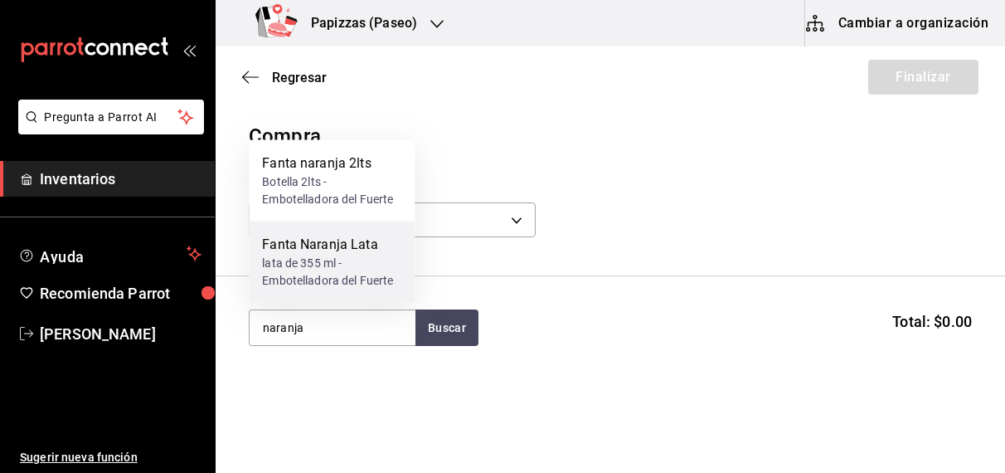
click at [319, 280] on div "lata de 355 ml - Embotelladora del Fuerte" at bounding box center [331, 272] width 139 height 35
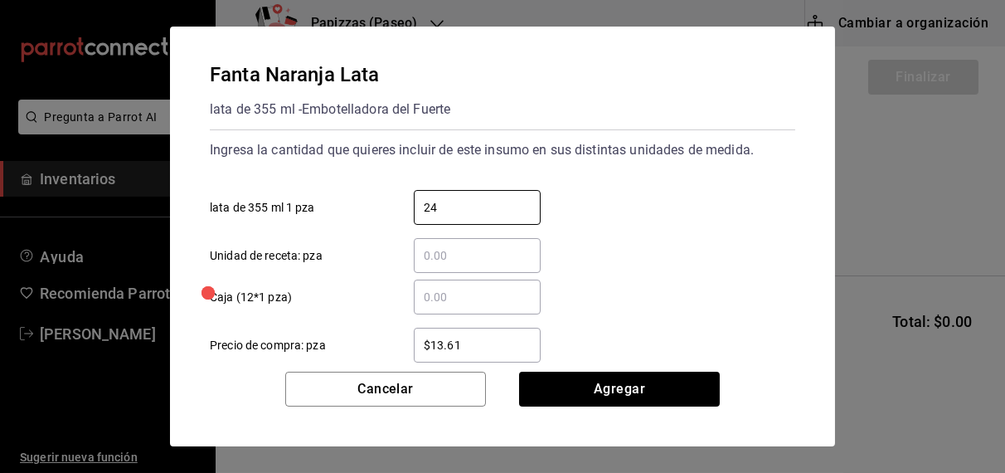
type input "24"
type input "$16.75"
click button "Agregar" at bounding box center [619, 389] width 201 height 35
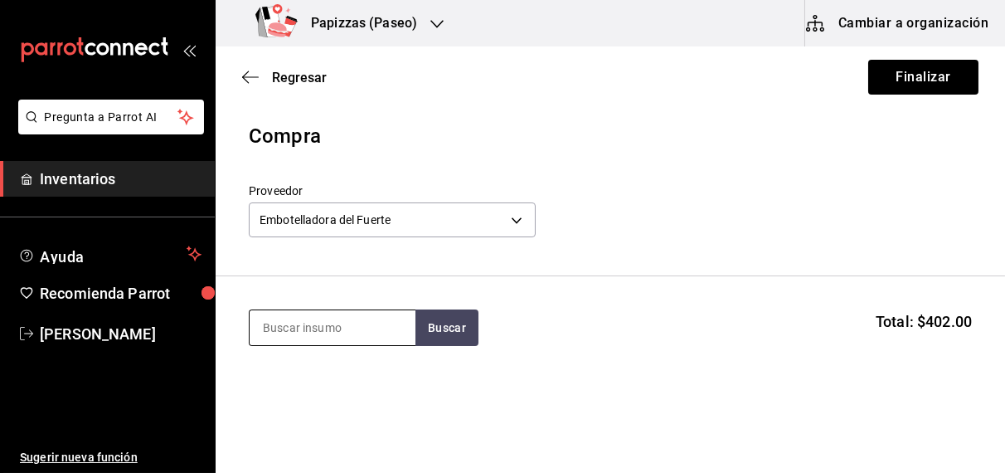
click at [352, 331] on input at bounding box center [333, 327] width 166 height 35
type input "mini"
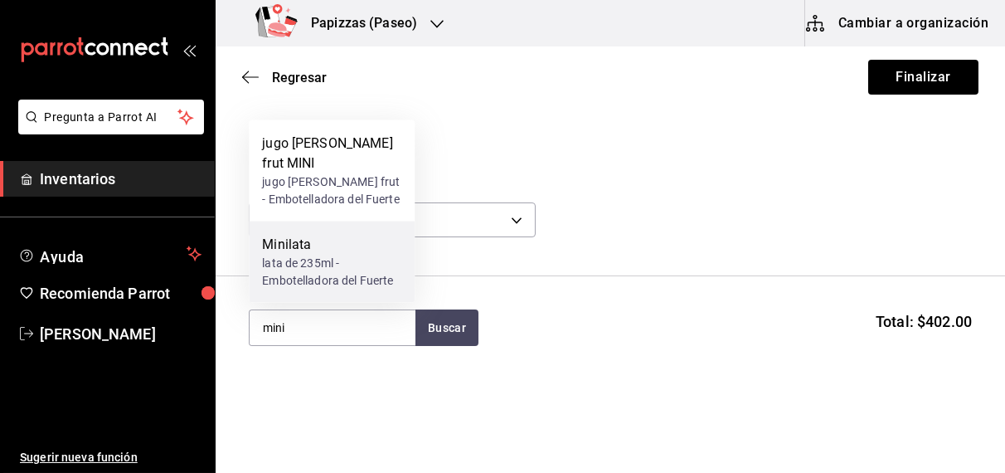
click at [302, 278] on div "lata de 235ml - Embotelladora del Fuerte" at bounding box center [331, 272] width 139 height 35
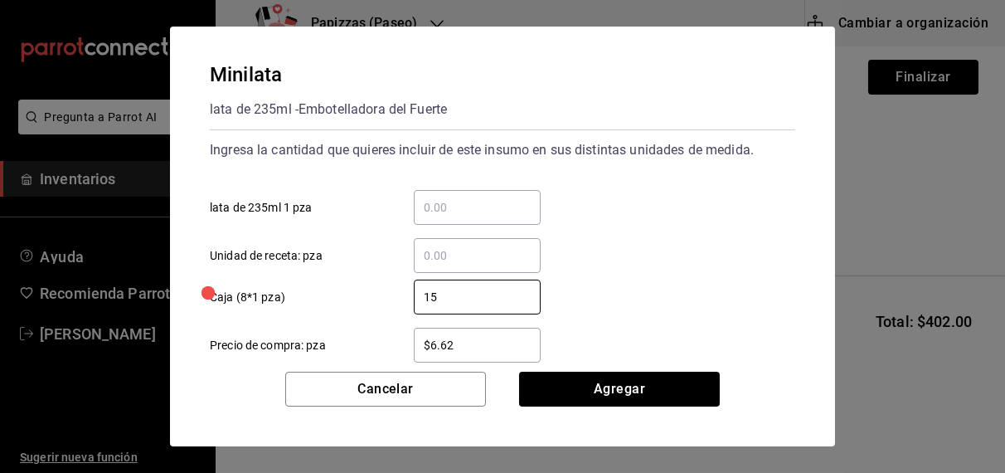
type input "15"
type input "$8.93"
click button "Agregar" at bounding box center [619, 389] width 201 height 35
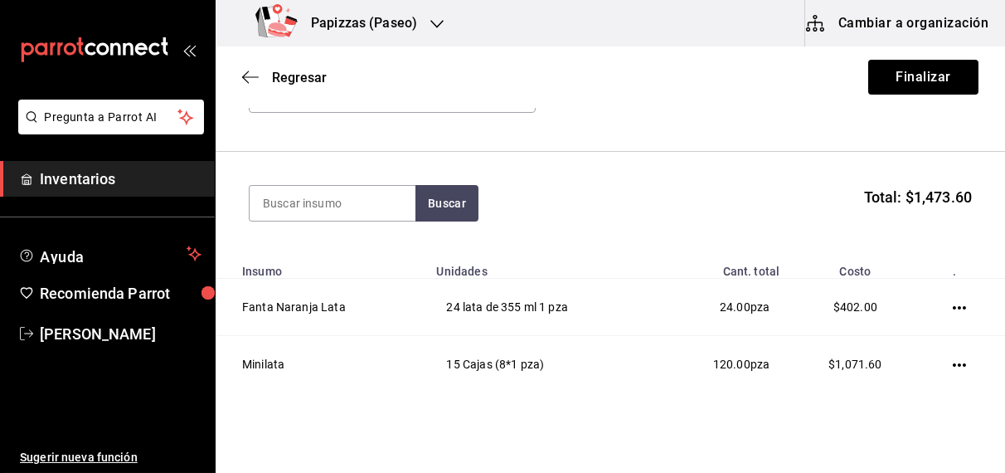
scroll to position [190, 0]
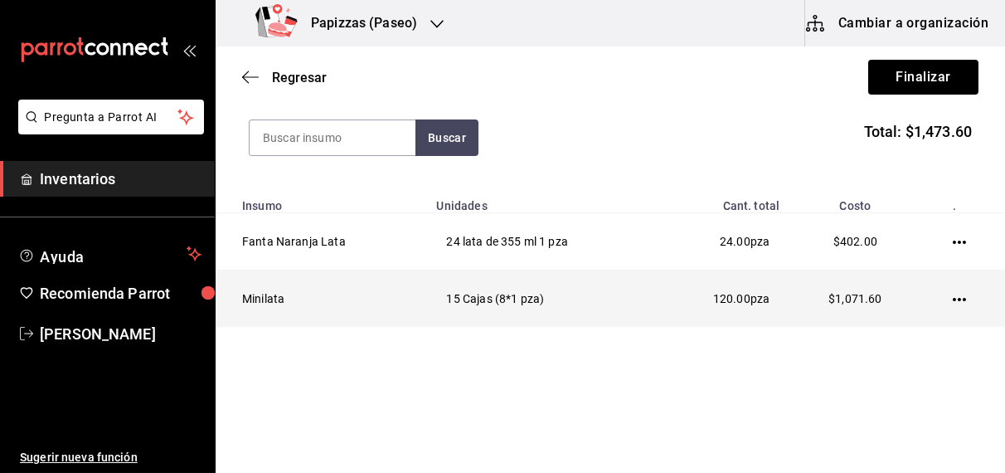
click at [953, 301] on icon "button" at bounding box center [959, 299] width 13 height 13
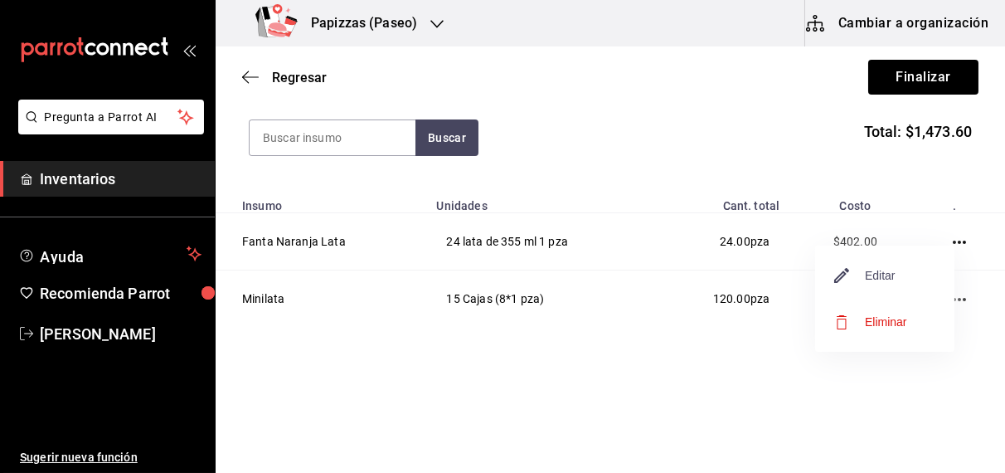
click at [890, 275] on span "Editar" at bounding box center [865, 275] width 61 height 20
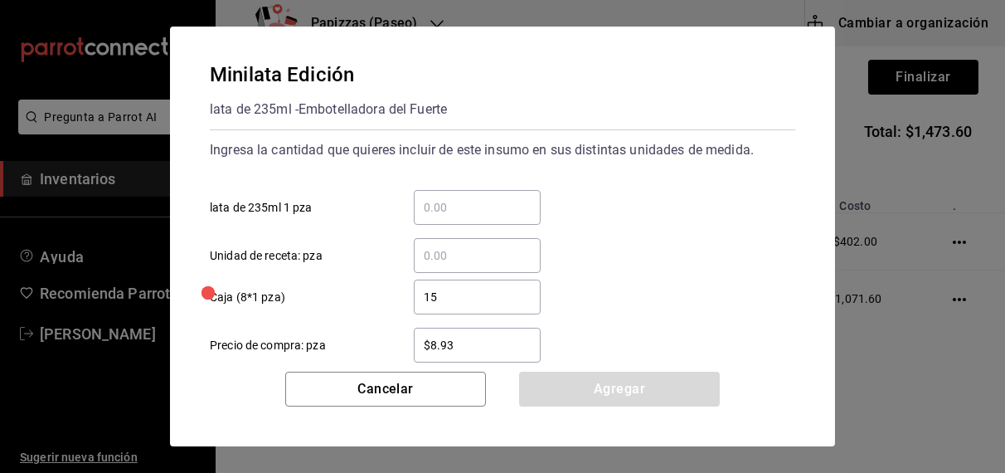
click at [479, 297] on input "15" at bounding box center [477, 297] width 127 height 20
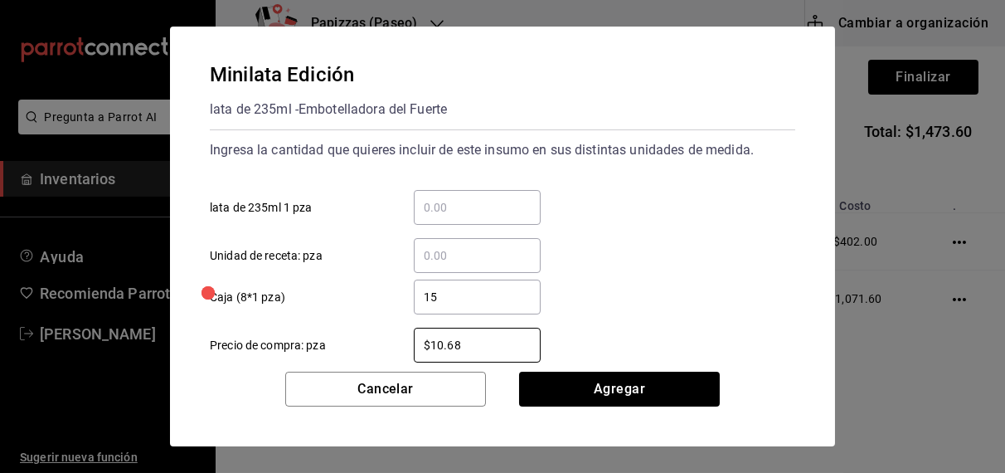
type input "$10.68"
click button "Agregar" at bounding box center [619, 389] width 201 height 35
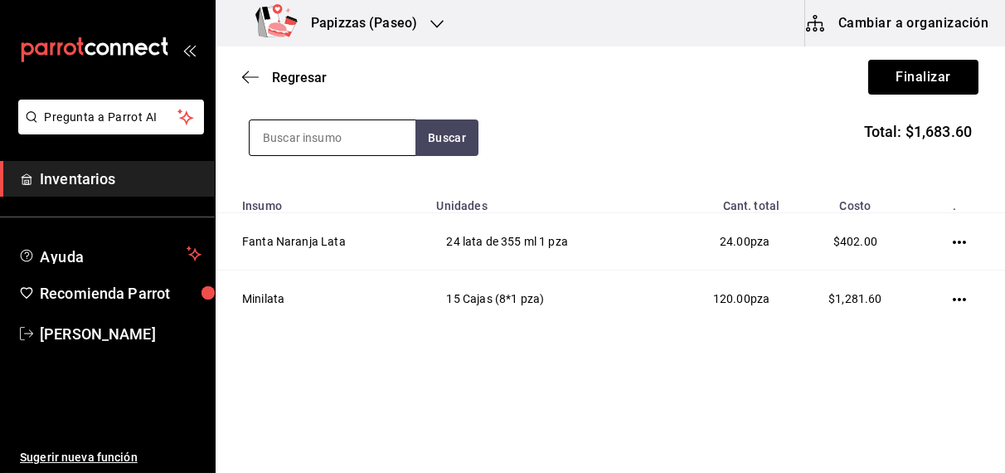
click at [352, 132] on input at bounding box center [333, 137] width 166 height 35
type input "cola lata"
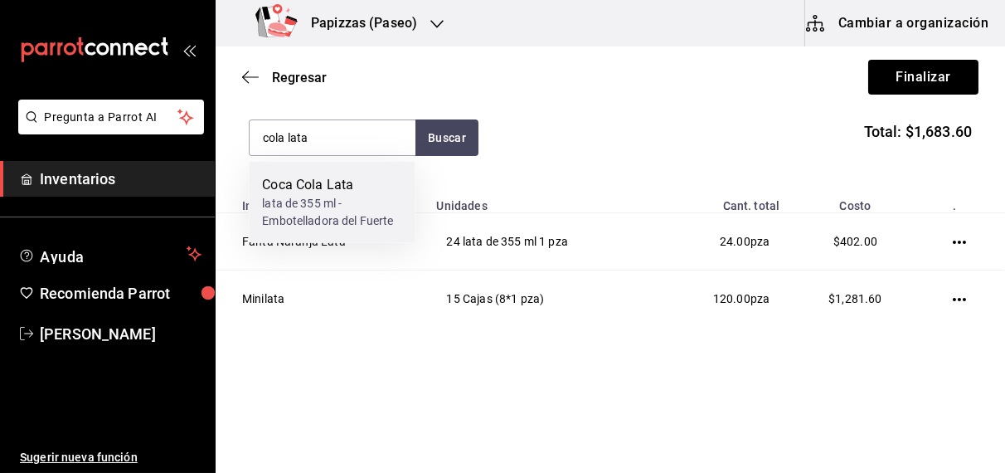
click at [315, 212] on div "lata de 355 ml - Embotelladora del Fuerte" at bounding box center [331, 212] width 139 height 35
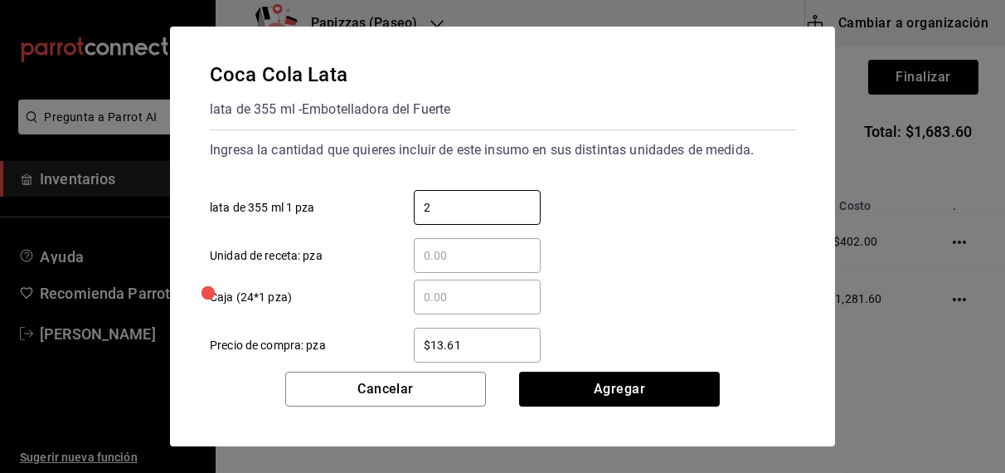
type input "2"
click at [509, 199] on input "2" at bounding box center [477, 207] width 127 height 20
type input "72"
type input "$16.78"
click at [503, 349] on input "$16.78" at bounding box center [477, 345] width 127 height 20
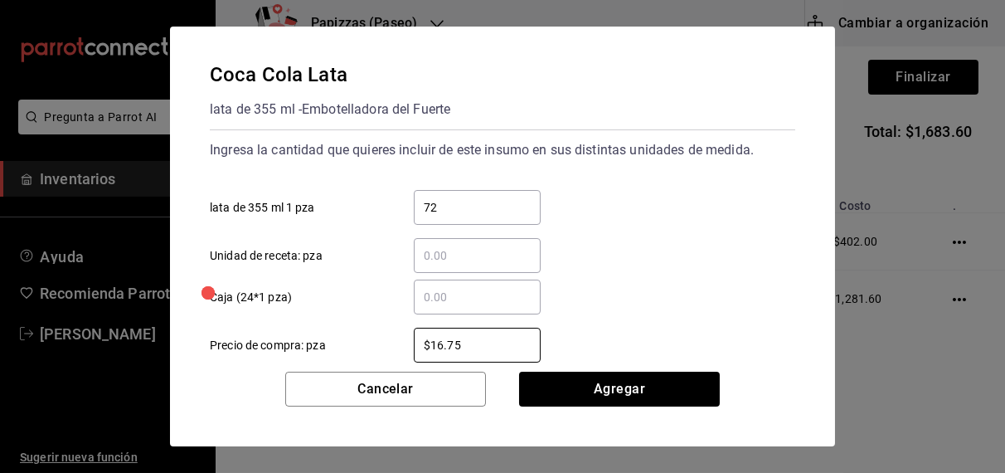
type input "$16.75"
click button "Agregar" at bounding box center [619, 389] width 201 height 35
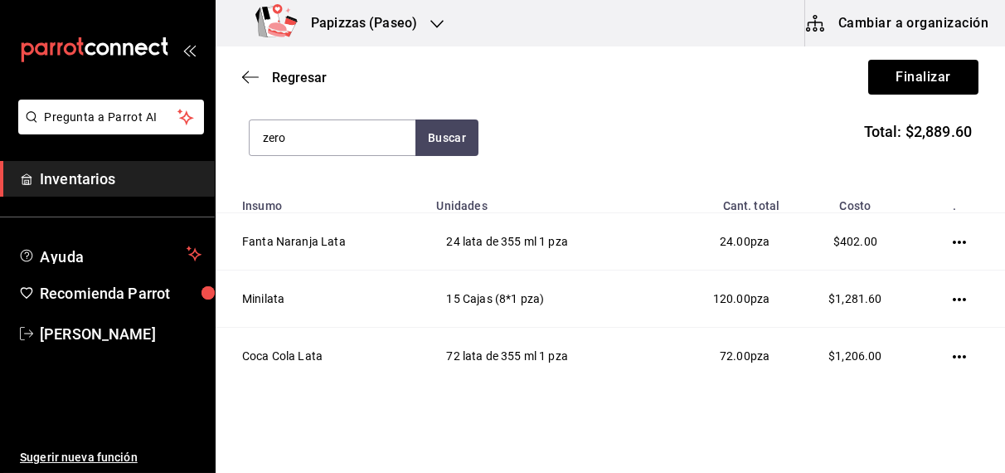
type input "zero"
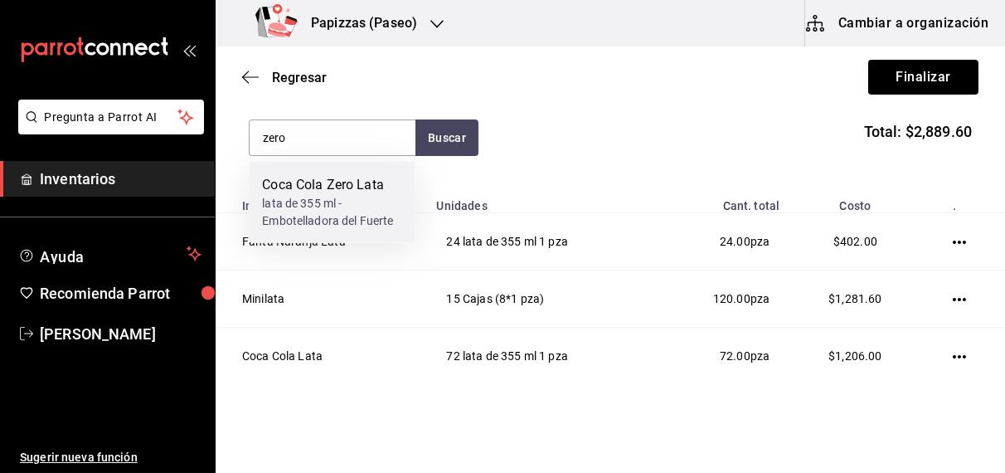
click at [332, 235] on div "Coca Cola Zero Lata lata de 355 ml - Embotelladora del Fuerte" at bounding box center [332, 202] width 166 height 81
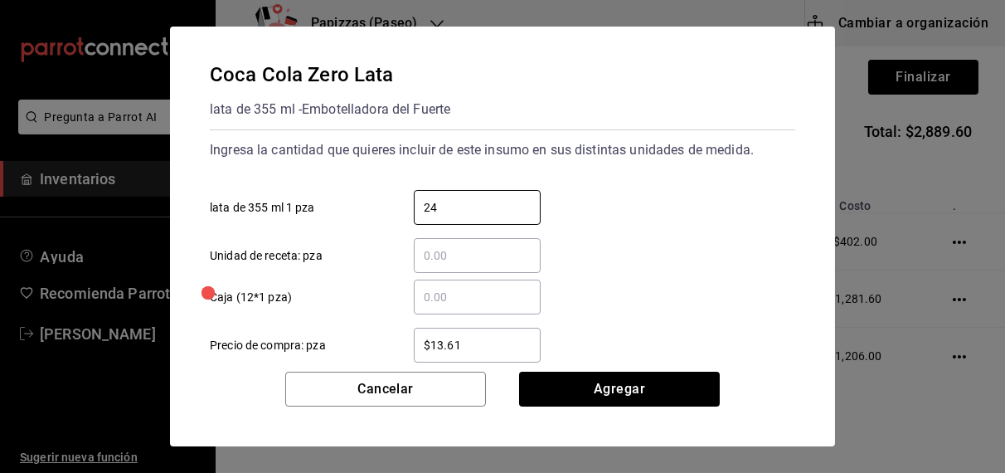
type input "24"
type input "$16.75"
click button "Agregar" at bounding box center [619, 389] width 201 height 35
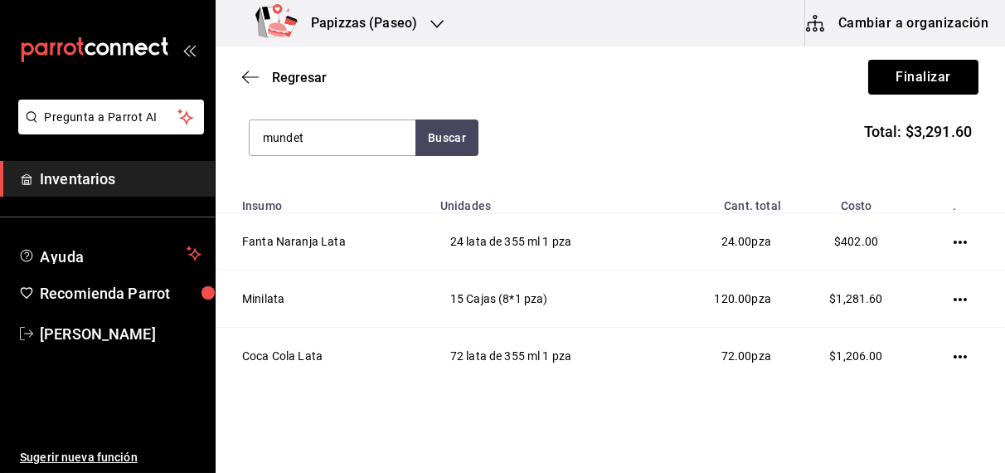
type input "mundet"
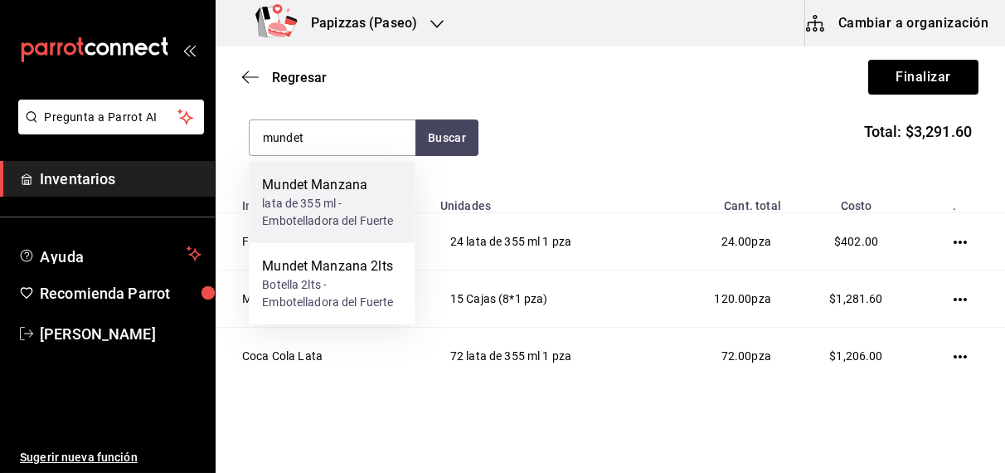
click at [338, 210] on div "lata de 355 ml - Embotelladora del Fuerte" at bounding box center [331, 212] width 139 height 35
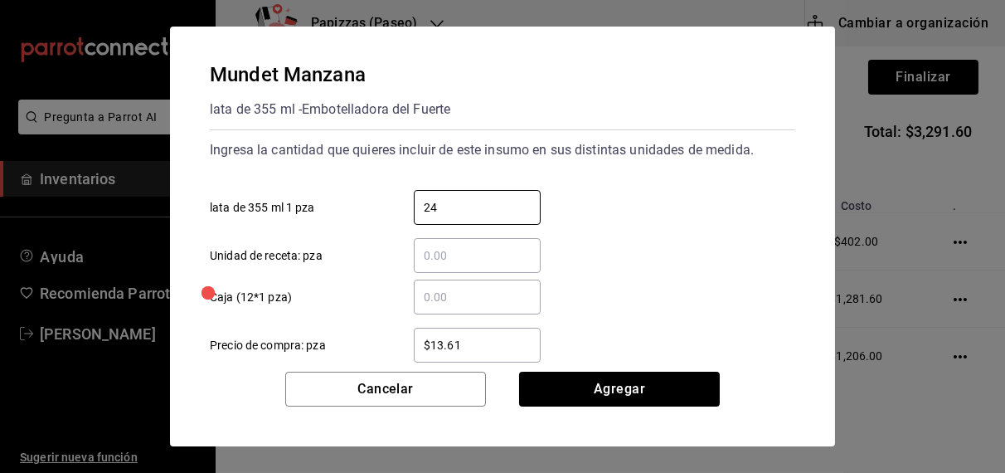
type input "24"
type input "$16.75"
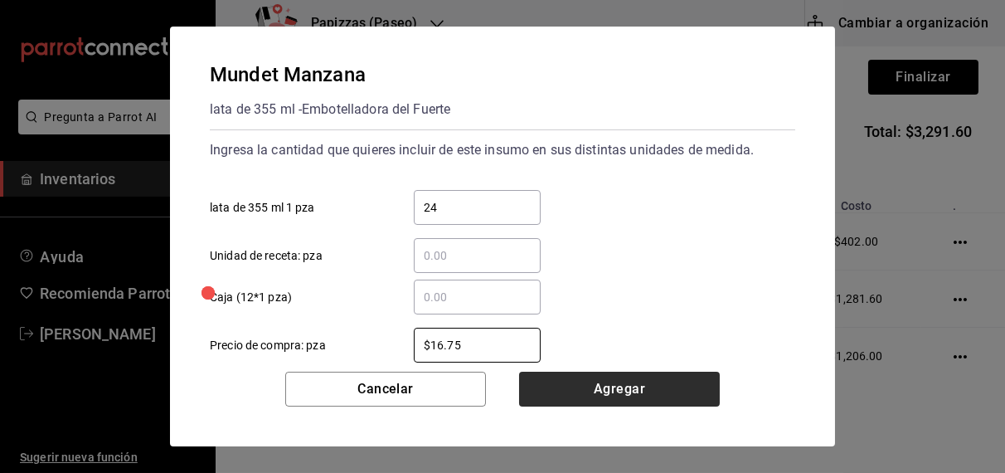
click at [562, 405] on button "Agregar" at bounding box center [619, 389] width 201 height 35
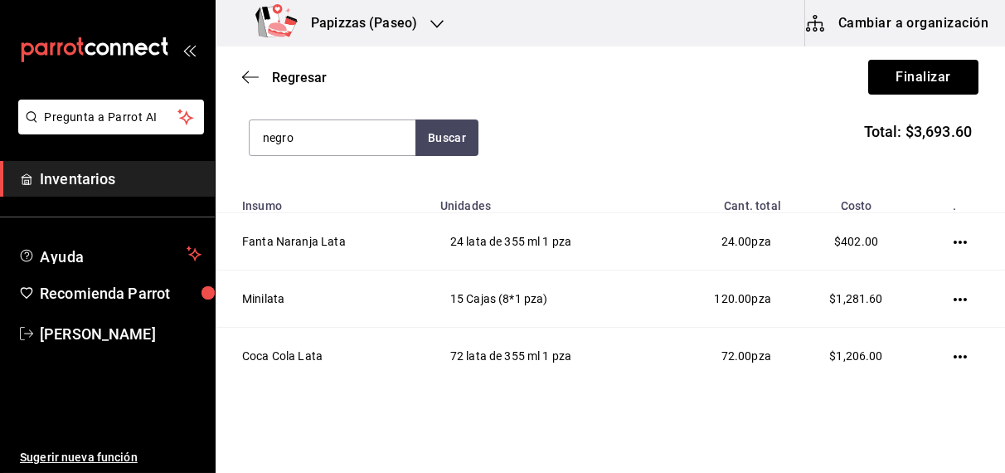
type input "negro"
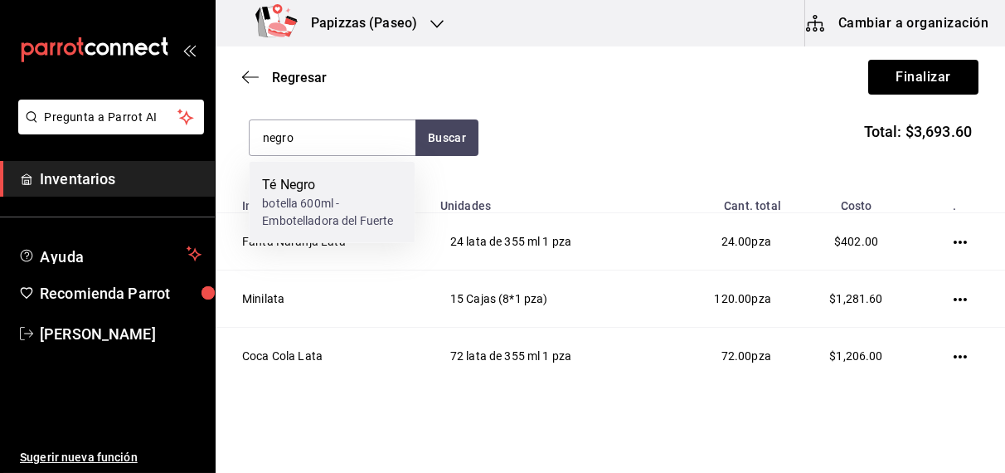
click at [331, 209] on div "botella 600ml - Embotelladora del Fuerte" at bounding box center [331, 212] width 139 height 35
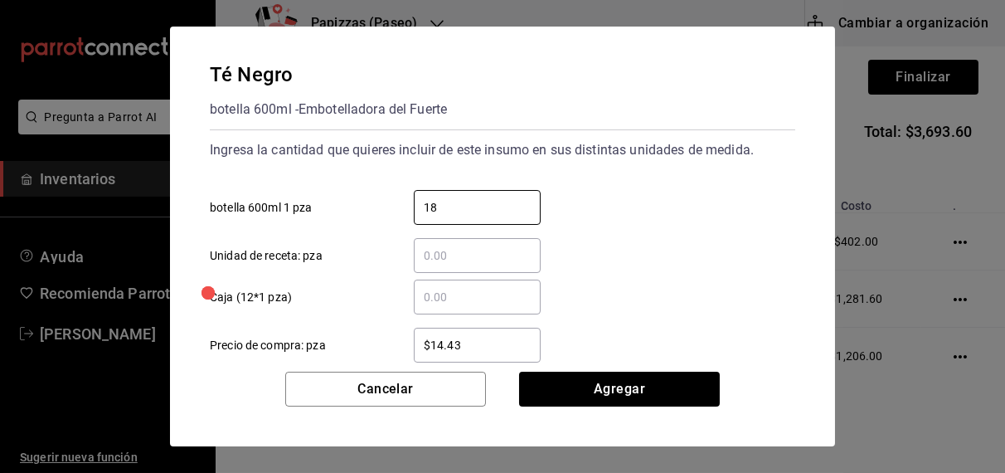
type input "18"
type input "$16.75"
click button "Agregar" at bounding box center [619, 389] width 201 height 35
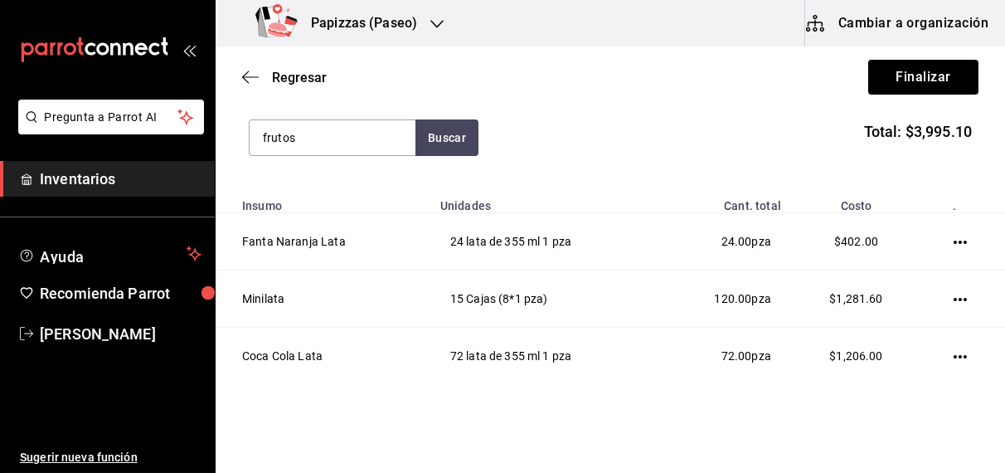
type input "frutos"
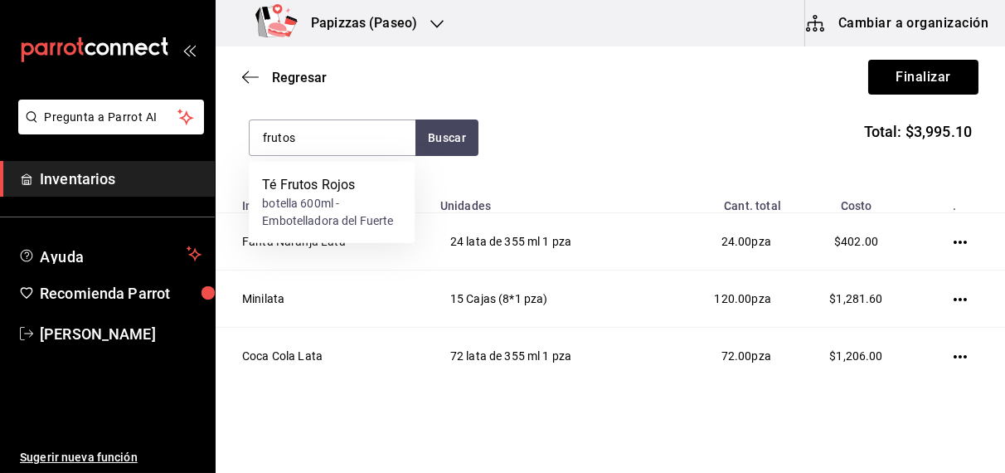
click at [331, 215] on div "botella 600ml - Embotelladora del Fuerte" at bounding box center [331, 212] width 139 height 35
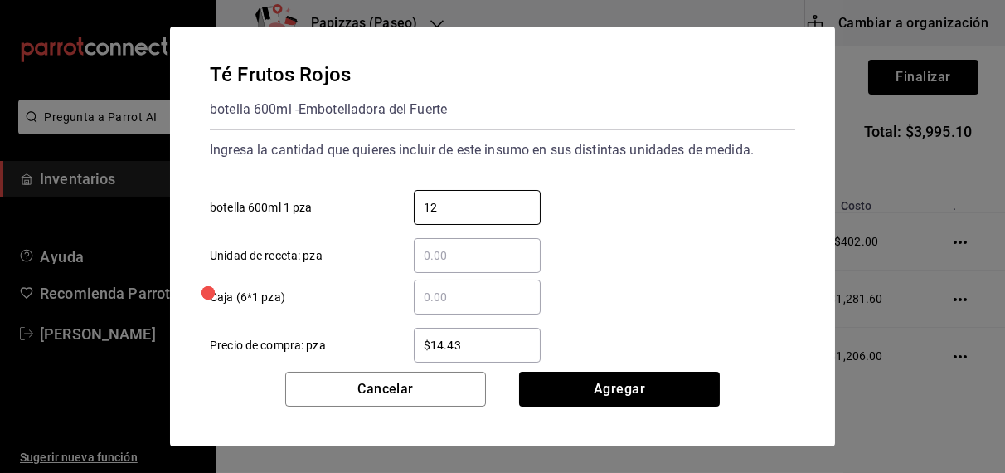
type input "12"
type input "$16.75"
click button "Agregar" at bounding box center [619, 389] width 201 height 35
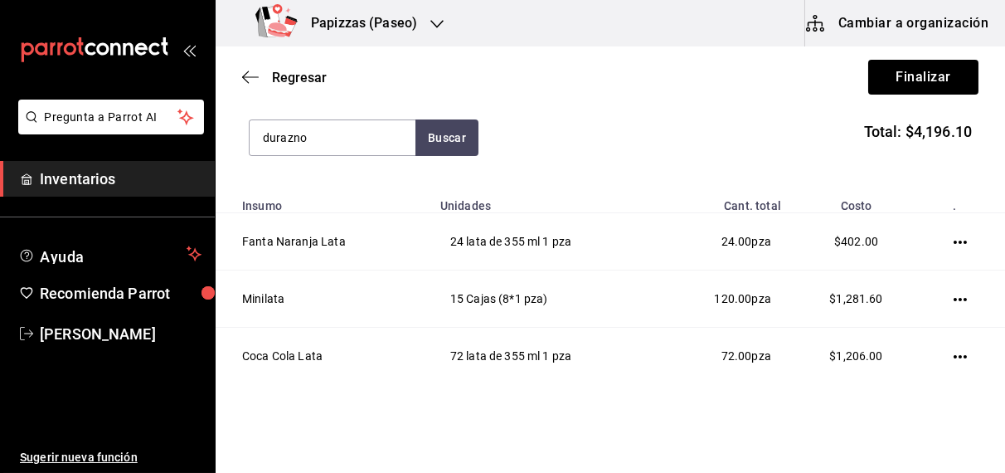
type input "durazno"
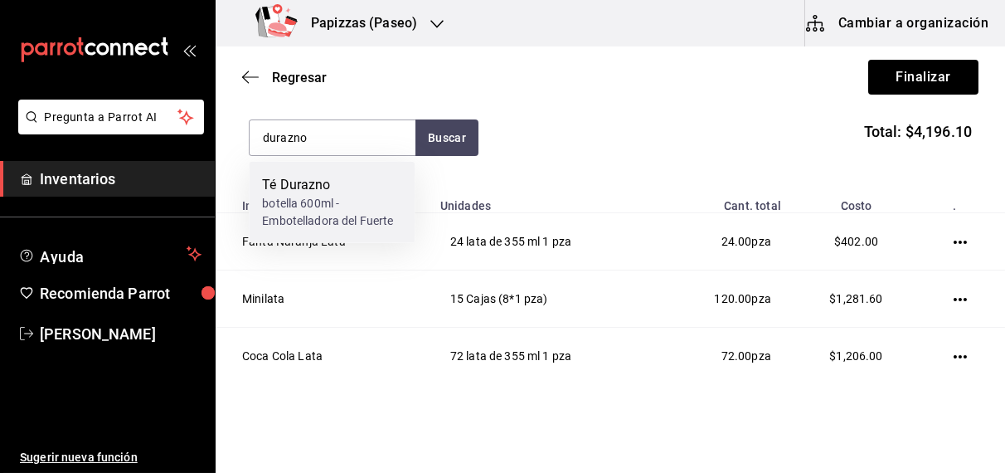
click at [319, 210] on div "botella 600ml - Embotelladora del Fuerte" at bounding box center [331, 212] width 139 height 35
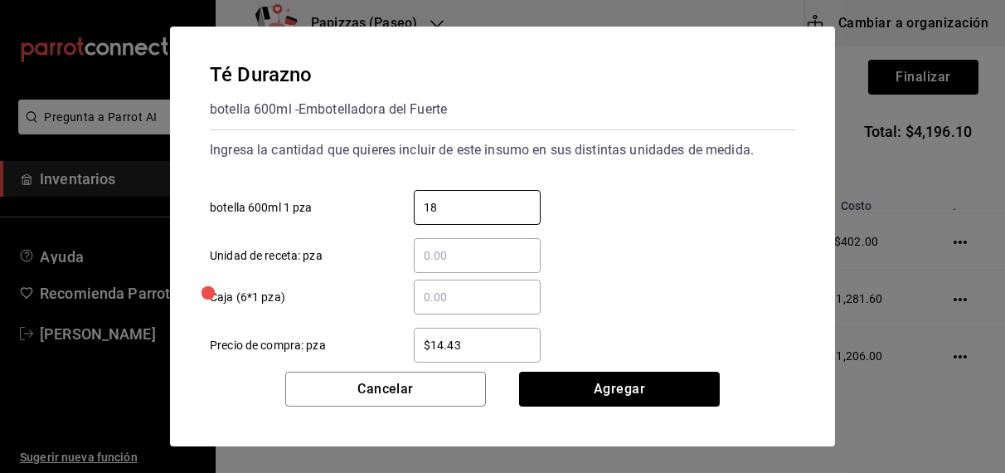
type input "18"
type input "$16.75"
click button "Agregar" at bounding box center [619, 389] width 201 height 35
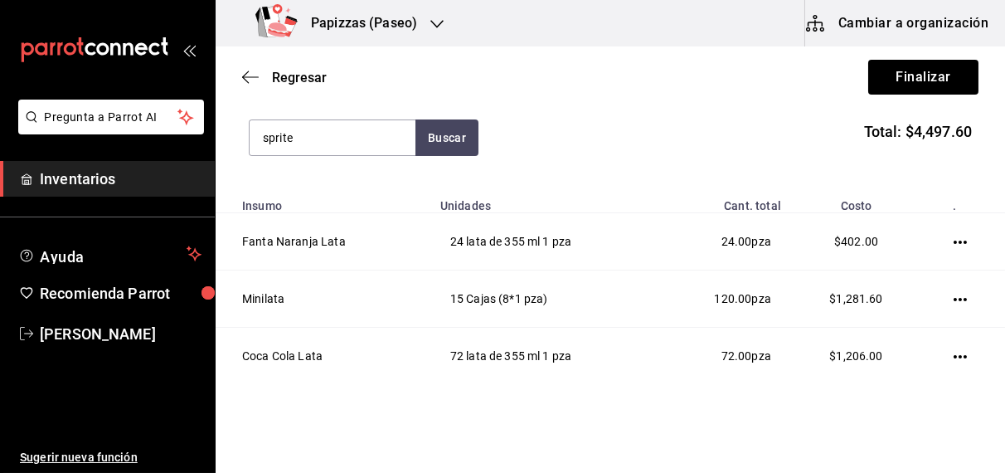
type input "sprite"
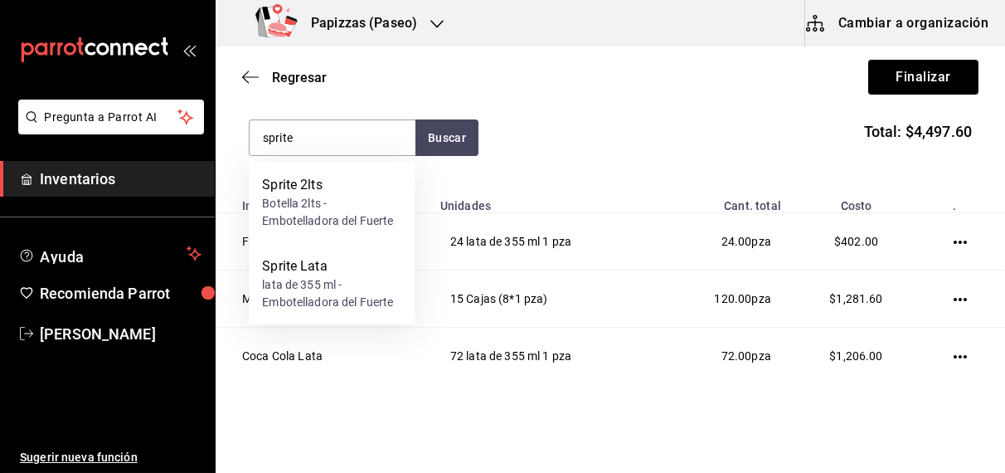
click at [295, 295] on div "lata de 355 ml - Embotelladora del Fuerte" at bounding box center [331, 293] width 139 height 35
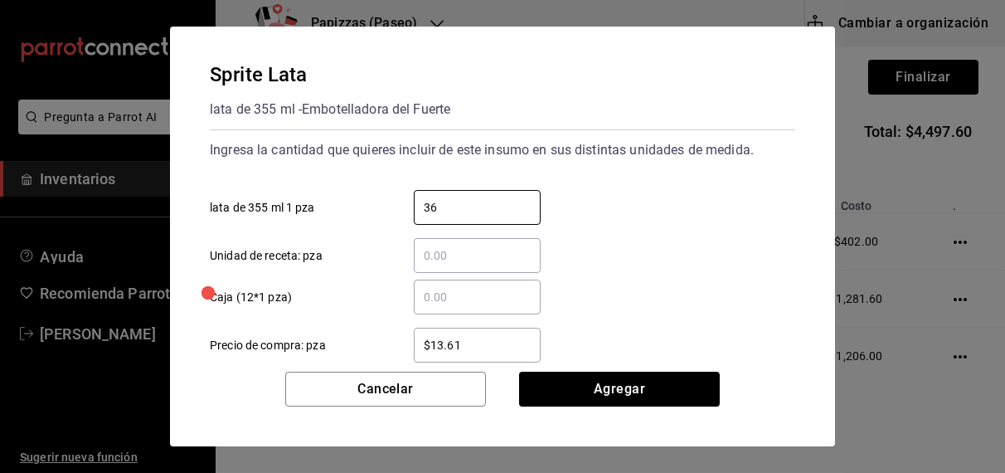
type input "36"
type input "$16.75"
click button "Agregar" at bounding box center [619, 389] width 201 height 35
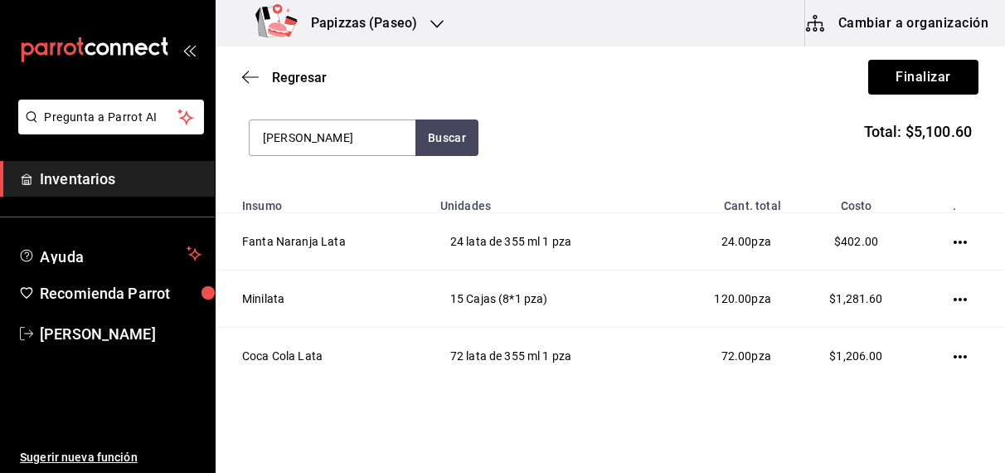
type input "valle"
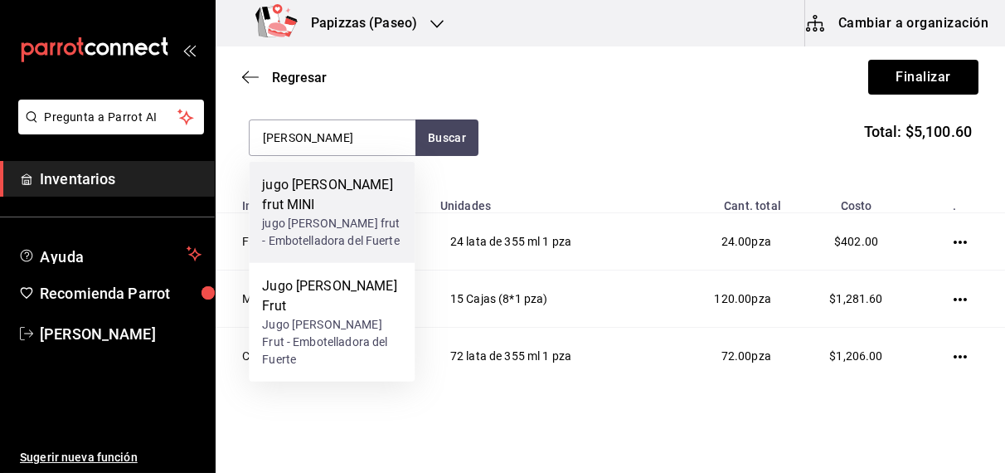
click at [307, 218] on div "jugo valle frut - Embotelladora del Fuerte" at bounding box center [331, 232] width 139 height 35
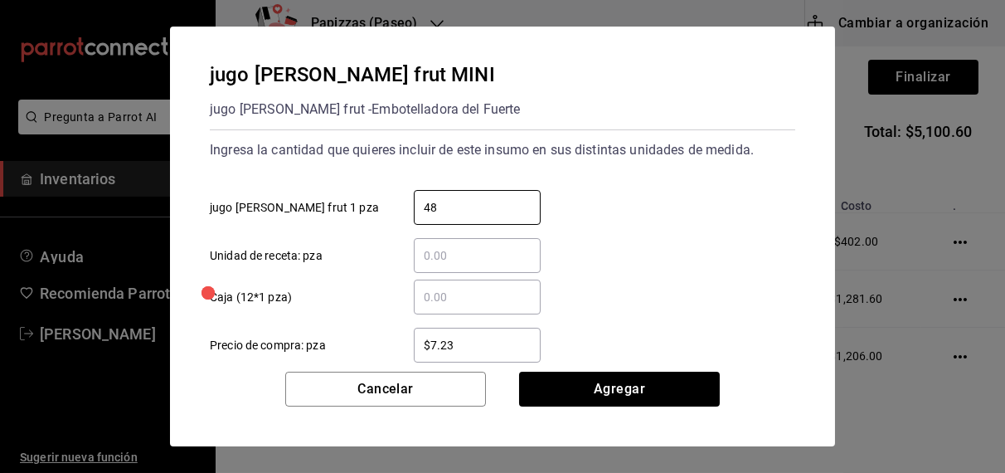
type input "48"
click button "Agregar" at bounding box center [619, 389] width 201 height 35
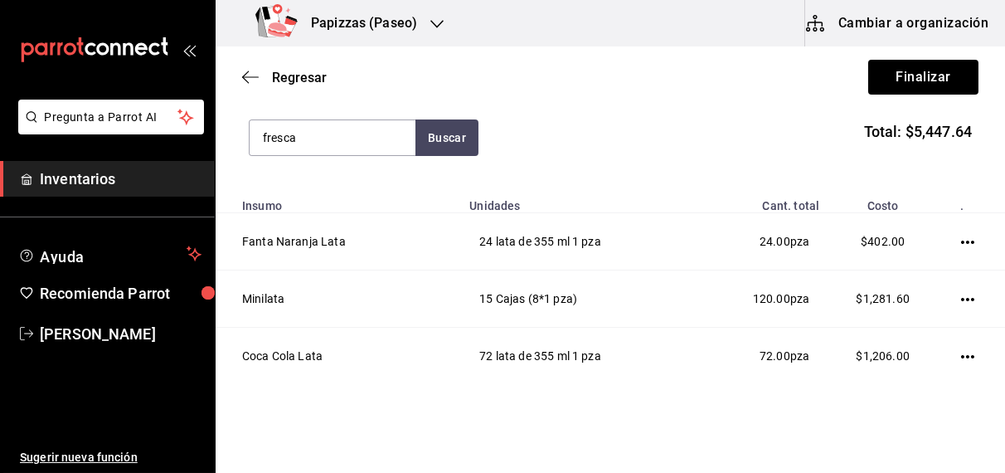
type input "fresca"
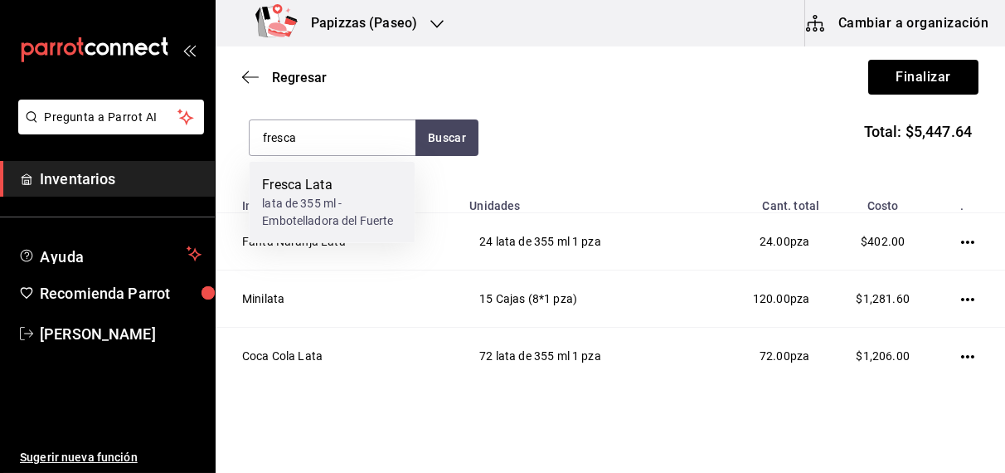
click at [301, 200] on div "lata de 355 ml - Embotelladora del Fuerte" at bounding box center [331, 212] width 139 height 35
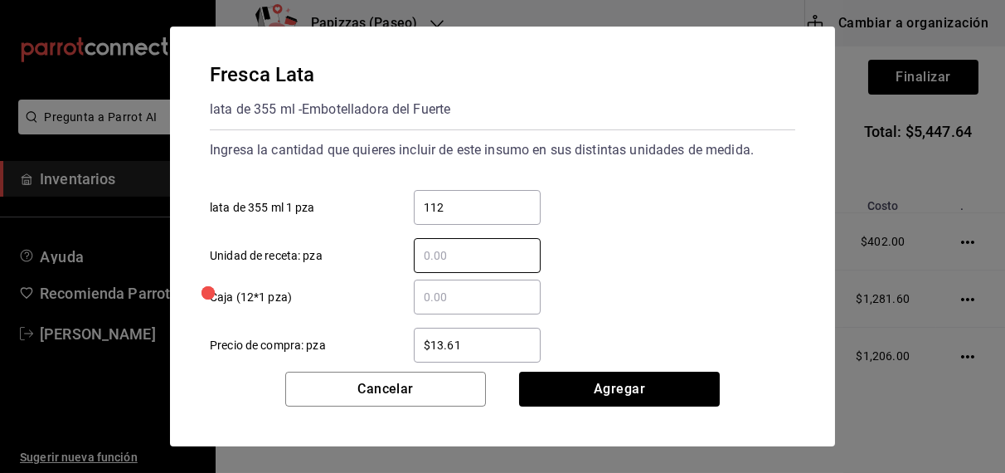
click at [504, 206] on input "112" at bounding box center [477, 207] width 127 height 20
type input "12"
type input "$16.75"
click button "Agregar" at bounding box center [619, 389] width 201 height 35
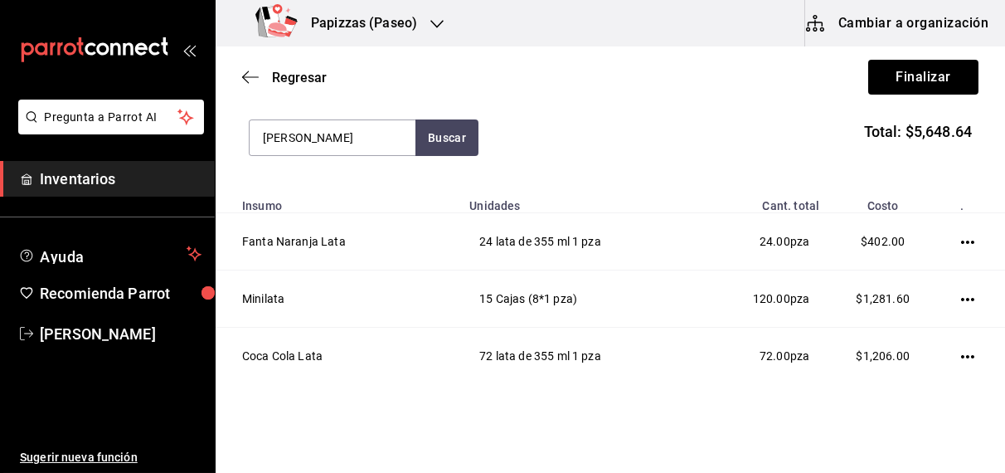
type input "ola l"
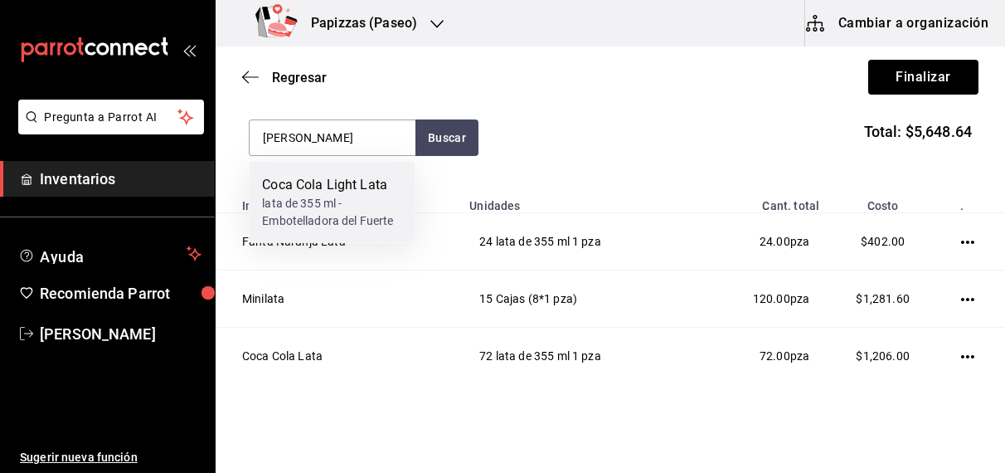
click at [329, 222] on div "lata de 355 ml - Embotelladora del Fuerte" at bounding box center [331, 212] width 139 height 35
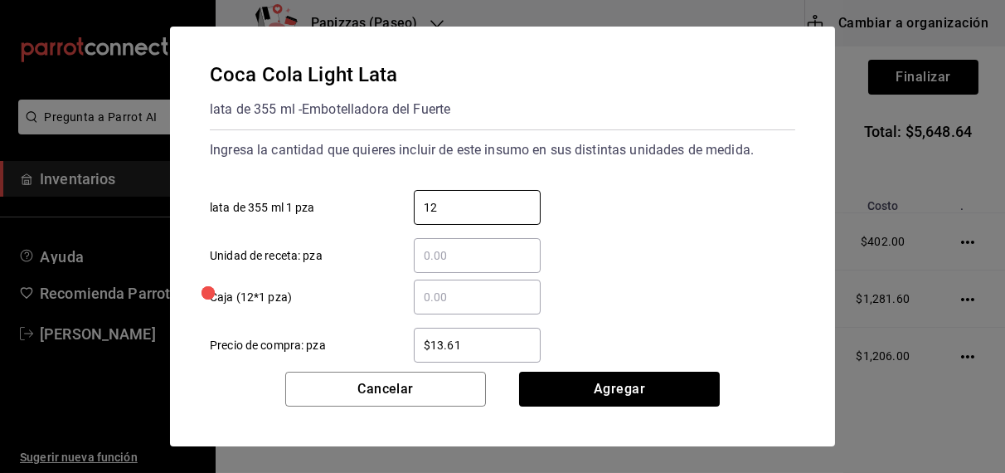
type input "12"
type input "$16.75"
click button "Agregar" at bounding box center [619, 389] width 201 height 35
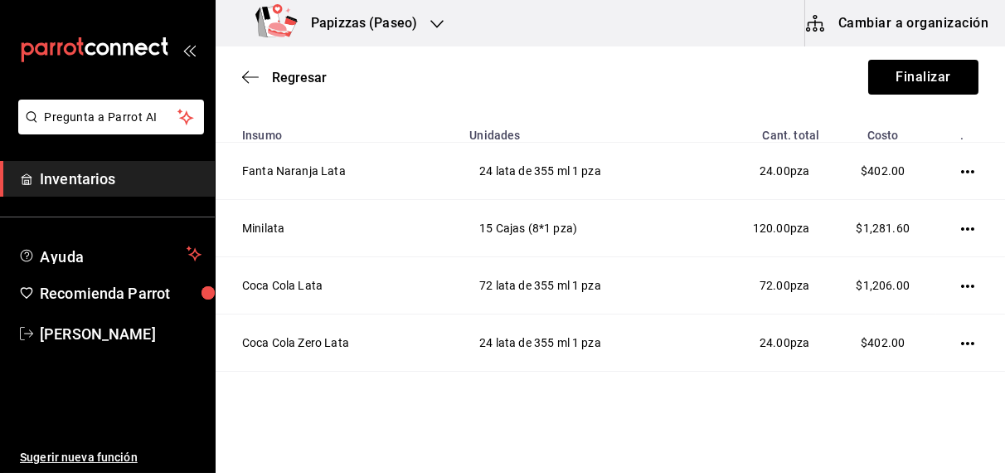
scroll to position [303, 0]
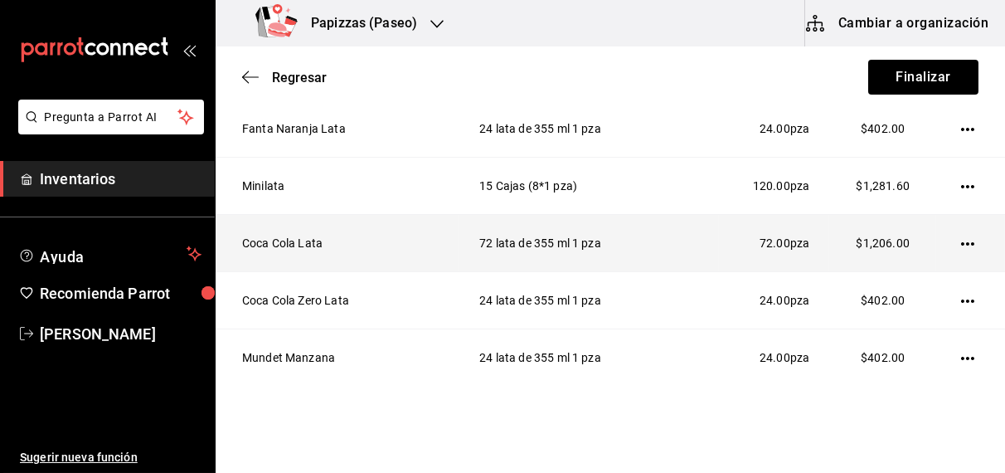
click at [961, 246] on icon "button" at bounding box center [967, 243] width 13 height 13
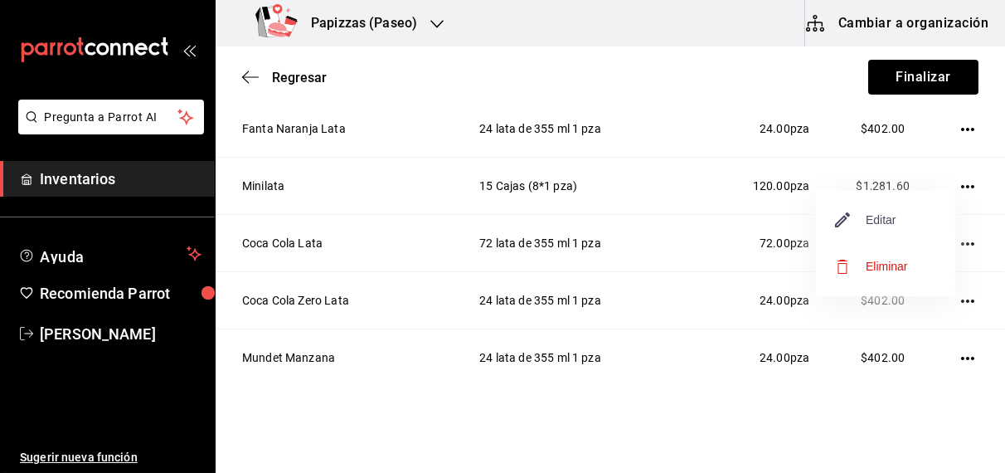
click at [895, 223] on span "Editar" at bounding box center [866, 220] width 61 height 20
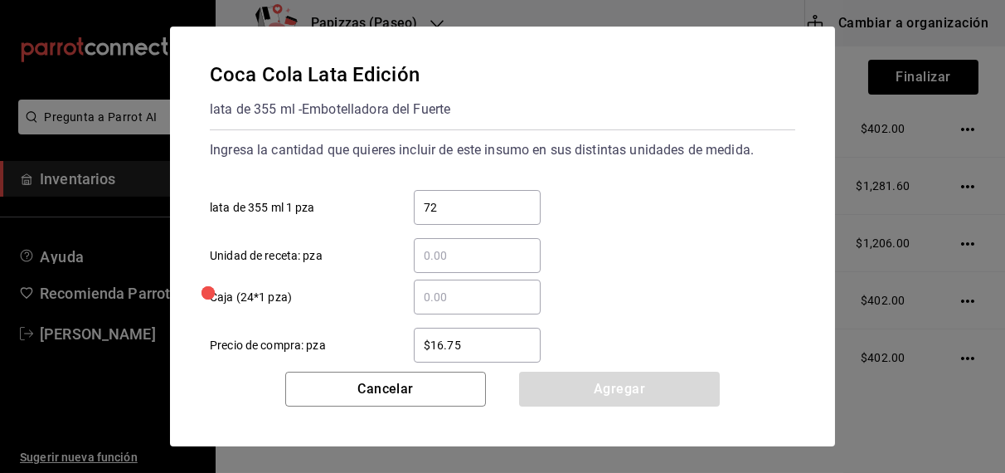
click at [498, 343] on input "$16.75" at bounding box center [477, 345] width 127 height 20
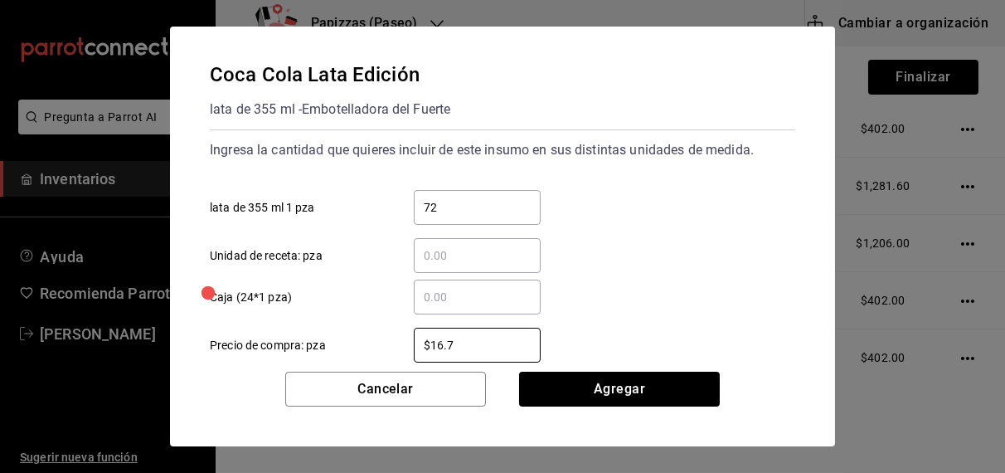
type input "$16.77"
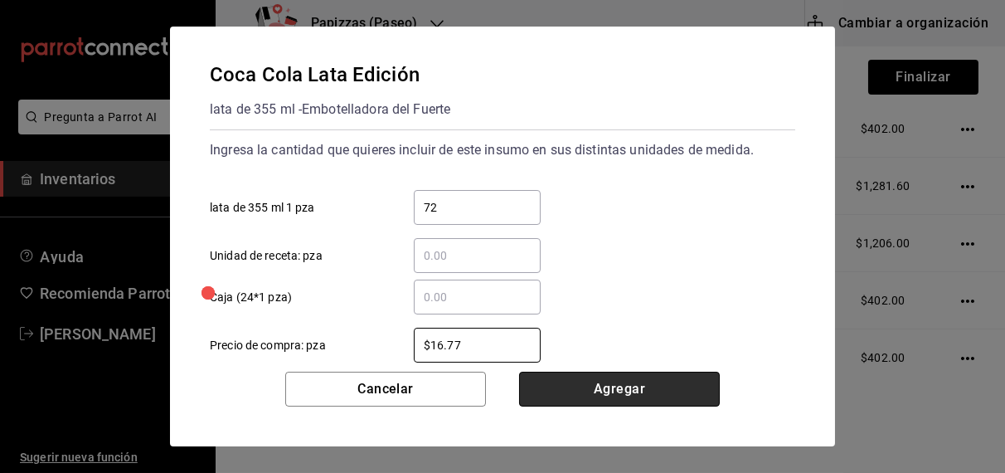
click at [660, 402] on button "Agregar" at bounding box center [619, 389] width 201 height 35
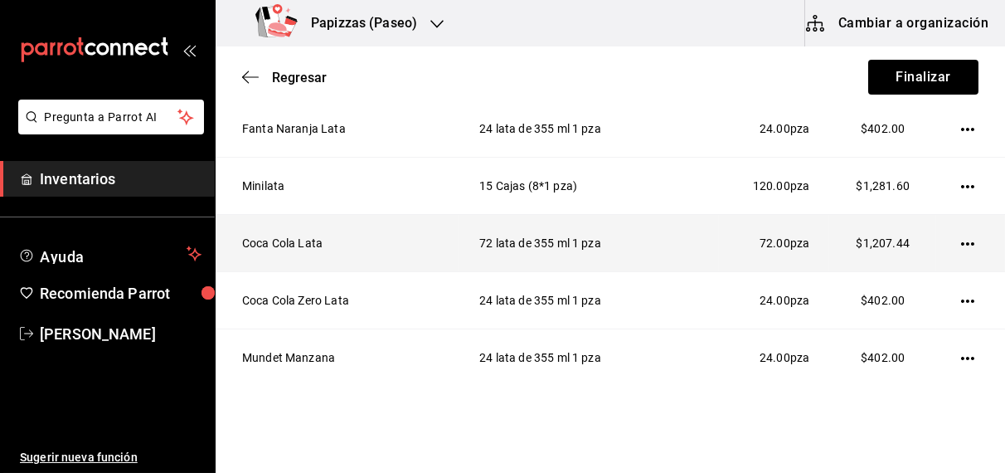
click at [961, 242] on icon "button" at bounding box center [967, 243] width 13 height 13
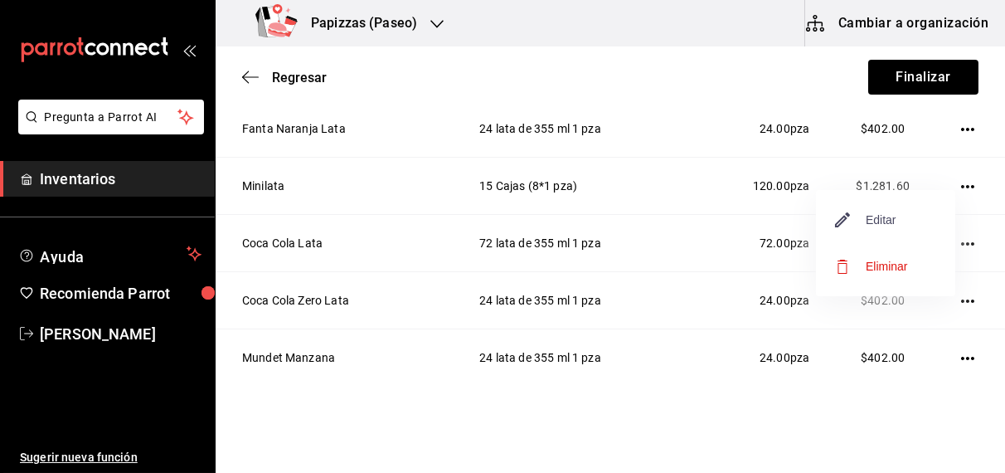
click at [885, 224] on span "Editar" at bounding box center [866, 220] width 61 height 20
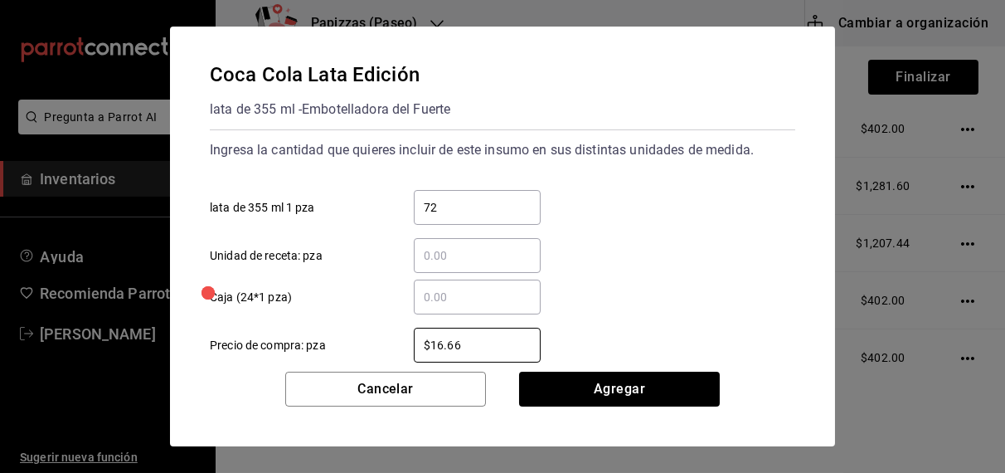
type input "$16.66"
click button "Agregar" at bounding box center [619, 389] width 201 height 35
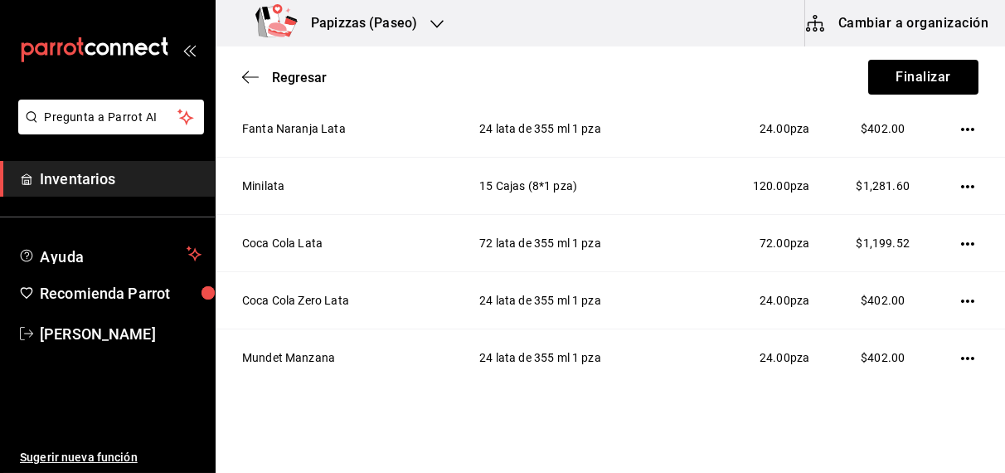
click at [961, 241] on icon "button" at bounding box center [967, 243] width 13 height 13
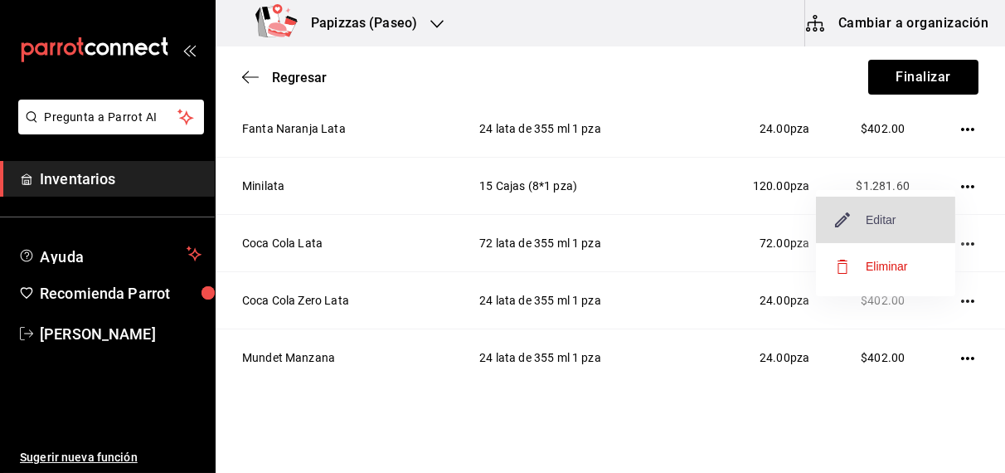
click at [888, 224] on span "Editar" at bounding box center [866, 220] width 61 height 20
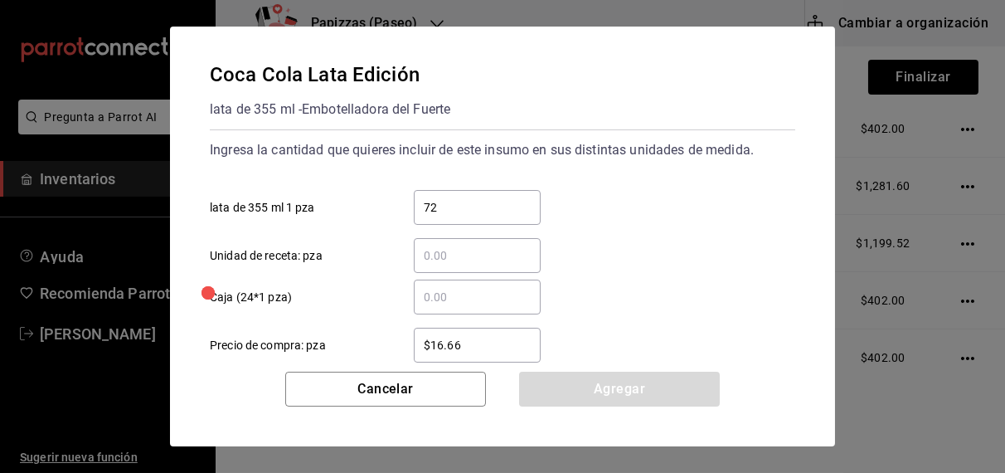
click at [503, 348] on input "$16.66" at bounding box center [477, 345] width 127 height 20
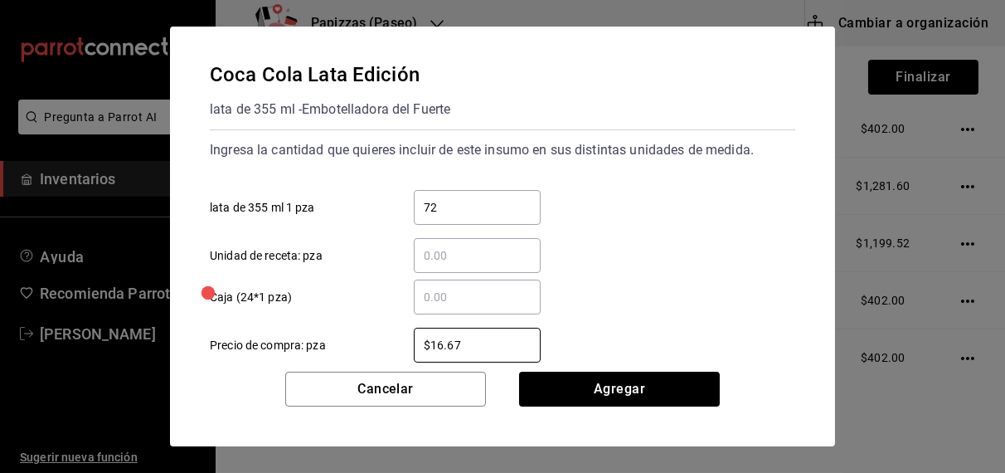
type input "$16.67"
click button "Agregar" at bounding box center [619, 389] width 201 height 35
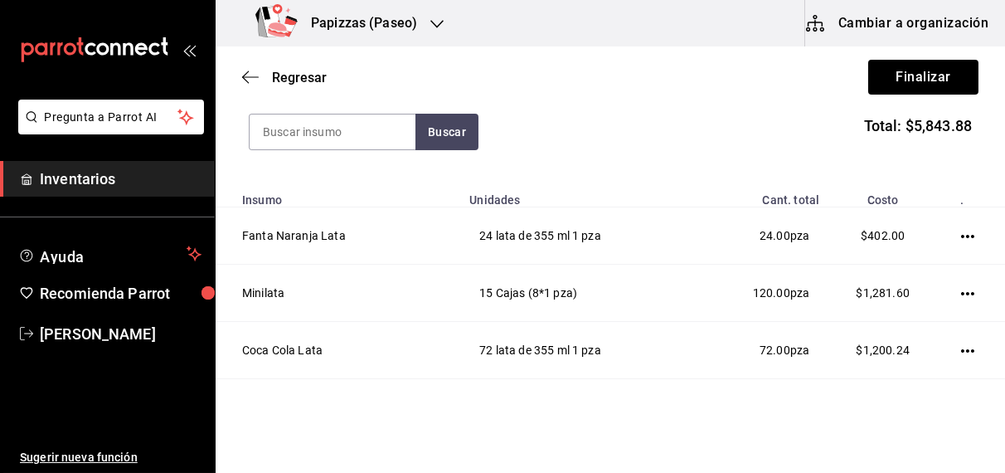
scroll to position [197, 0]
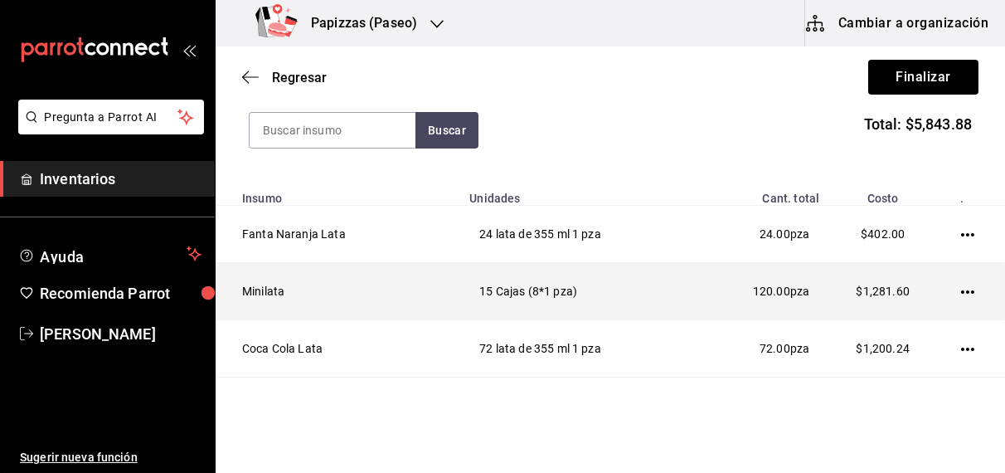
click at [961, 291] on icon "button" at bounding box center [967, 291] width 13 height 13
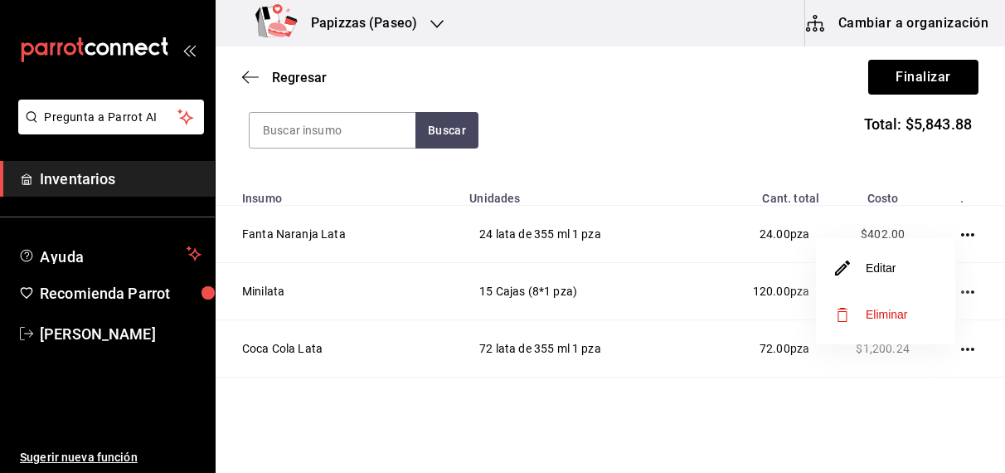
click at [905, 153] on div at bounding box center [502, 236] width 1005 height 473
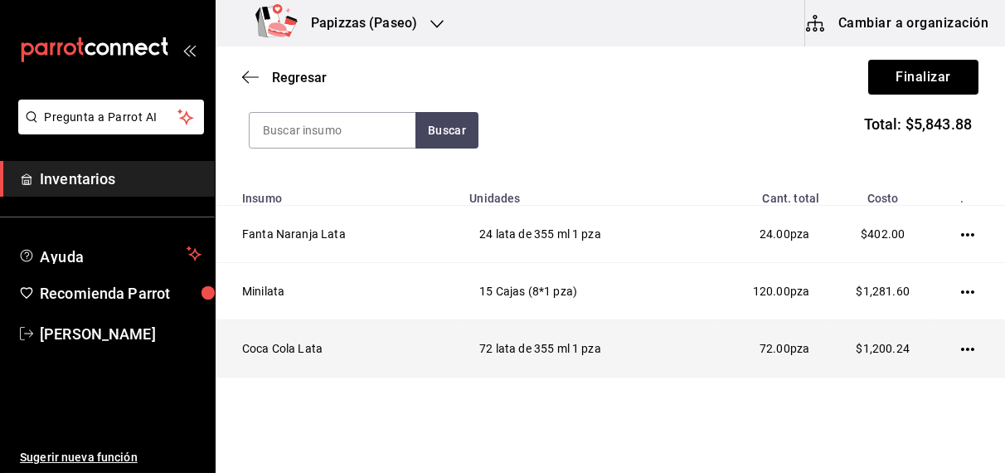
click at [961, 348] on icon "button" at bounding box center [967, 349] width 13 height 13
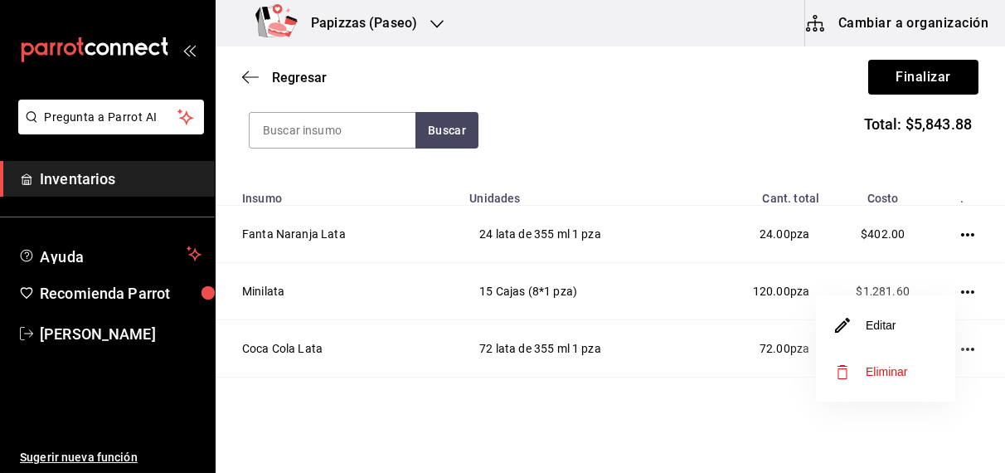
click at [887, 155] on div at bounding box center [502, 236] width 1005 height 473
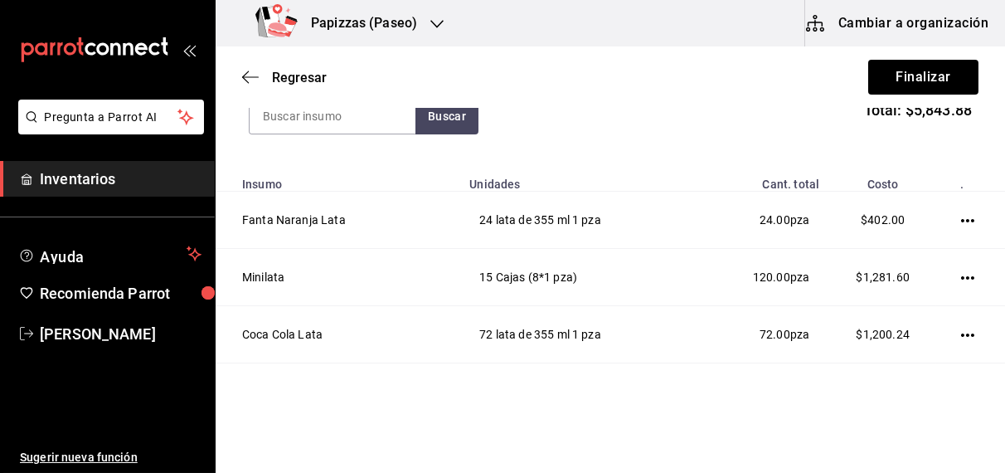
scroll to position [202, 0]
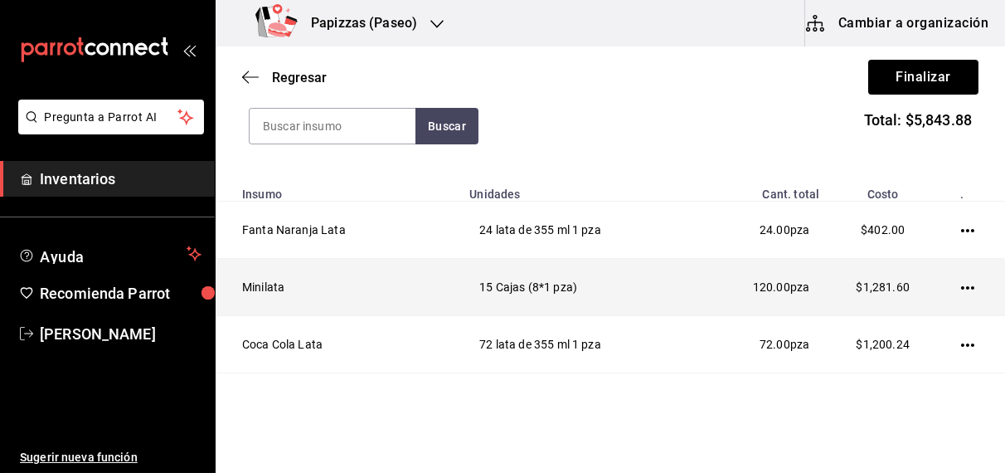
click at [961, 287] on icon "button" at bounding box center [967, 287] width 13 height 3
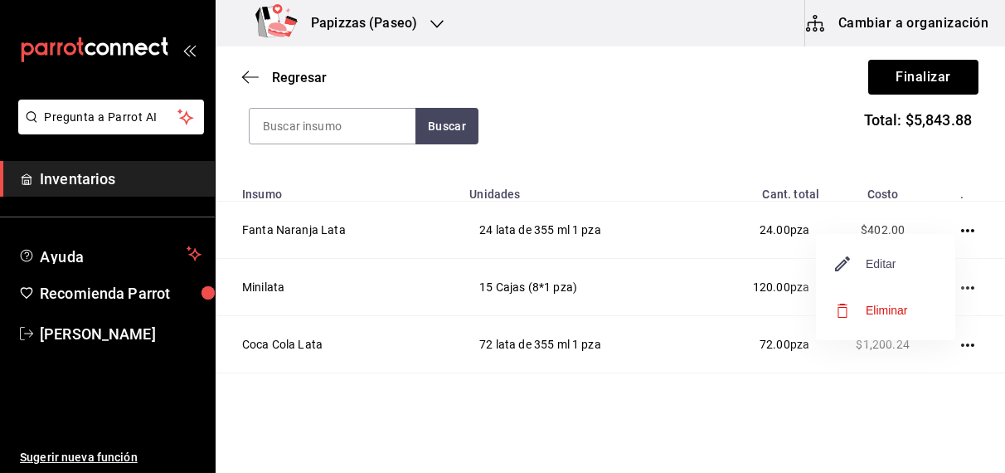
click at [885, 265] on span "Editar" at bounding box center [866, 264] width 61 height 20
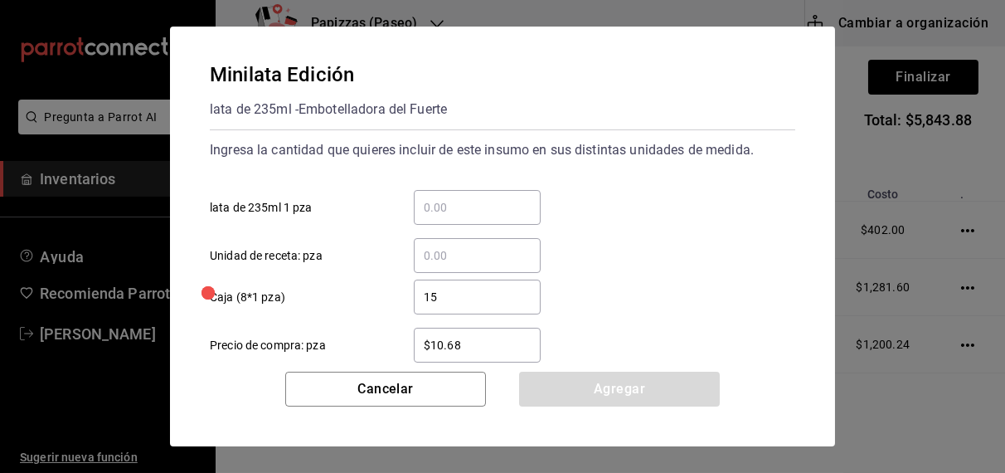
click at [523, 350] on input "$10.68" at bounding box center [477, 345] width 127 height 20
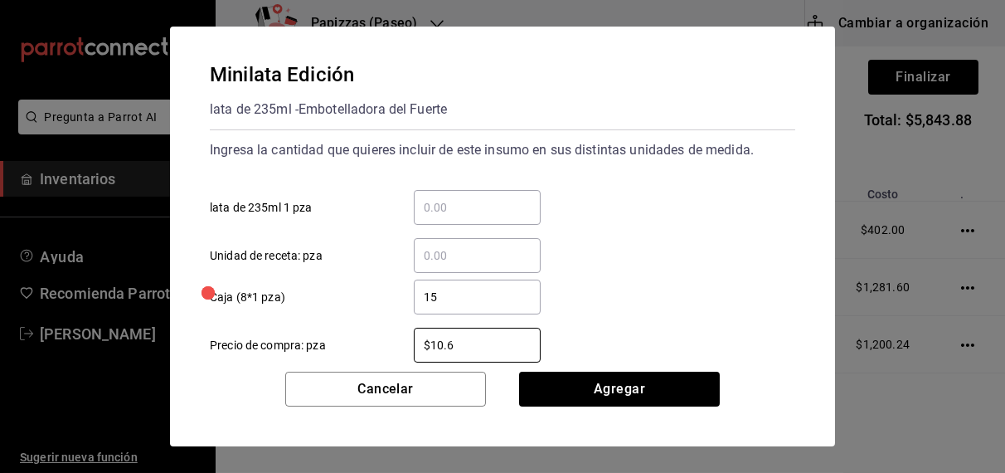
type input "$10.69"
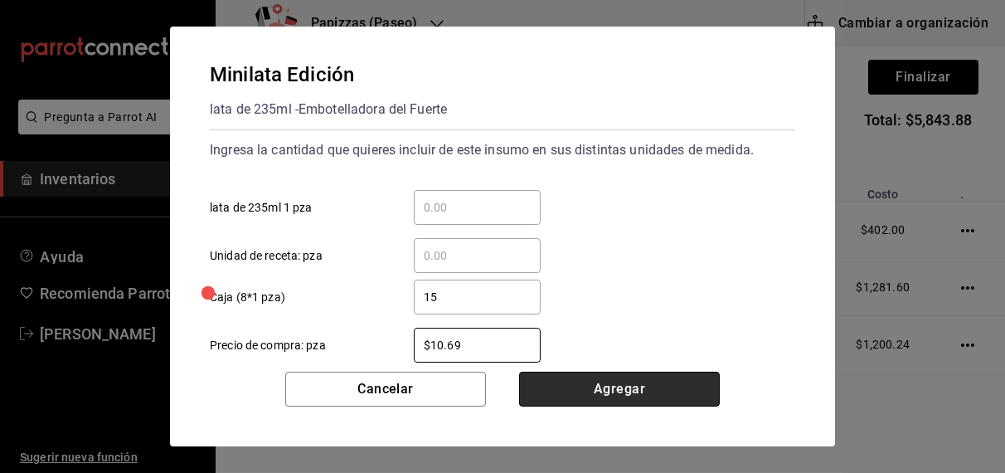
click at [626, 392] on button "Agregar" at bounding box center [619, 389] width 201 height 35
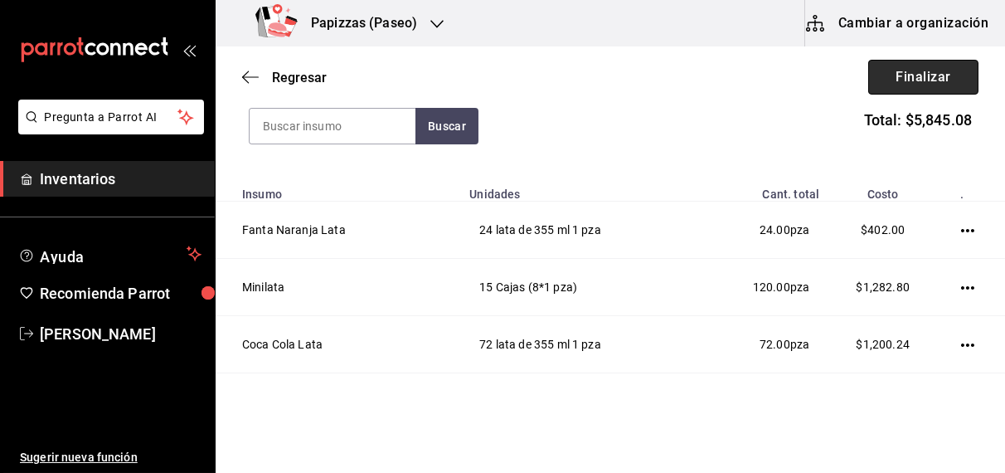
click at [942, 76] on button "Finalizar" at bounding box center [924, 77] width 110 height 35
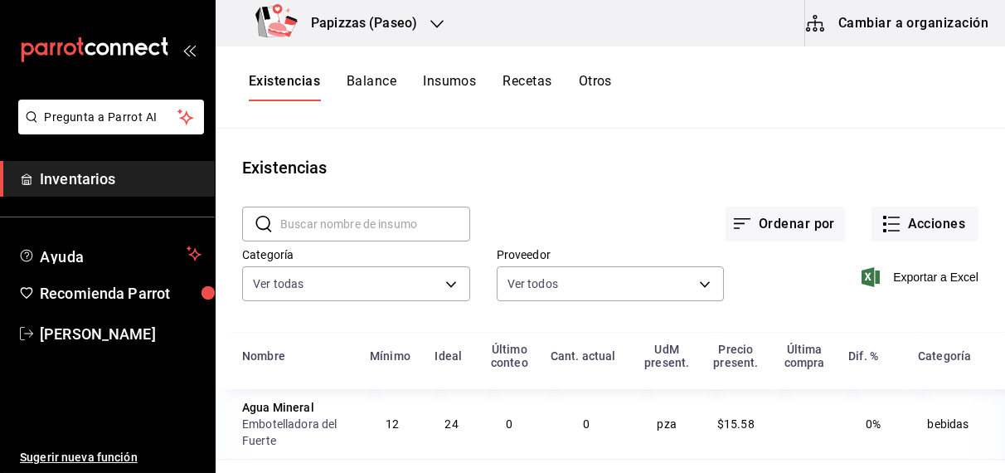
click at [436, 20] on icon "button" at bounding box center [437, 23] width 13 height 13
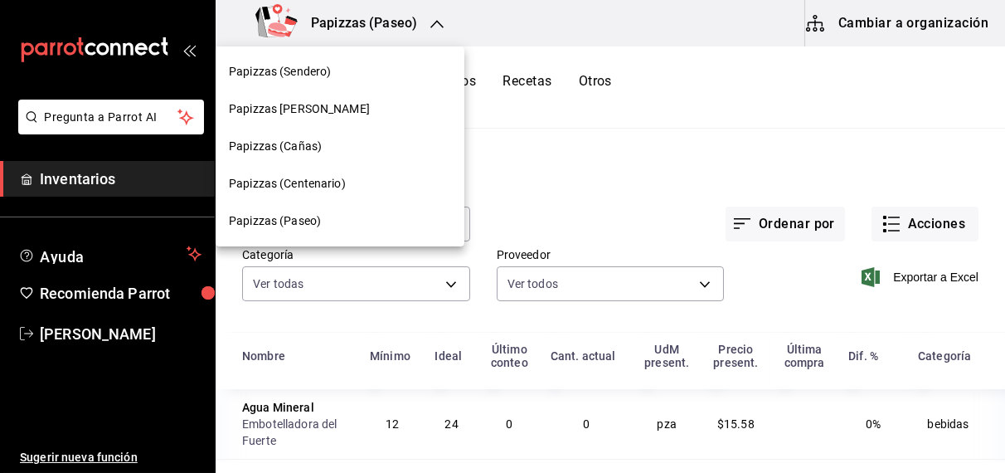
click at [262, 151] on span "Papizzas (Cañas)" at bounding box center [275, 146] width 93 height 17
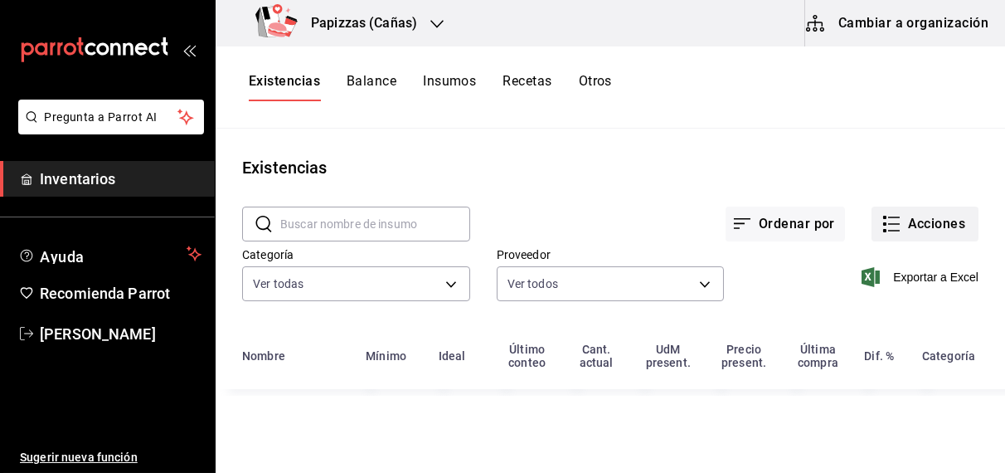
click at [928, 221] on button "Acciones" at bounding box center [925, 224] width 107 height 35
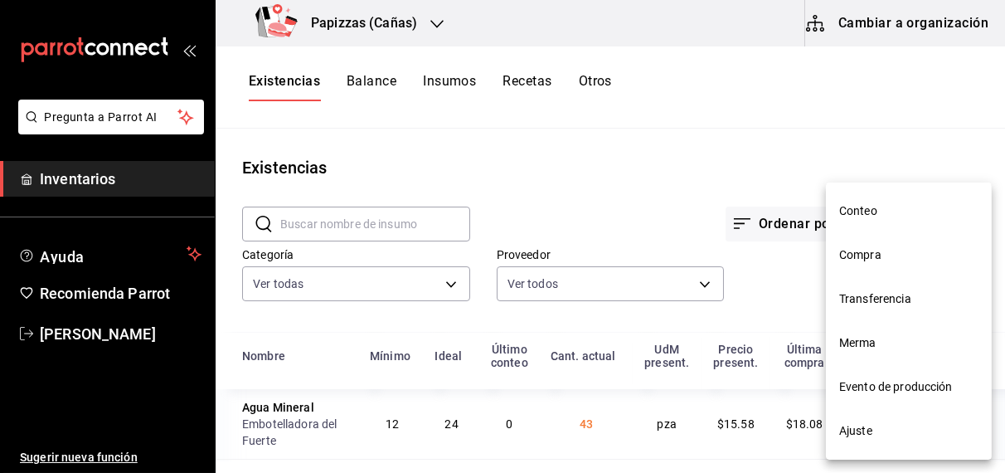
click at [870, 259] on span "Compra" at bounding box center [909, 254] width 139 height 17
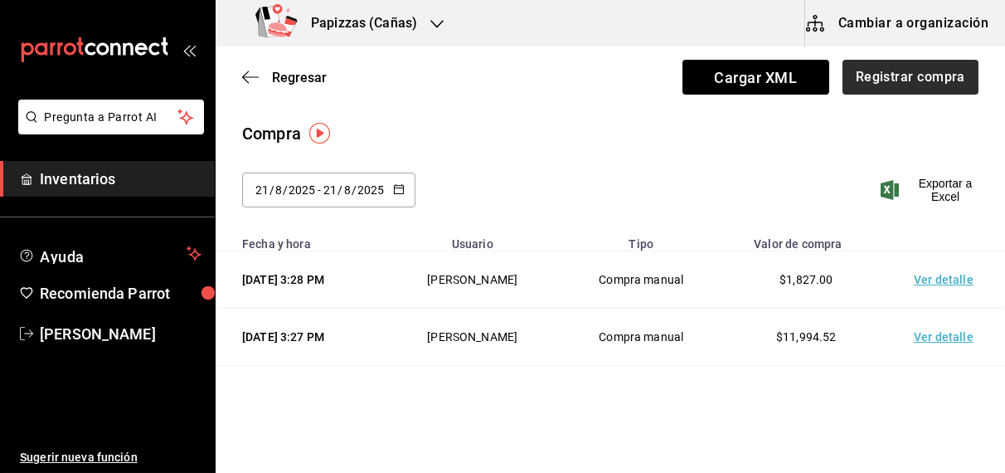
click at [918, 80] on button "Registrar compra" at bounding box center [911, 77] width 136 height 35
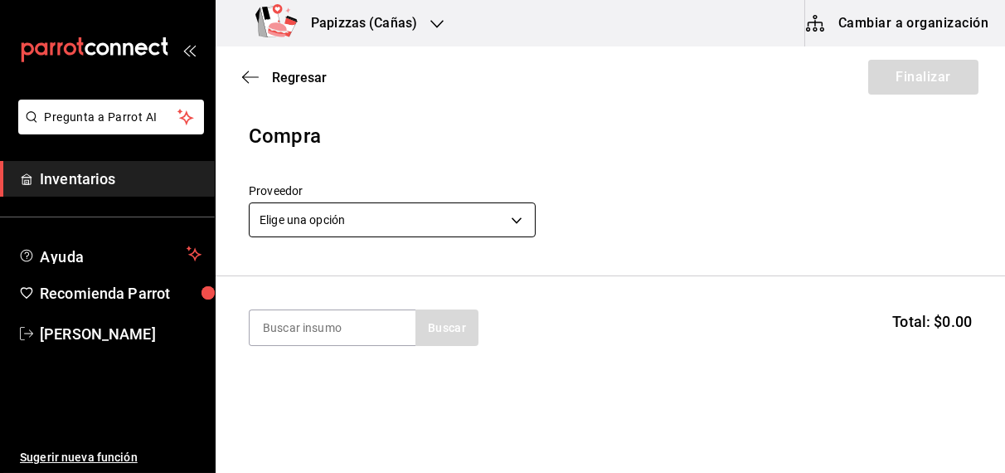
click at [414, 227] on body "Pregunta a Parrot AI Inventarios Ayuda Recomienda Parrot OBDULIA JANNETH CASTRO…" at bounding box center [502, 189] width 1005 height 379
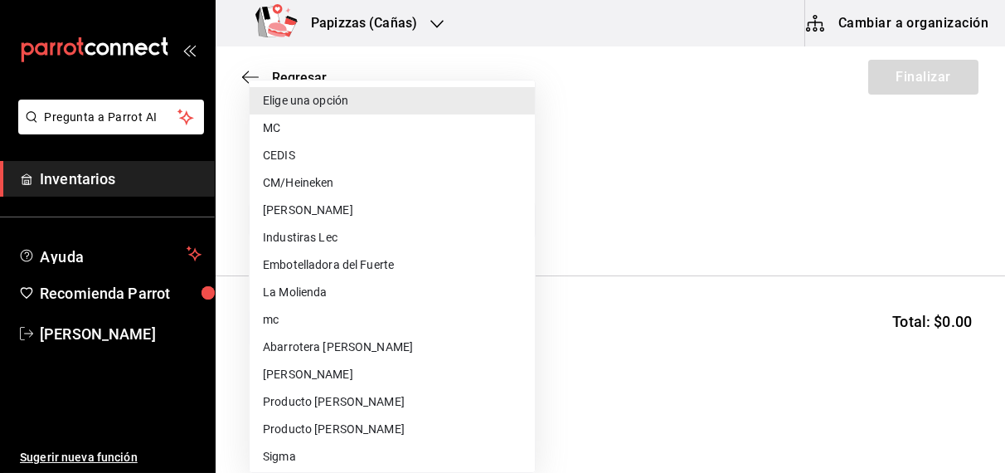
click at [333, 188] on li "CM/Heineken" at bounding box center [392, 182] width 285 height 27
type input "27d4a81a-9215-4055-9665-65cced6c23b6"
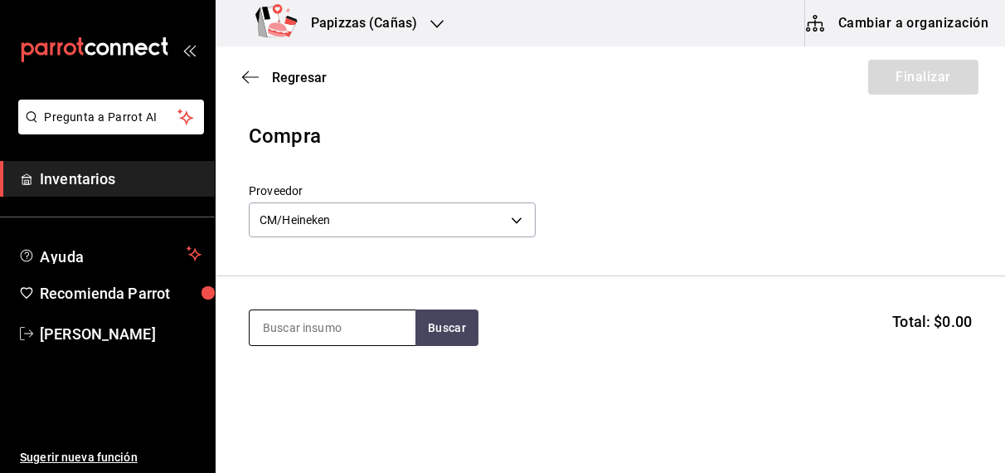
click at [324, 329] on input at bounding box center [333, 327] width 166 height 35
type input "tecate"
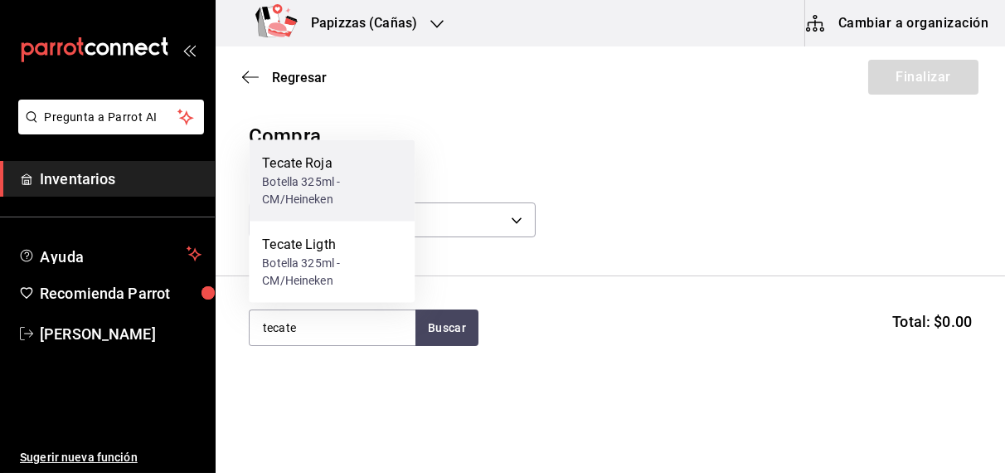
click at [304, 192] on div "Botella 325ml - CM/Heineken" at bounding box center [331, 190] width 139 height 35
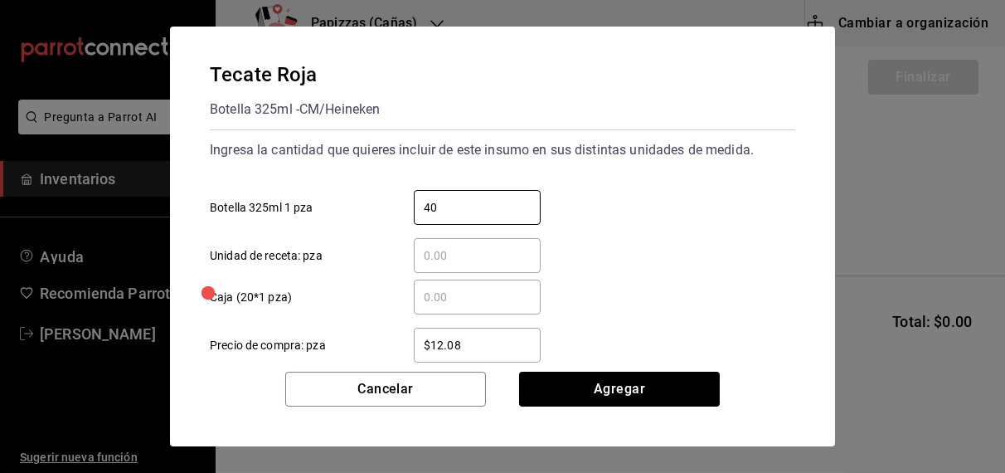
type input "40"
type input "$16.70"
click button "Agregar" at bounding box center [619, 389] width 201 height 35
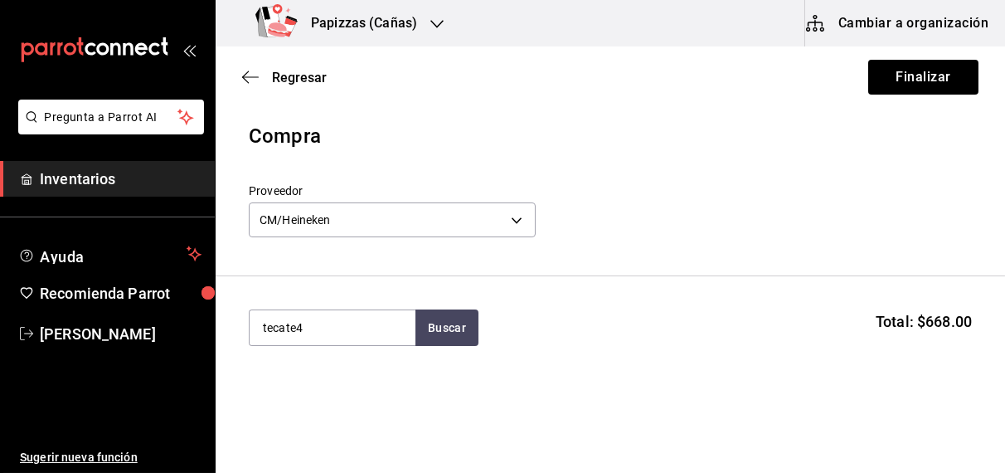
type input "tecate"
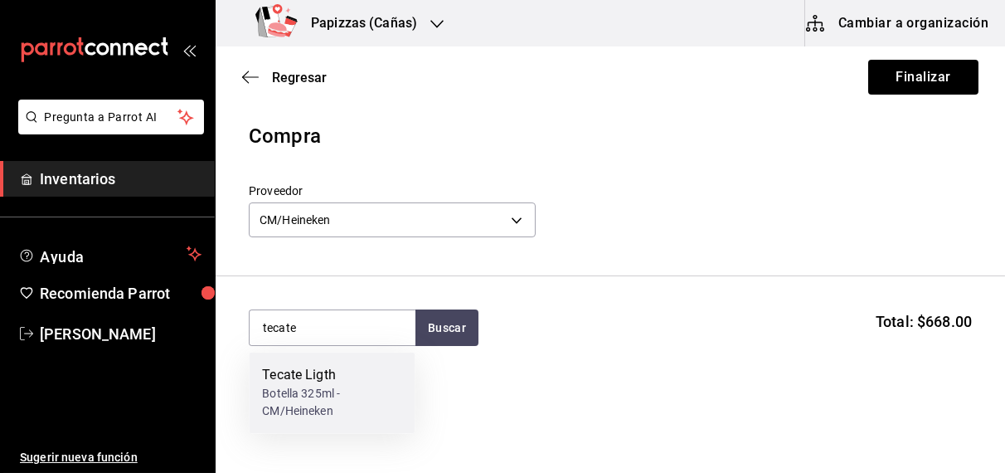
click at [302, 400] on div "Botella 325ml - CM/Heineken" at bounding box center [331, 403] width 139 height 35
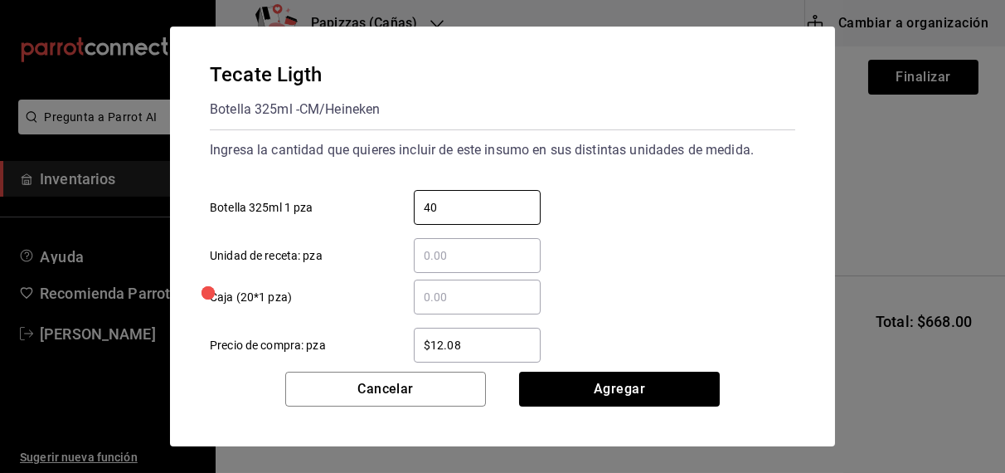
type input "40"
type input "$16.70"
click button "Agregar" at bounding box center [619, 389] width 201 height 35
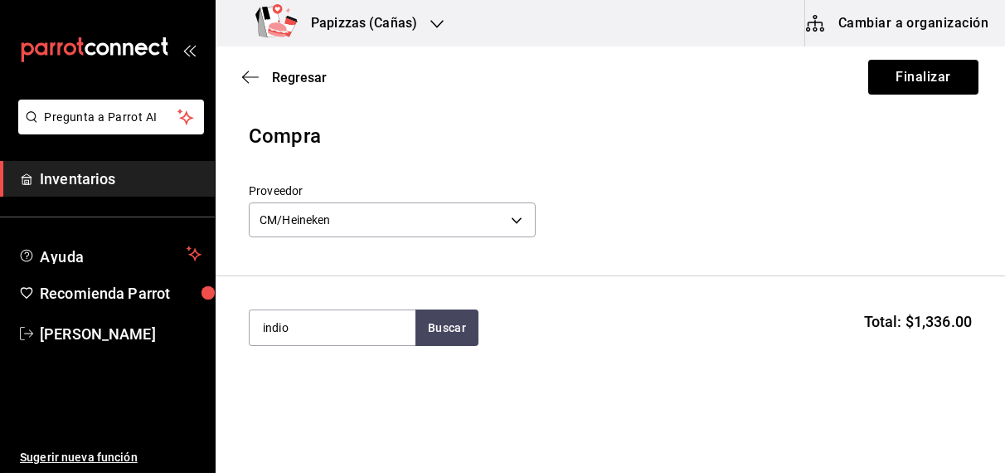
type input "indio"
click at [311, 409] on div "Botella 325ml - CM/Heineken" at bounding box center [331, 403] width 139 height 35
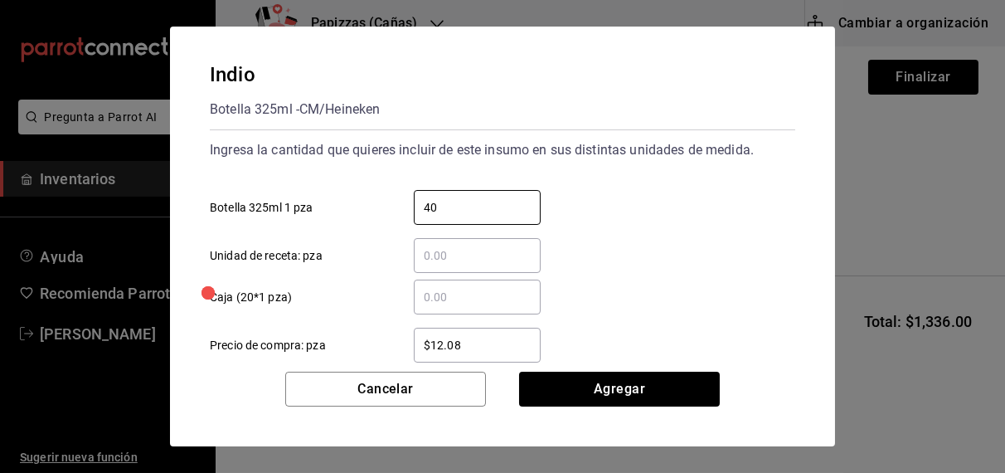
type input "40"
type input "$16.70"
click button "Agregar" at bounding box center [619, 389] width 201 height 35
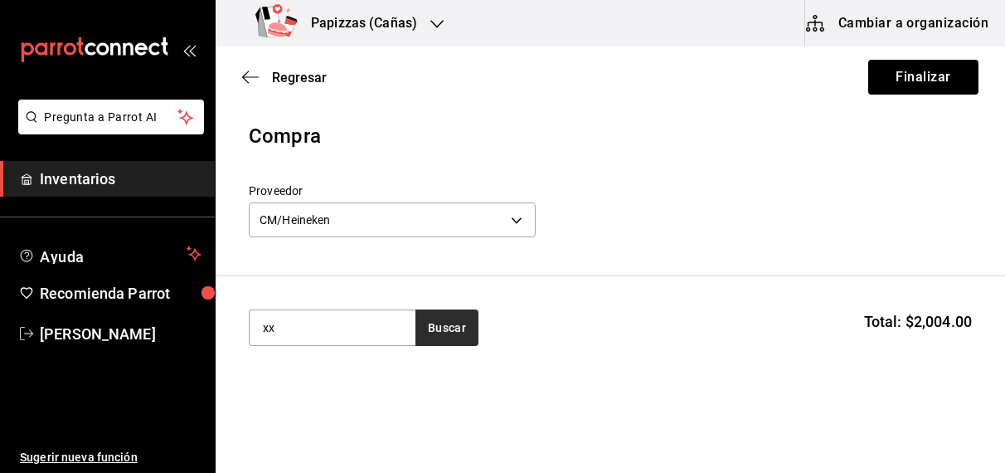
click at [451, 335] on button "Buscar" at bounding box center [447, 327] width 63 height 37
type input "x"
click at [451, 323] on button "Buscar" at bounding box center [447, 327] width 63 height 37
type input "x"
click at [452, 336] on button "Buscar" at bounding box center [447, 327] width 63 height 37
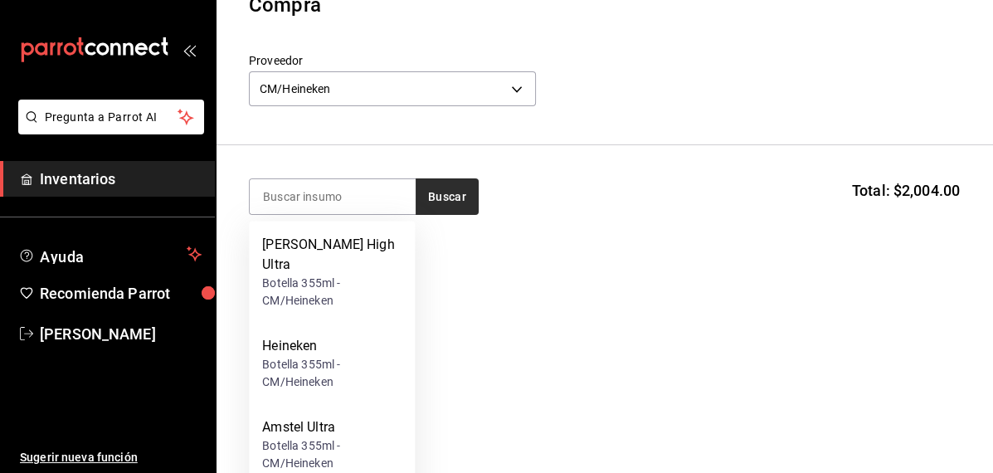
scroll to position [210, 0]
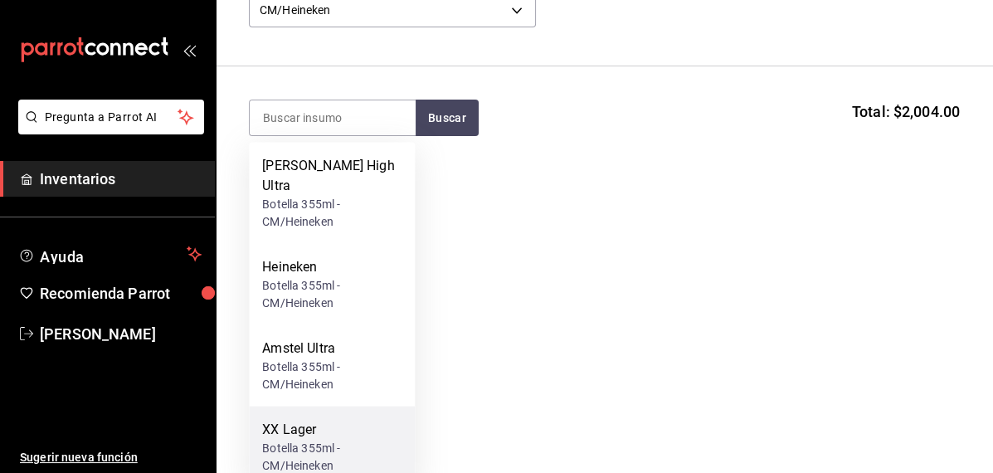
click at [305, 440] on div "Botella 355ml - CM/Heineken" at bounding box center [331, 457] width 139 height 35
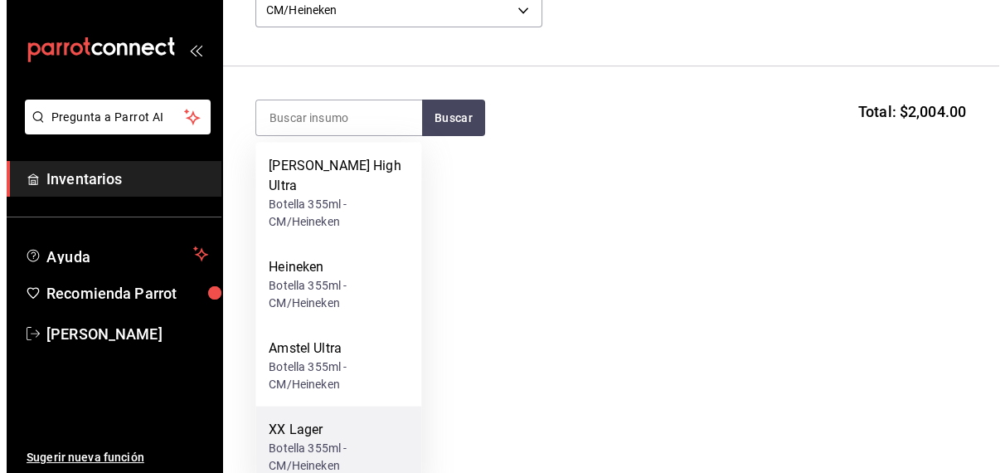
scroll to position [0, 0]
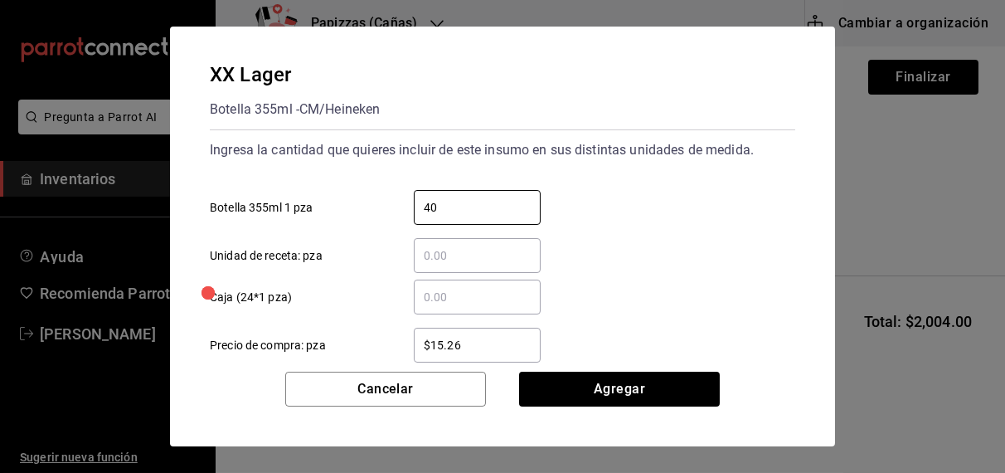
type input "40"
type input "$17.70"
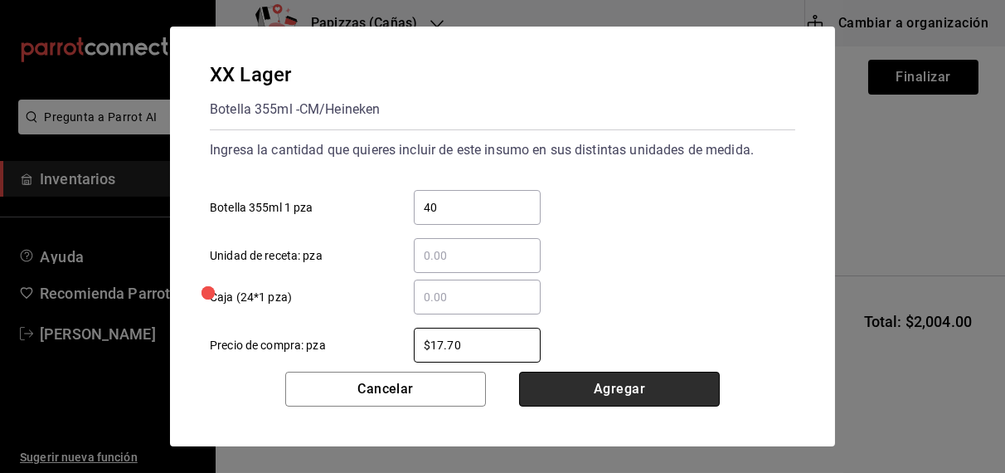
click at [635, 388] on button "Agregar" at bounding box center [619, 389] width 201 height 35
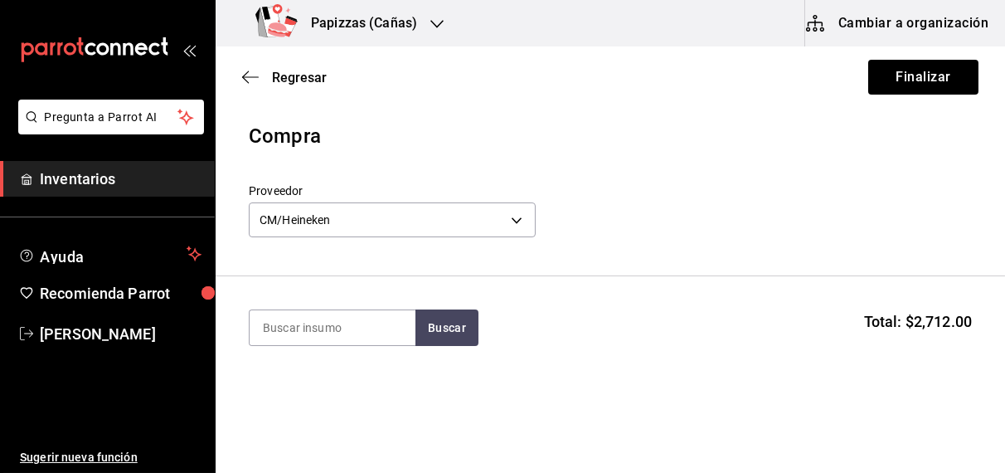
type input "y"
type input "ultra"
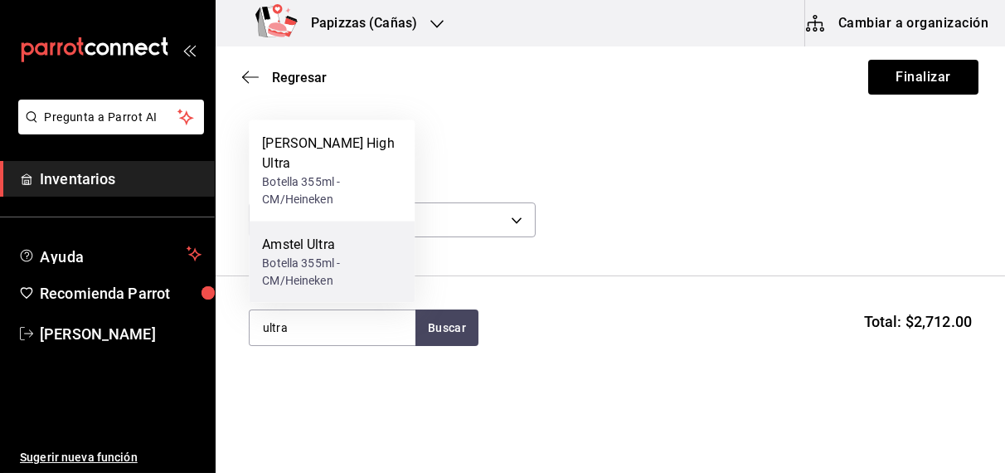
click at [299, 298] on div "Amstel Ultra Botella 355ml - CM/Heineken" at bounding box center [332, 261] width 166 height 81
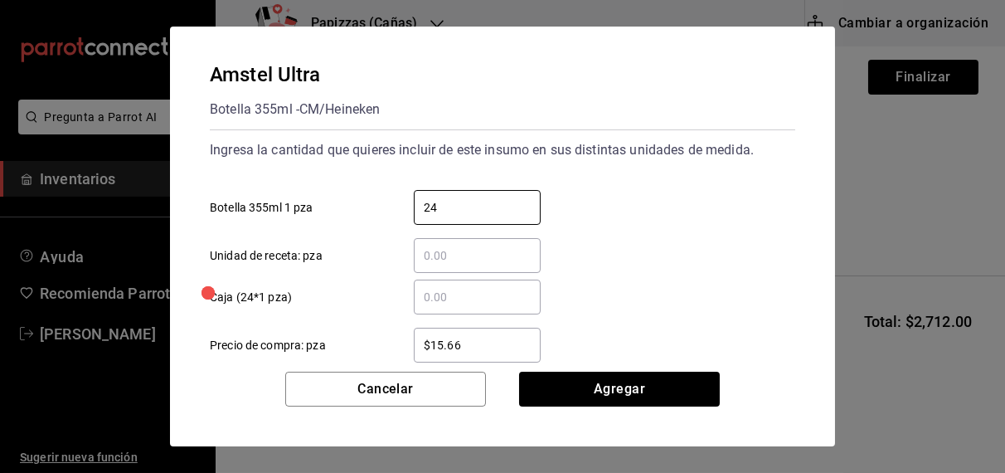
type input "24"
type input "$22.04"
click button "Agregar" at bounding box center [619, 389] width 201 height 35
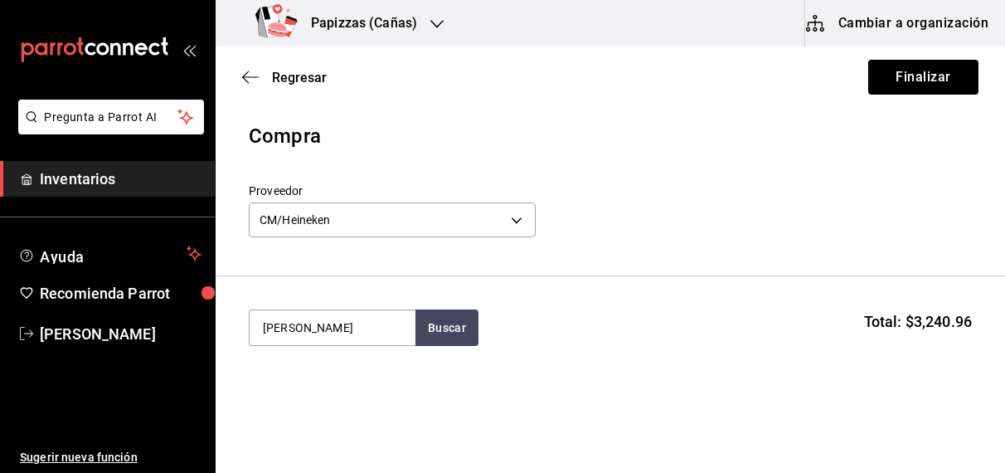
type input "miller"
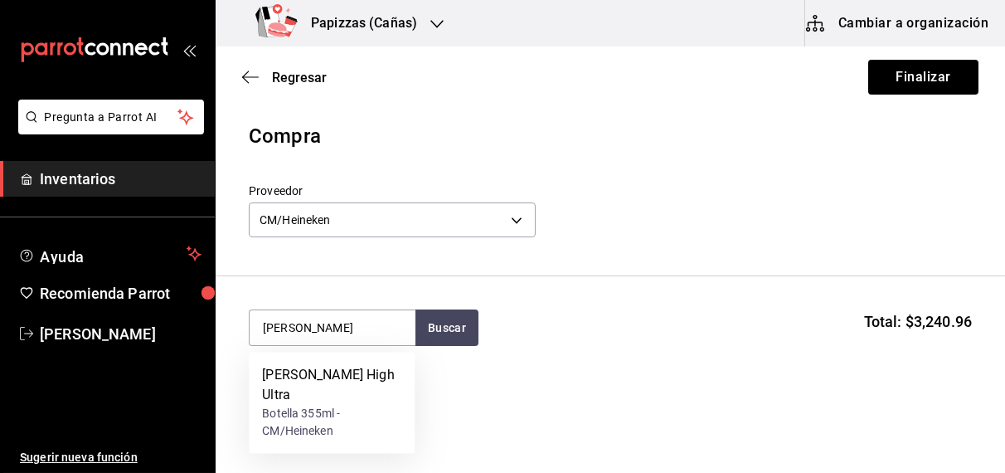
click at [304, 406] on div "Botella 355ml - CM/Heineken" at bounding box center [331, 423] width 139 height 35
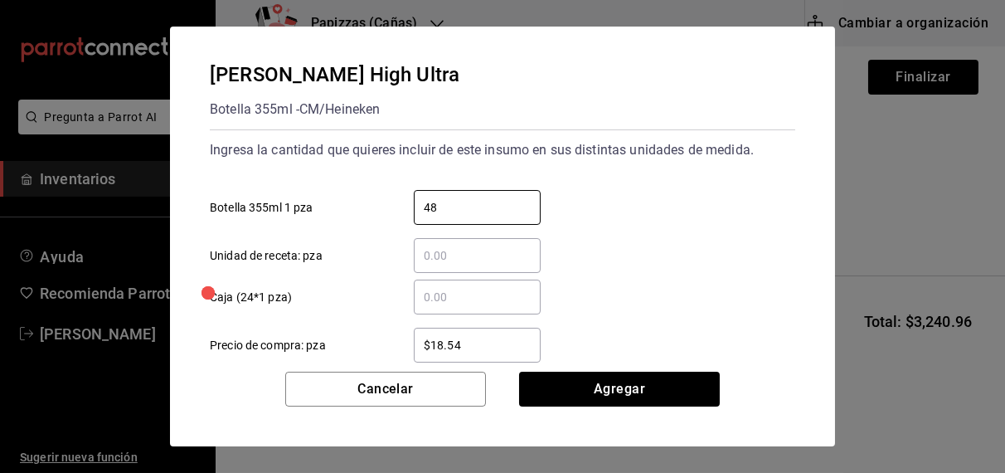
type input "48"
type input "$24.45"
click button "Agregar" at bounding box center [619, 389] width 201 height 35
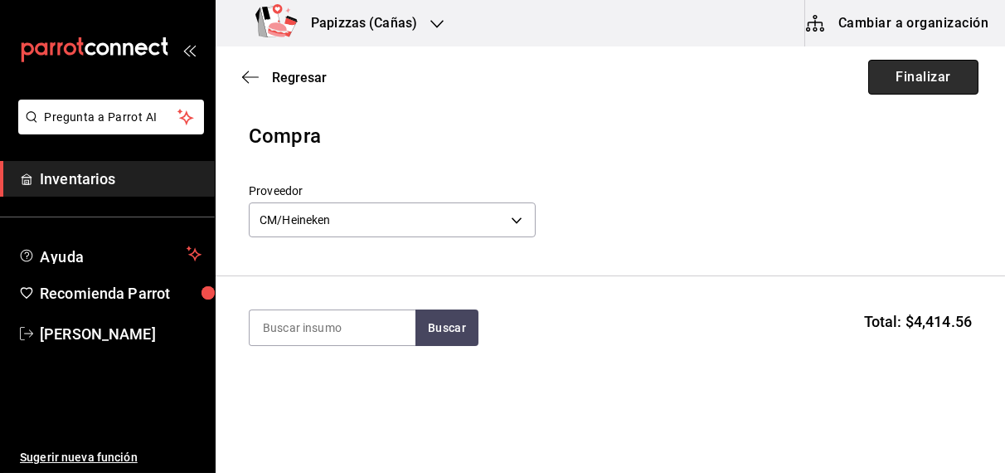
click at [933, 75] on button "Finalizar" at bounding box center [924, 77] width 110 height 35
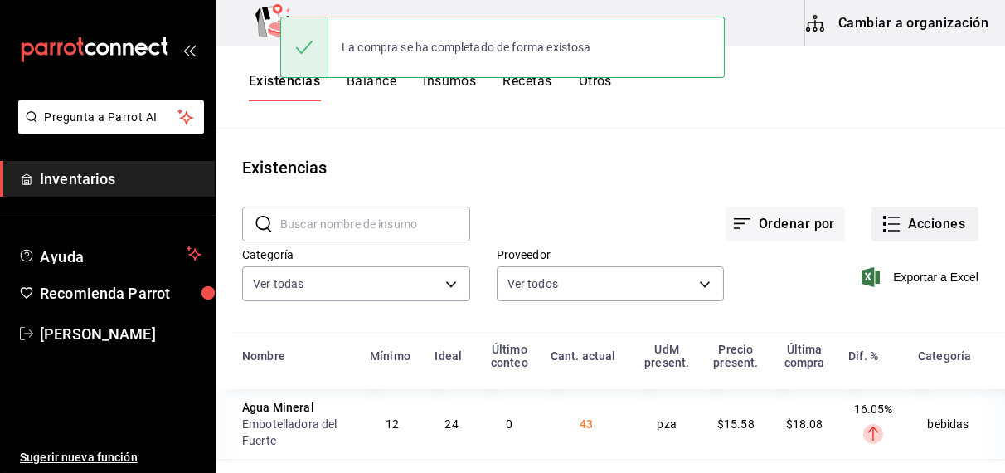
click at [934, 222] on button "Acciones" at bounding box center [925, 224] width 107 height 35
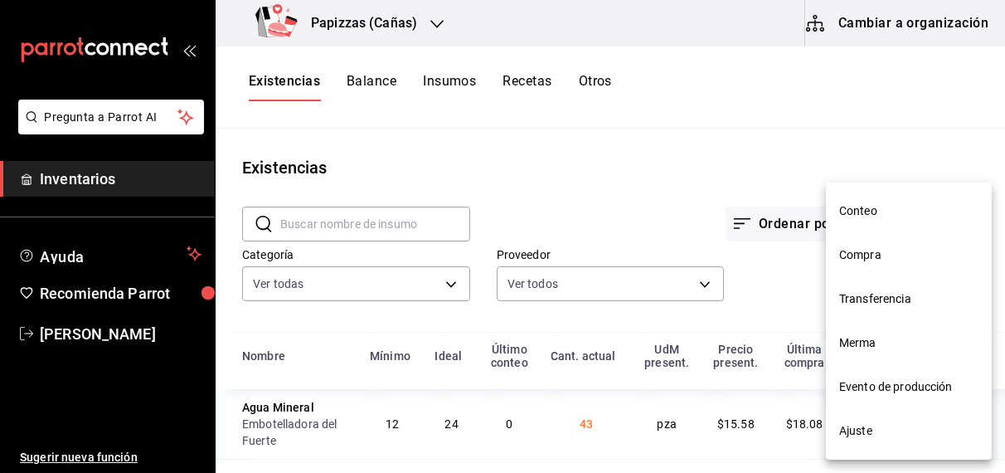
click at [877, 252] on span "Compra" at bounding box center [909, 254] width 139 height 17
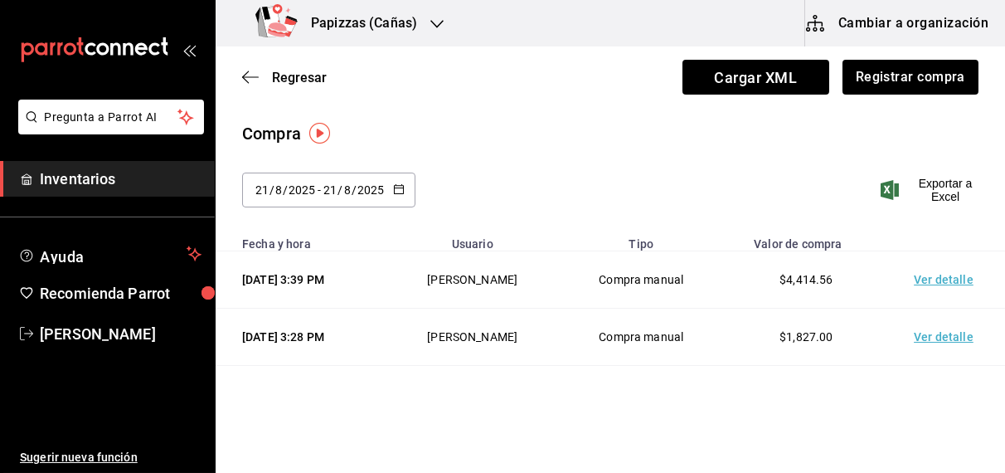
click at [397, 32] on h3 "Papizzas (Cañas)" at bounding box center [357, 23] width 119 height 20
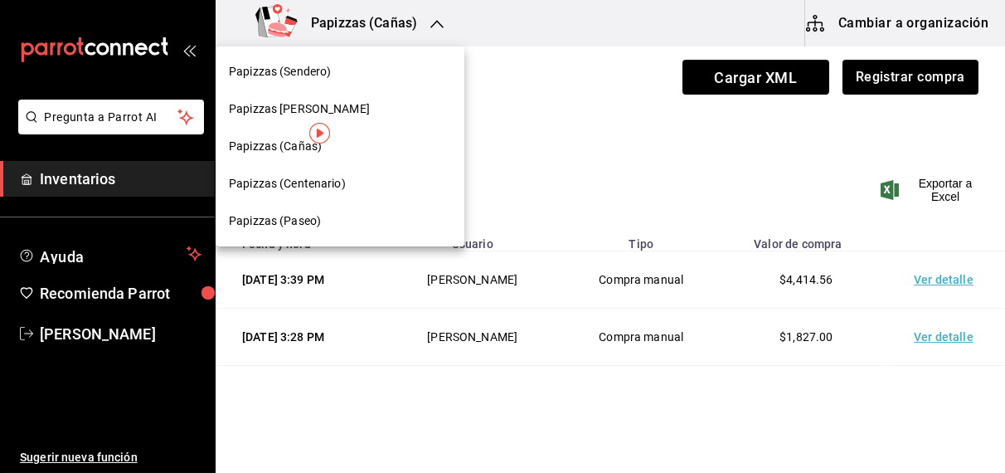
click at [277, 192] on div "Papizzas (Centenario)" at bounding box center [340, 183] width 249 height 37
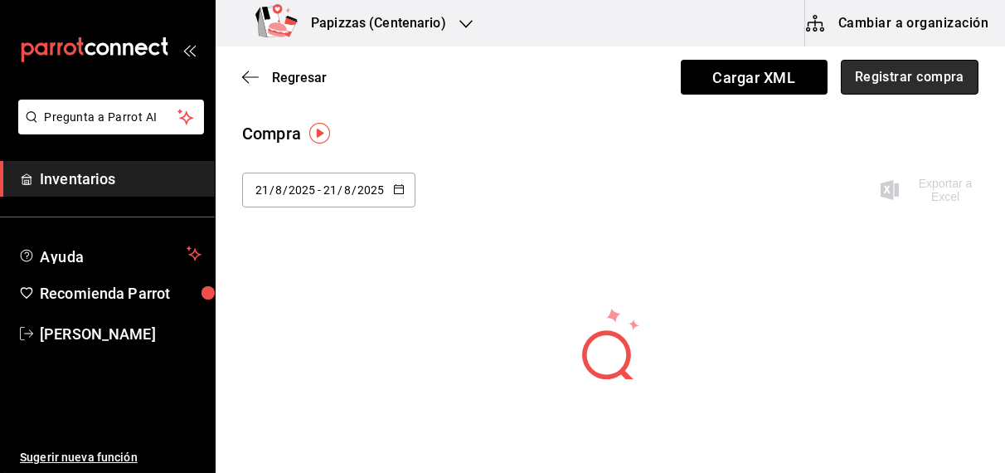
click at [920, 76] on button "Registrar compra" at bounding box center [910, 77] width 138 height 35
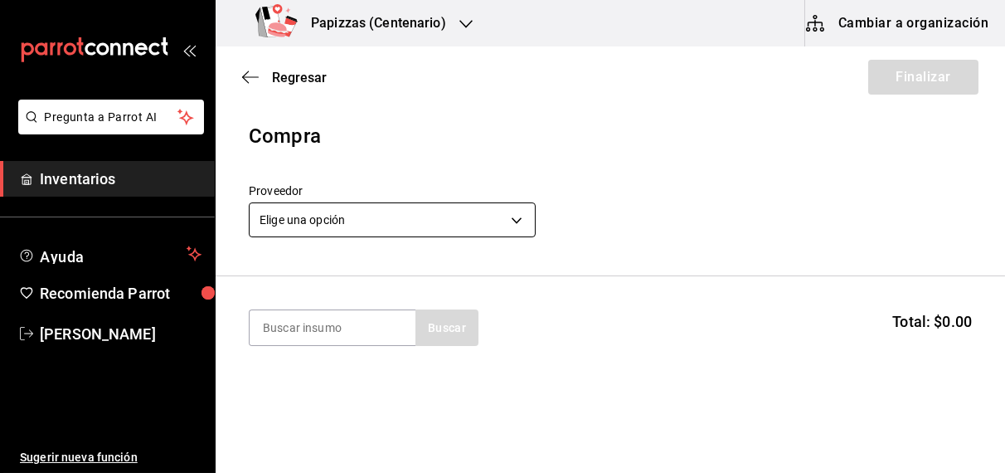
click at [387, 214] on body "Pregunta a Parrot AI Inventarios Ayuda Recomienda Parrot [PERSON_NAME] Sugerir …" at bounding box center [502, 189] width 1005 height 379
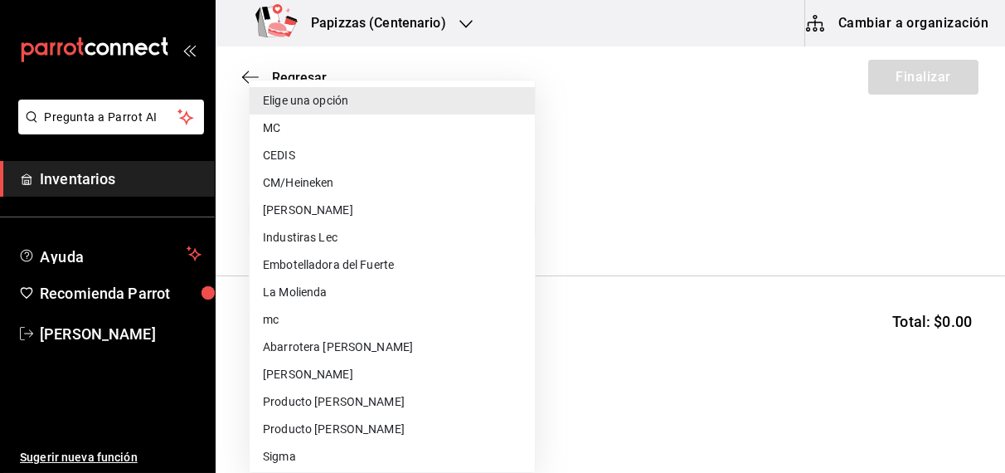
click at [316, 183] on li "CM/Heineken" at bounding box center [392, 182] width 285 height 27
type input "27d4a81a-9215-4055-9665-65cced6c23b6"
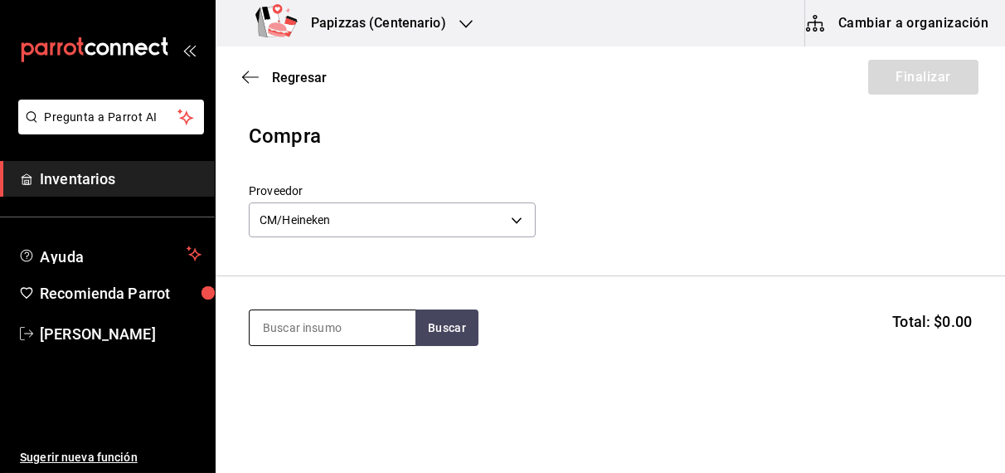
click at [310, 323] on input at bounding box center [333, 327] width 166 height 35
type input "tecate"
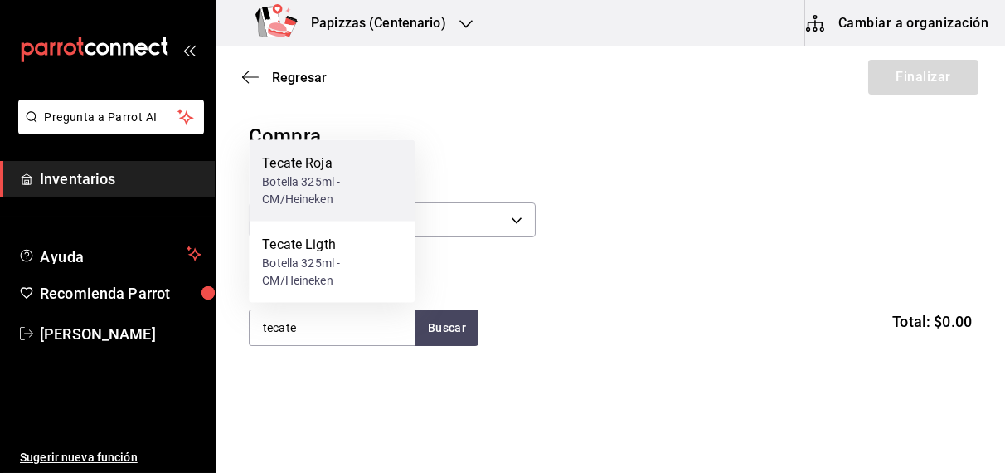
click at [309, 187] on div "Botella 325ml - CM/Heineken" at bounding box center [331, 190] width 139 height 35
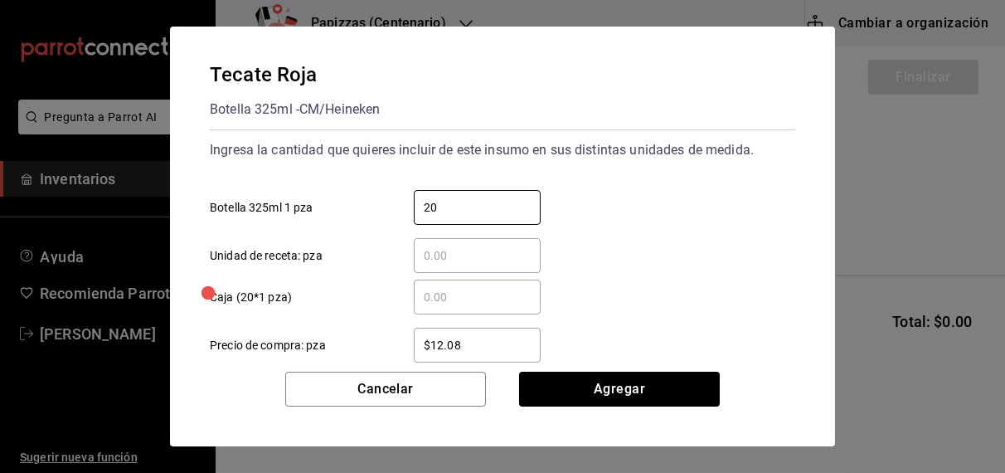
type input "20"
type input "$16.70"
click button "Agregar" at bounding box center [619, 389] width 201 height 35
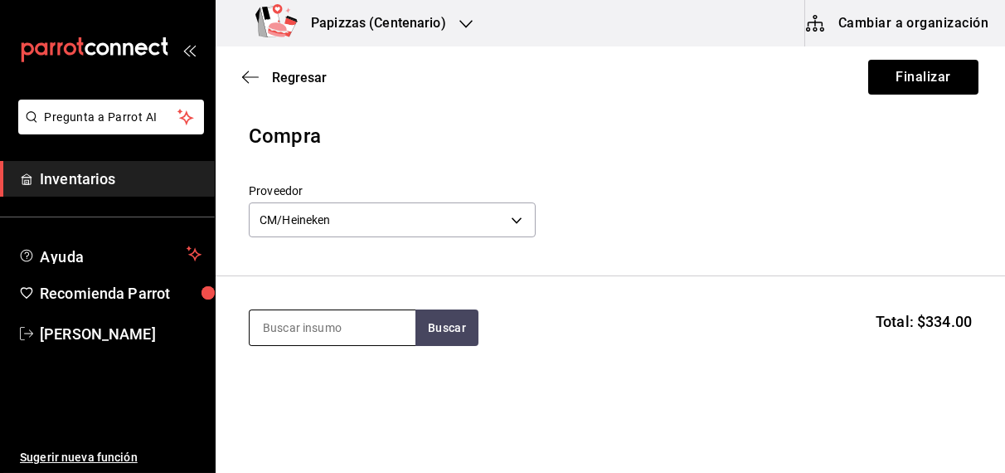
click at [348, 324] on input at bounding box center [333, 327] width 166 height 35
type input "indio"
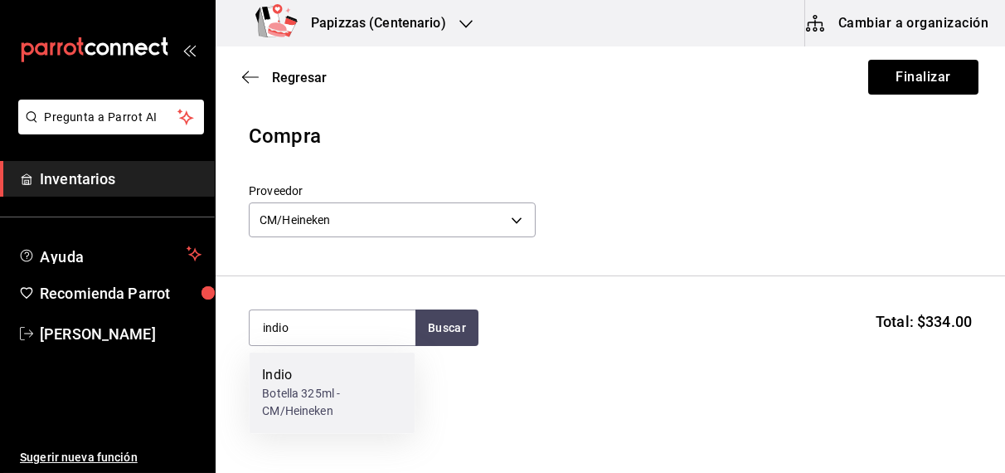
click at [285, 397] on div "Botella 325ml - CM/Heineken" at bounding box center [331, 403] width 139 height 35
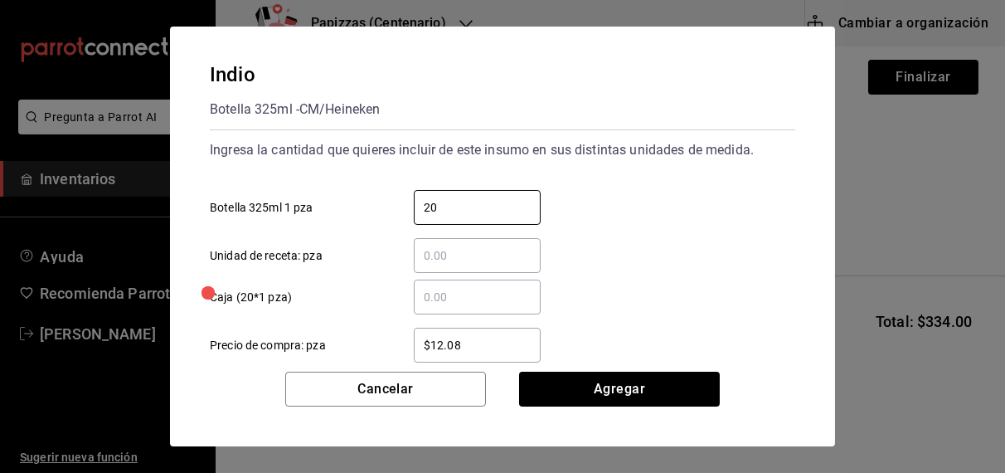
type input "20"
type input "$16.70"
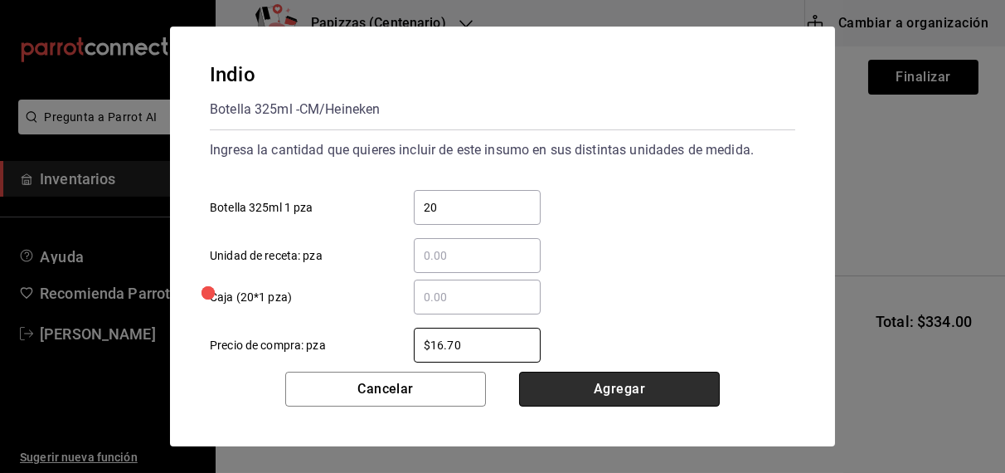
click at [637, 397] on button "Agregar" at bounding box center [619, 389] width 201 height 35
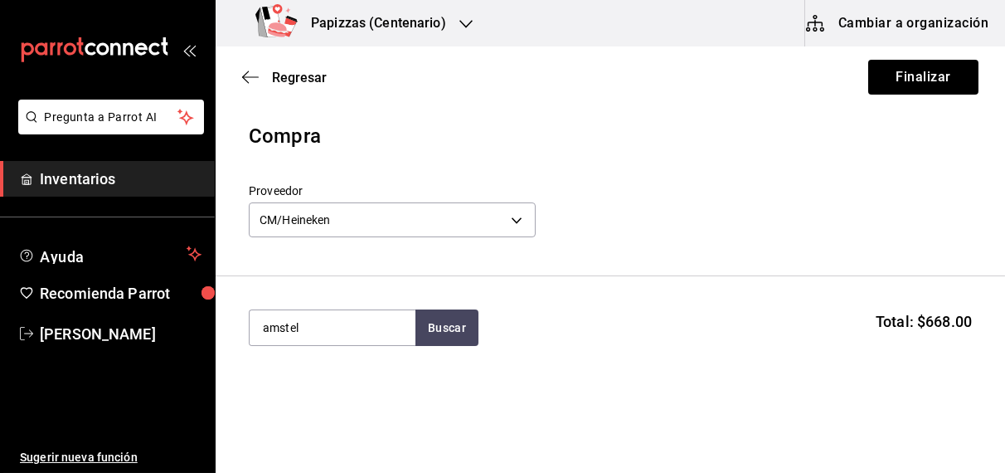
type input "amstel"
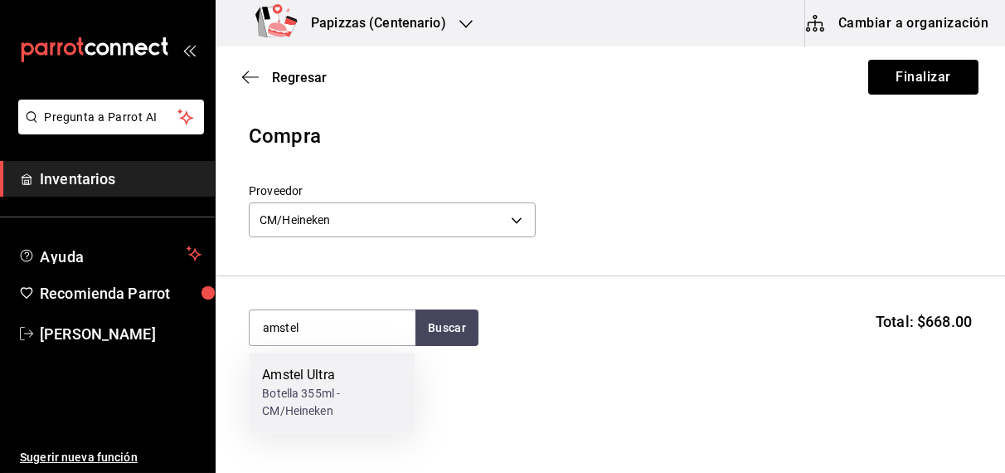
click at [295, 387] on div "Botella 355ml - CM/Heineken" at bounding box center [331, 403] width 139 height 35
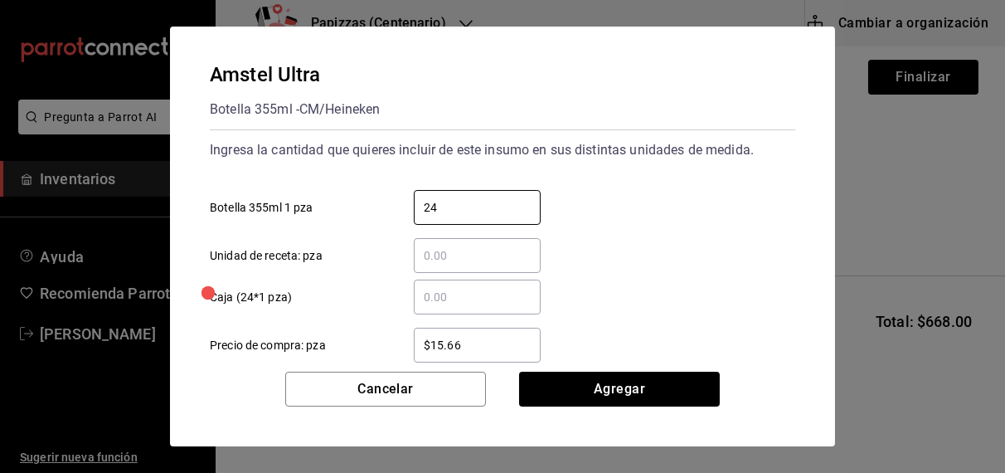
type input "24"
type input "$22.04"
click button "Agregar" at bounding box center [619, 389] width 201 height 35
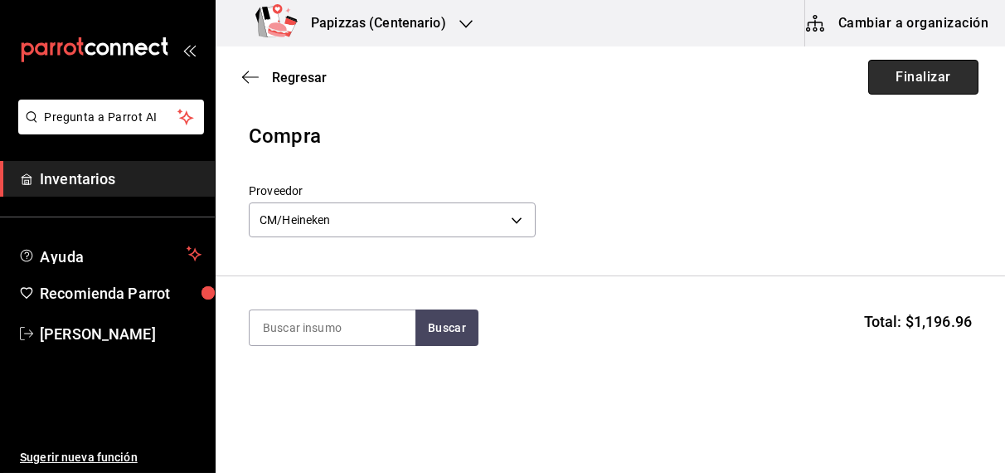
click at [918, 75] on button "Finalizar" at bounding box center [924, 77] width 110 height 35
